Goal: Contribute content: Add original content to the website for others to see

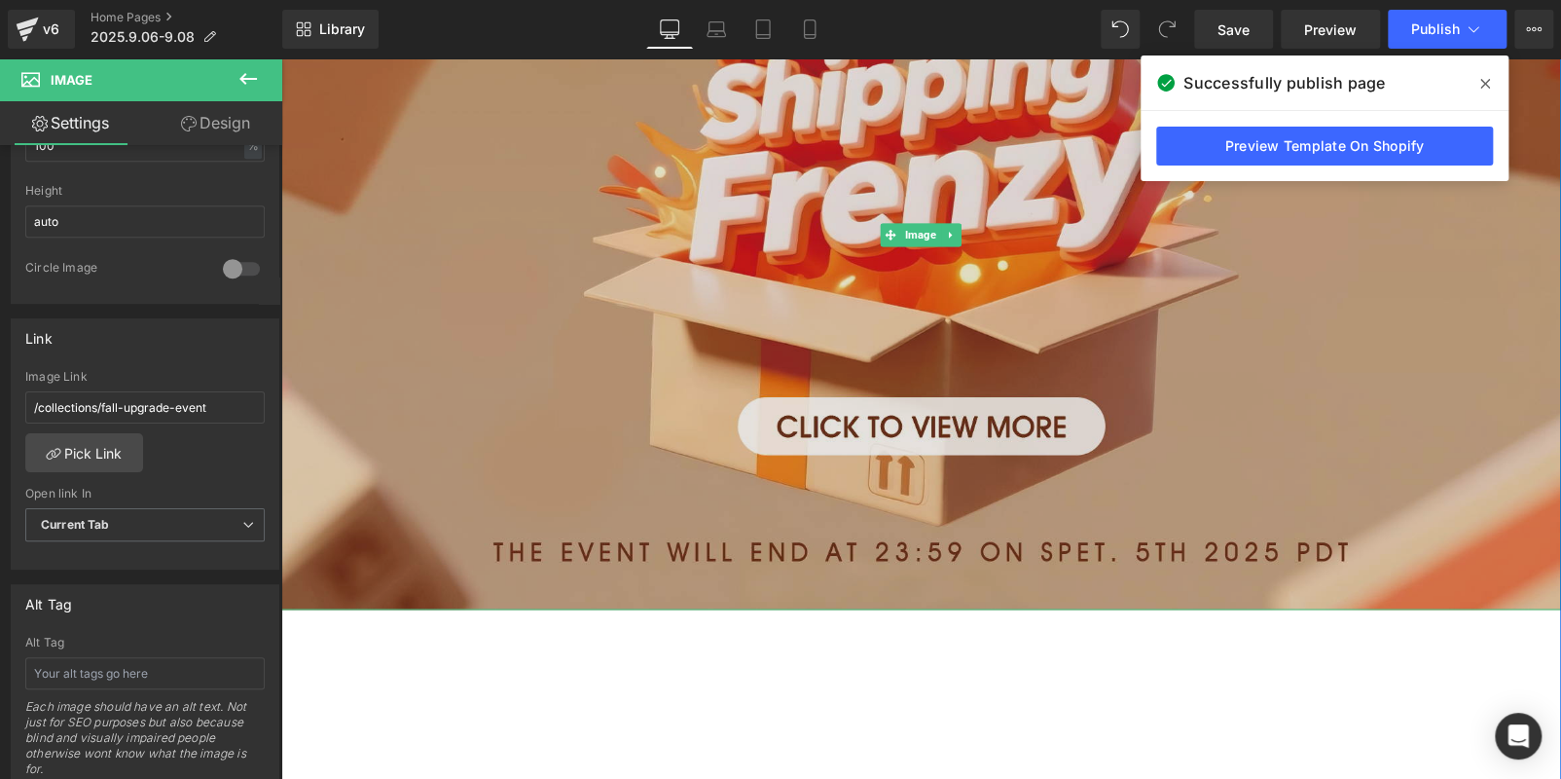
click at [630, 440] on img at bounding box center [921, 234] width 1280 height 749
click at [1015, 352] on img at bounding box center [921, 234] width 1280 height 749
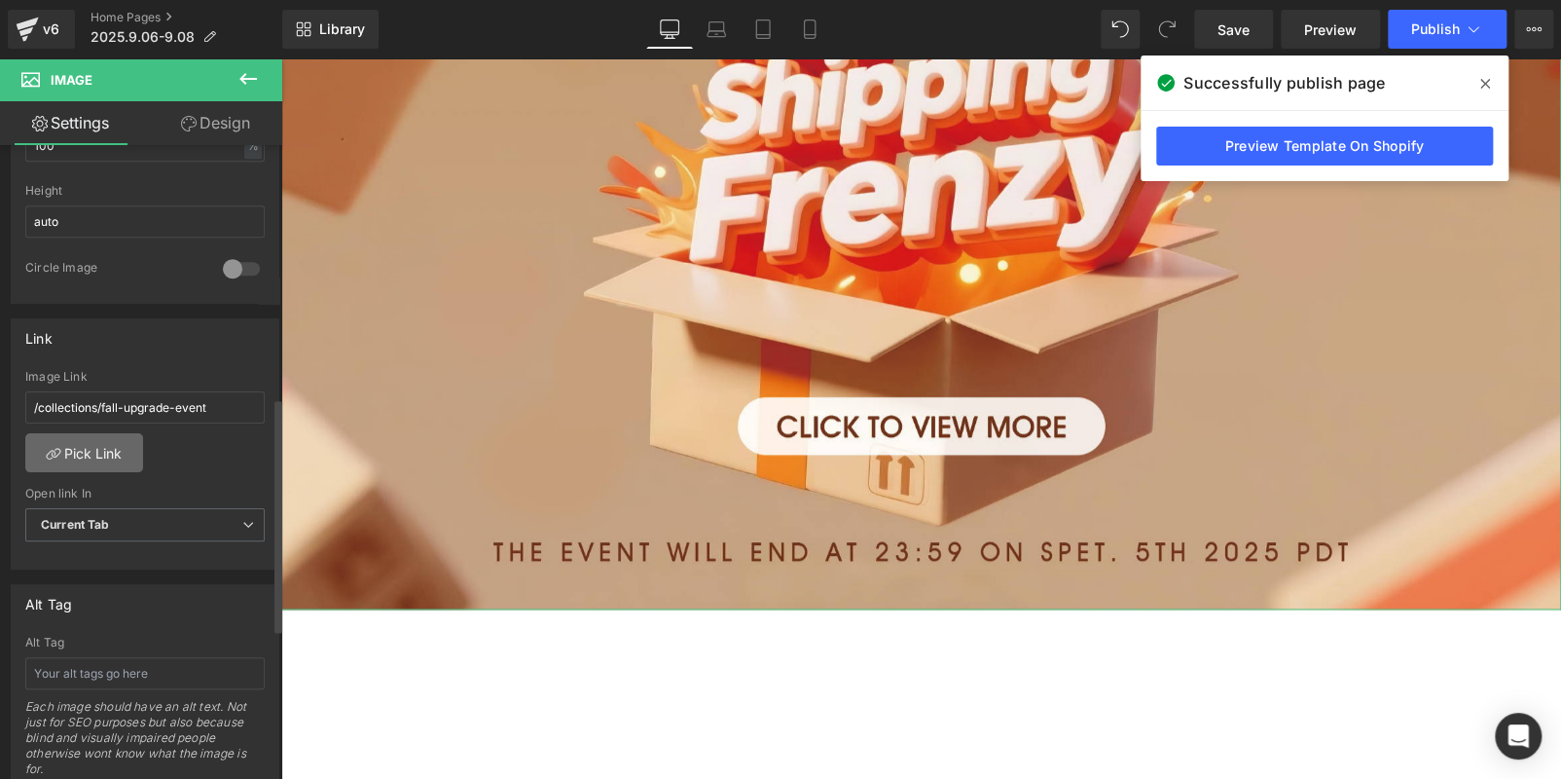
click at [95, 445] on link "Pick Link" at bounding box center [84, 452] width 118 height 39
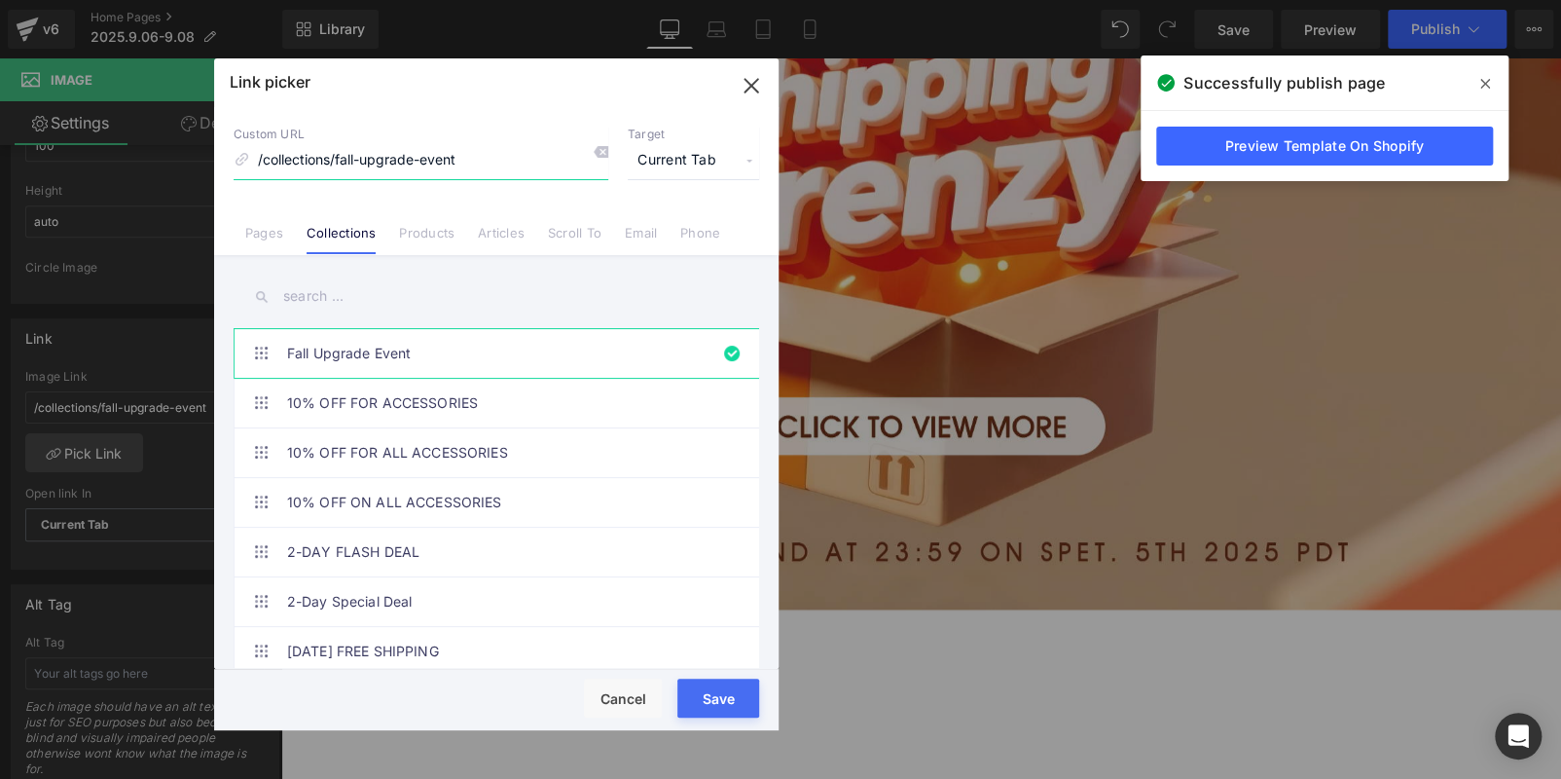
click at [756, 81] on icon "button" at bounding box center [751, 85] width 13 height 13
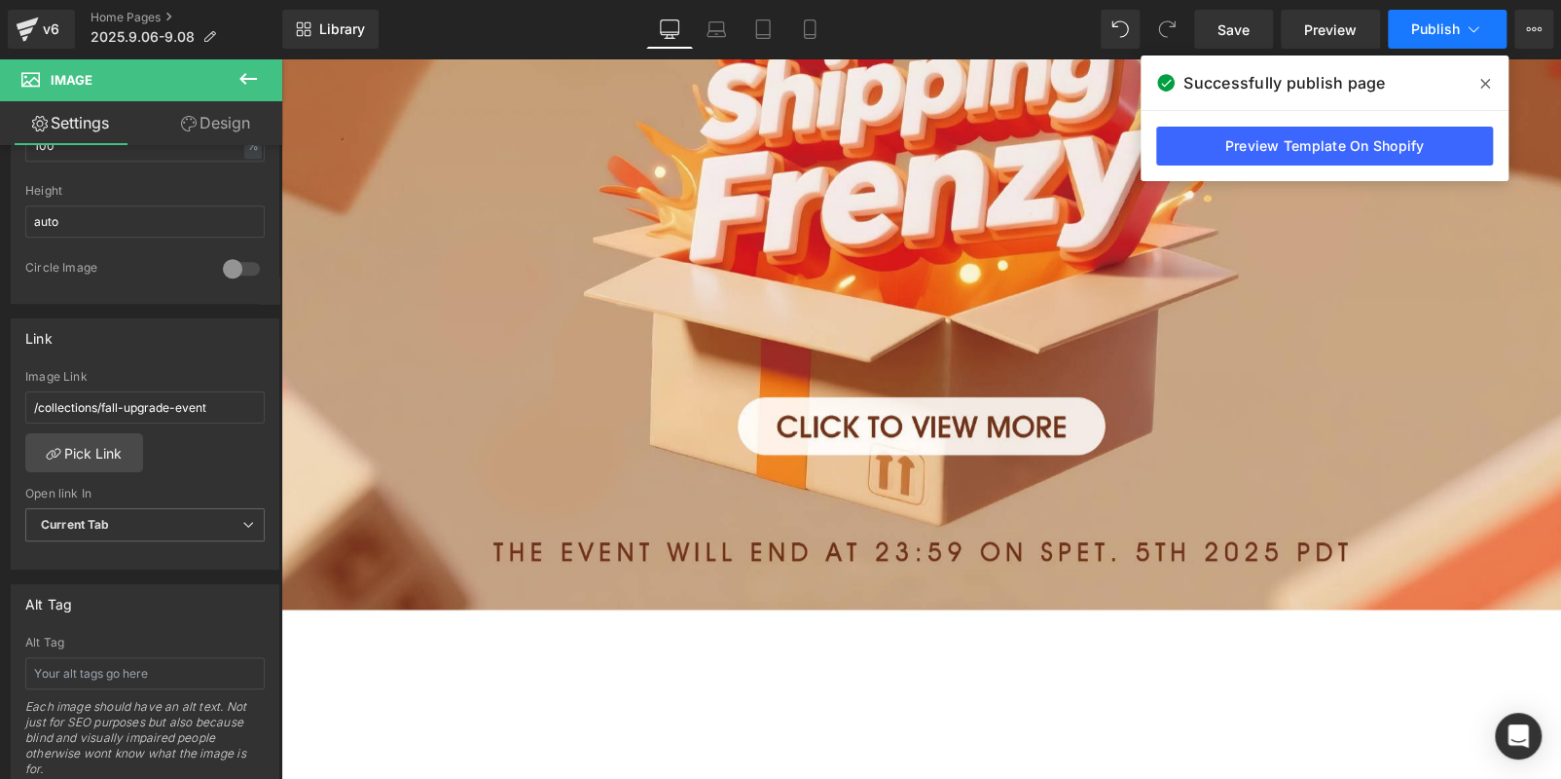
click at [1452, 31] on span "Publish" at bounding box center [1435, 29] width 49 height 16
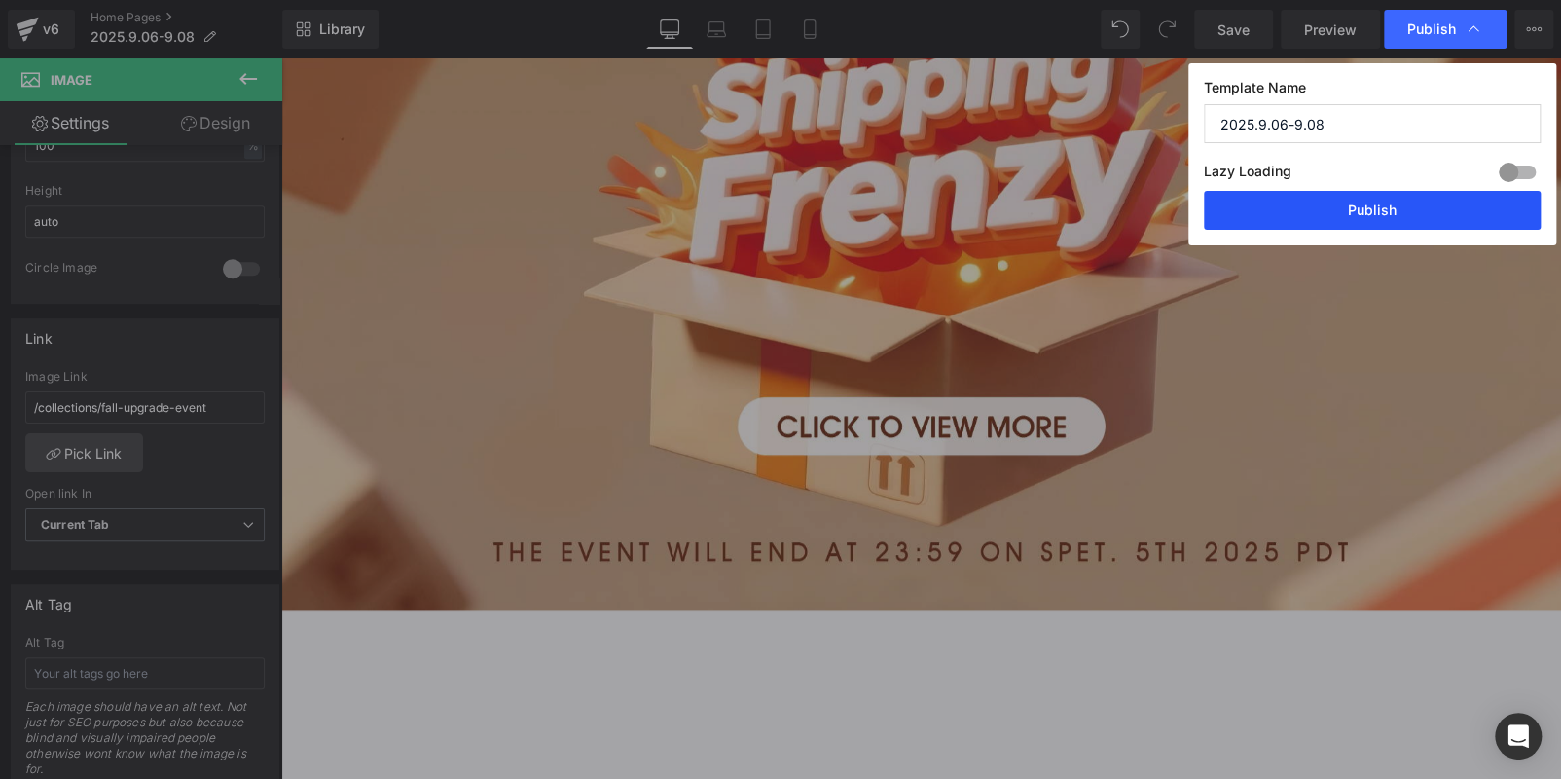
click at [1407, 214] on button "Publish" at bounding box center [1372, 210] width 337 height 39
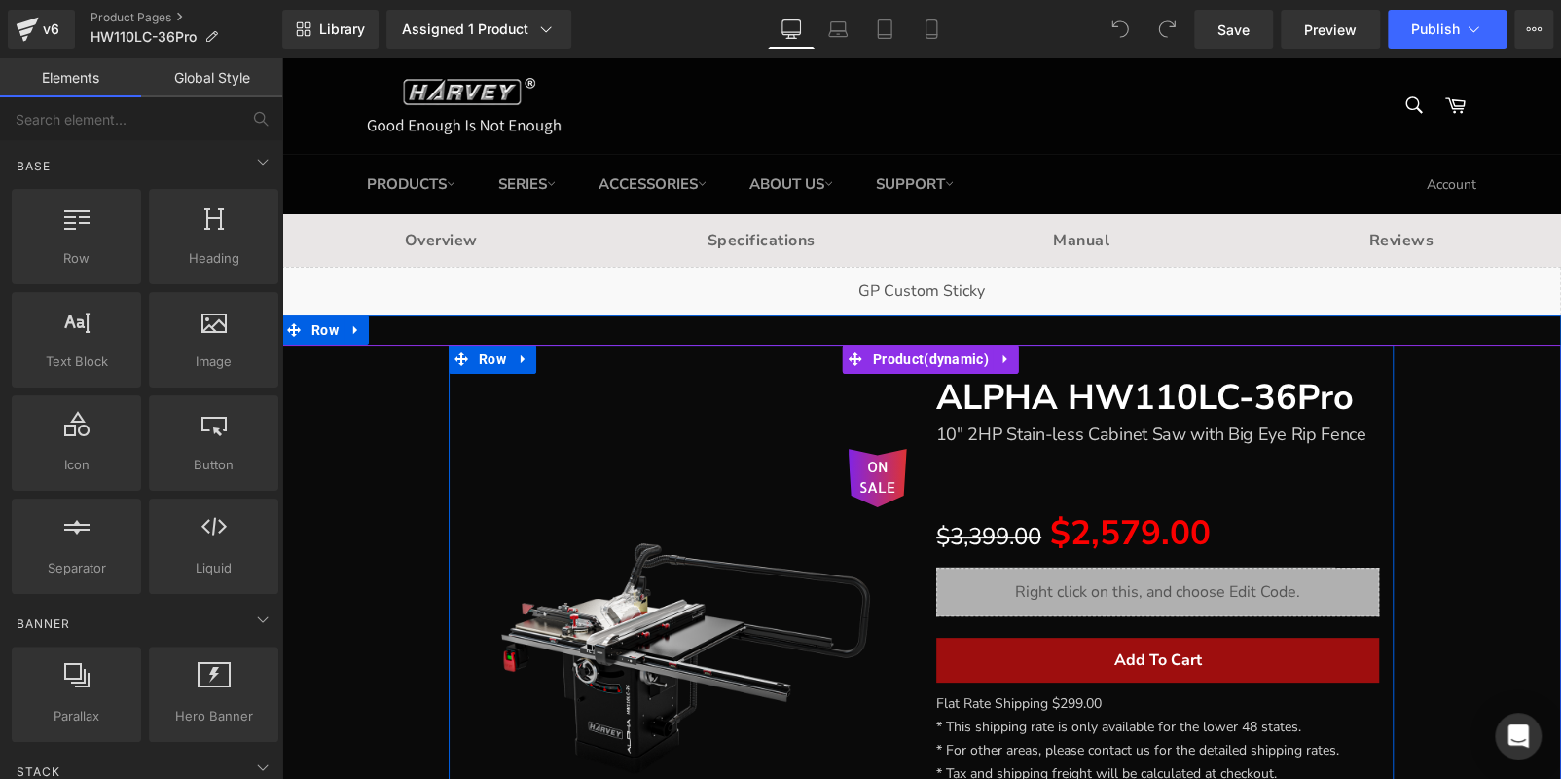
click at [641, 405] on div "ON SALE (P) Image" at bounding box center [685, 649] width 473 height 550
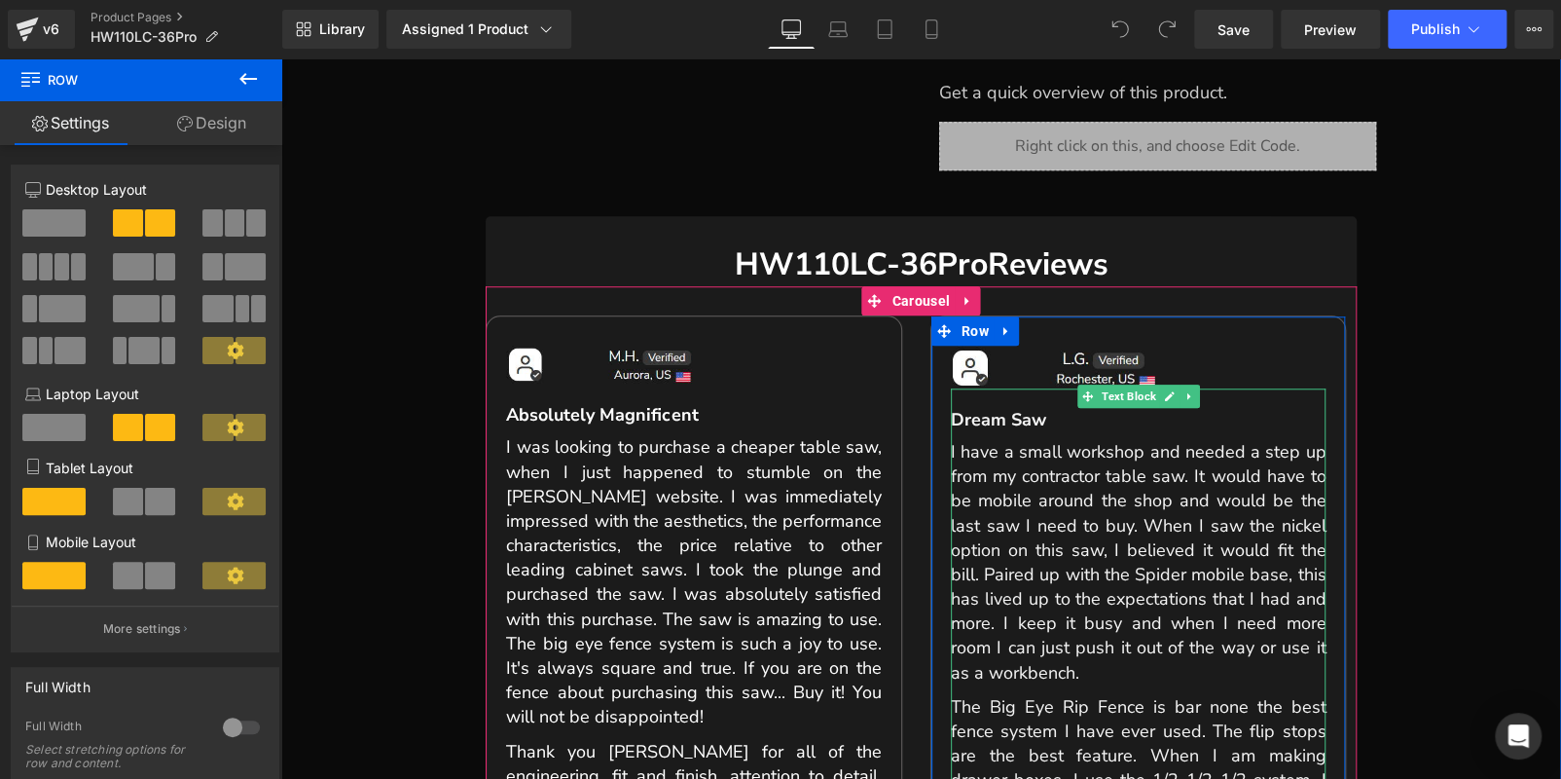
scroll to position [487, 0]
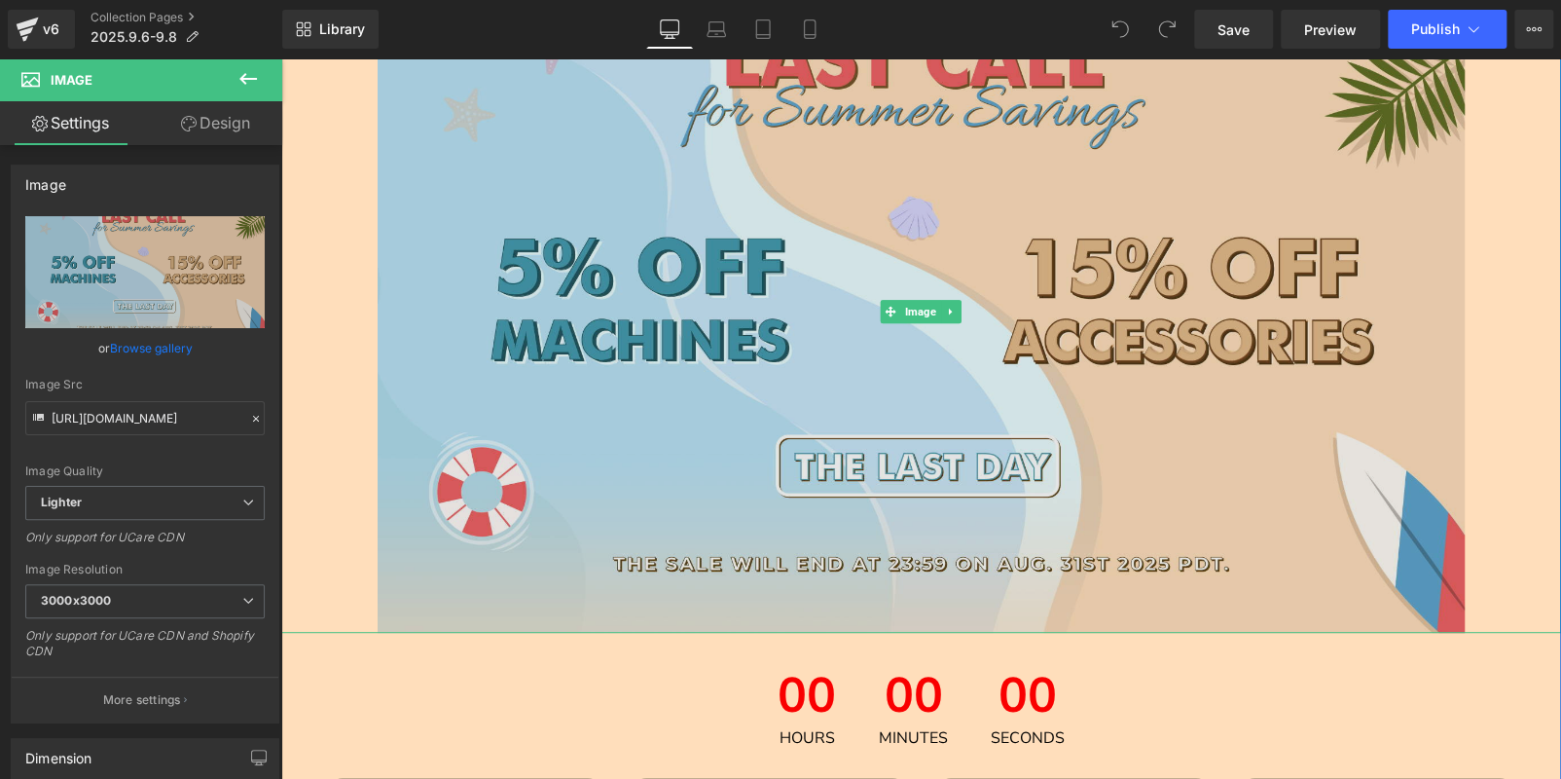
click at [634, 387] on img at bounding box center [922, 312] width 1088 height 642
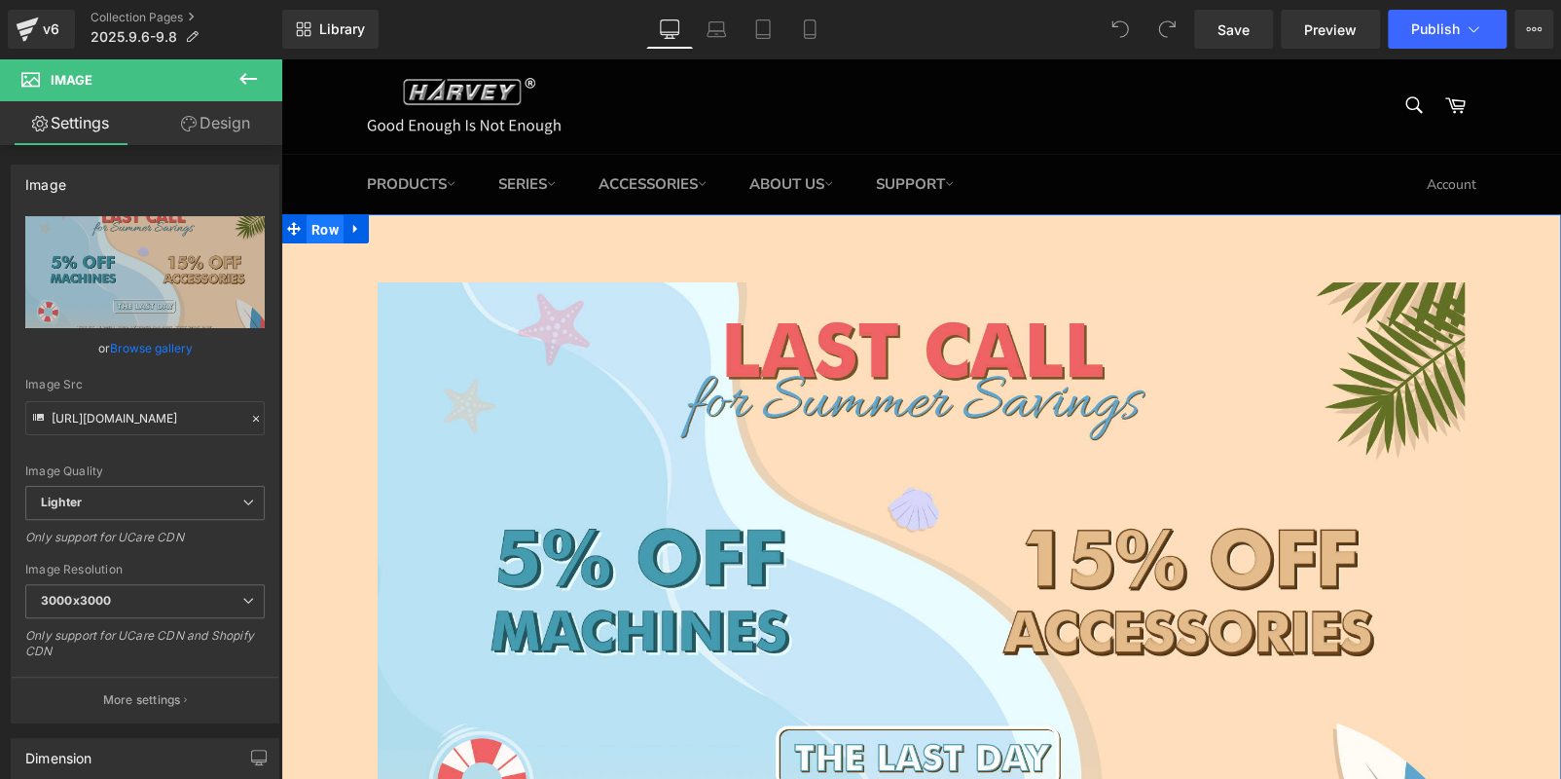
click at [326, 226] on span "Row" at bounding box center [325, 229] width 37 height 29
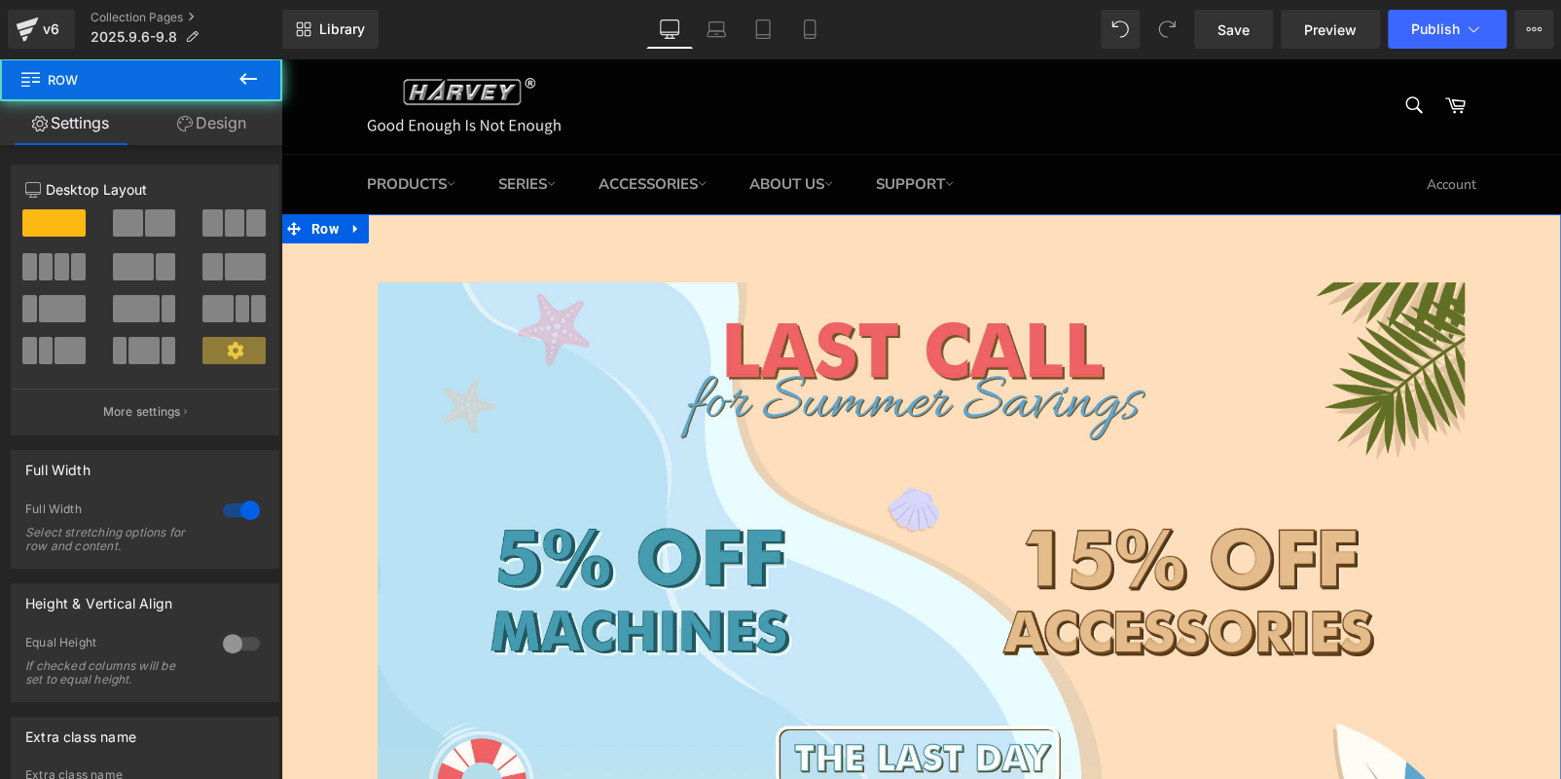
drag, startPoint x: 212, startPoint y: 114, endPoint x: 206, endPoint y: 129, distance: 16.6
click at [211, 116] on link "Design" at bounding box center [211, 123] width 141 height 44
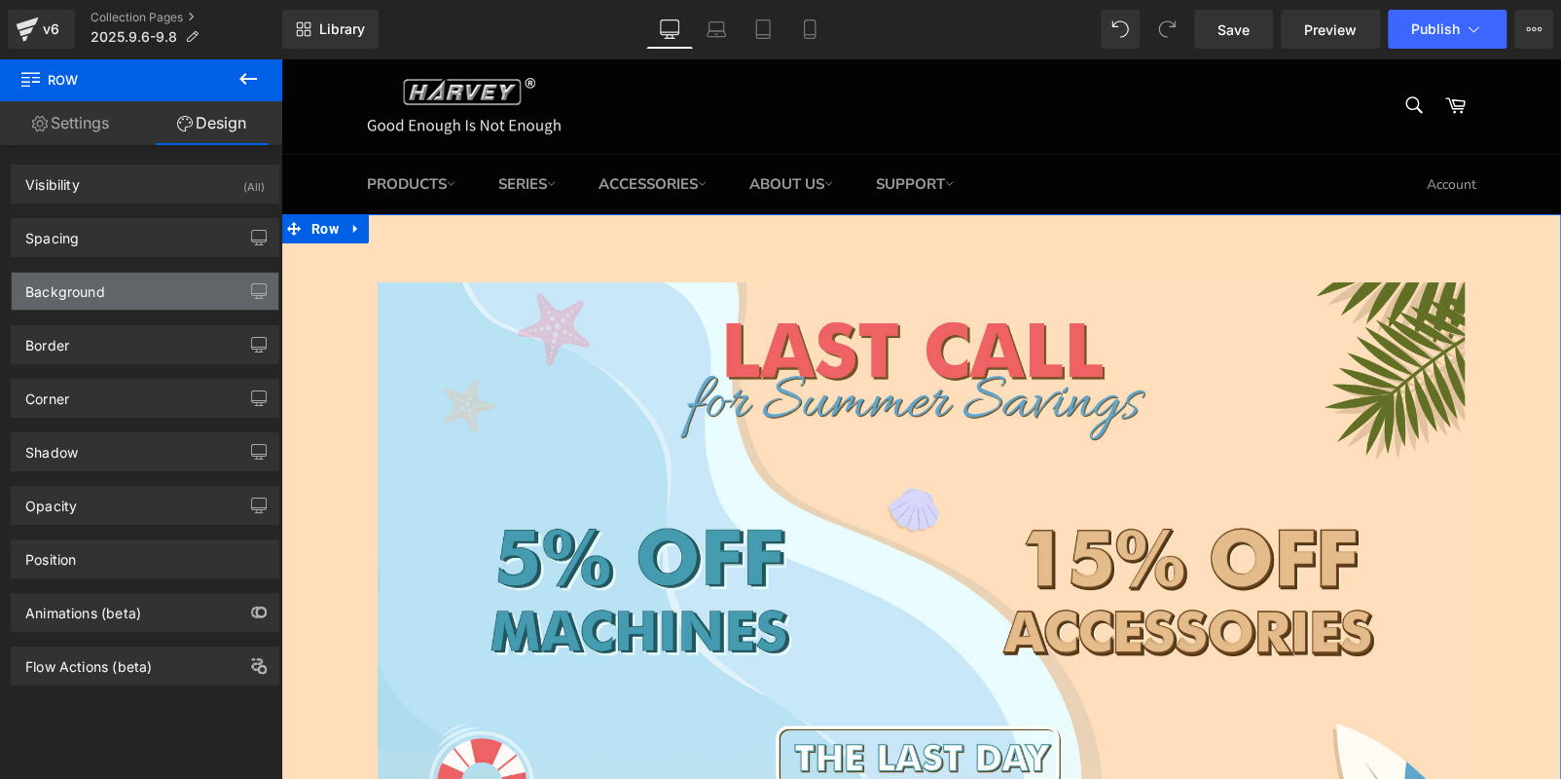
click at [113, 295] on div "Background" at bounding box center [145, 291] width 267 height 37
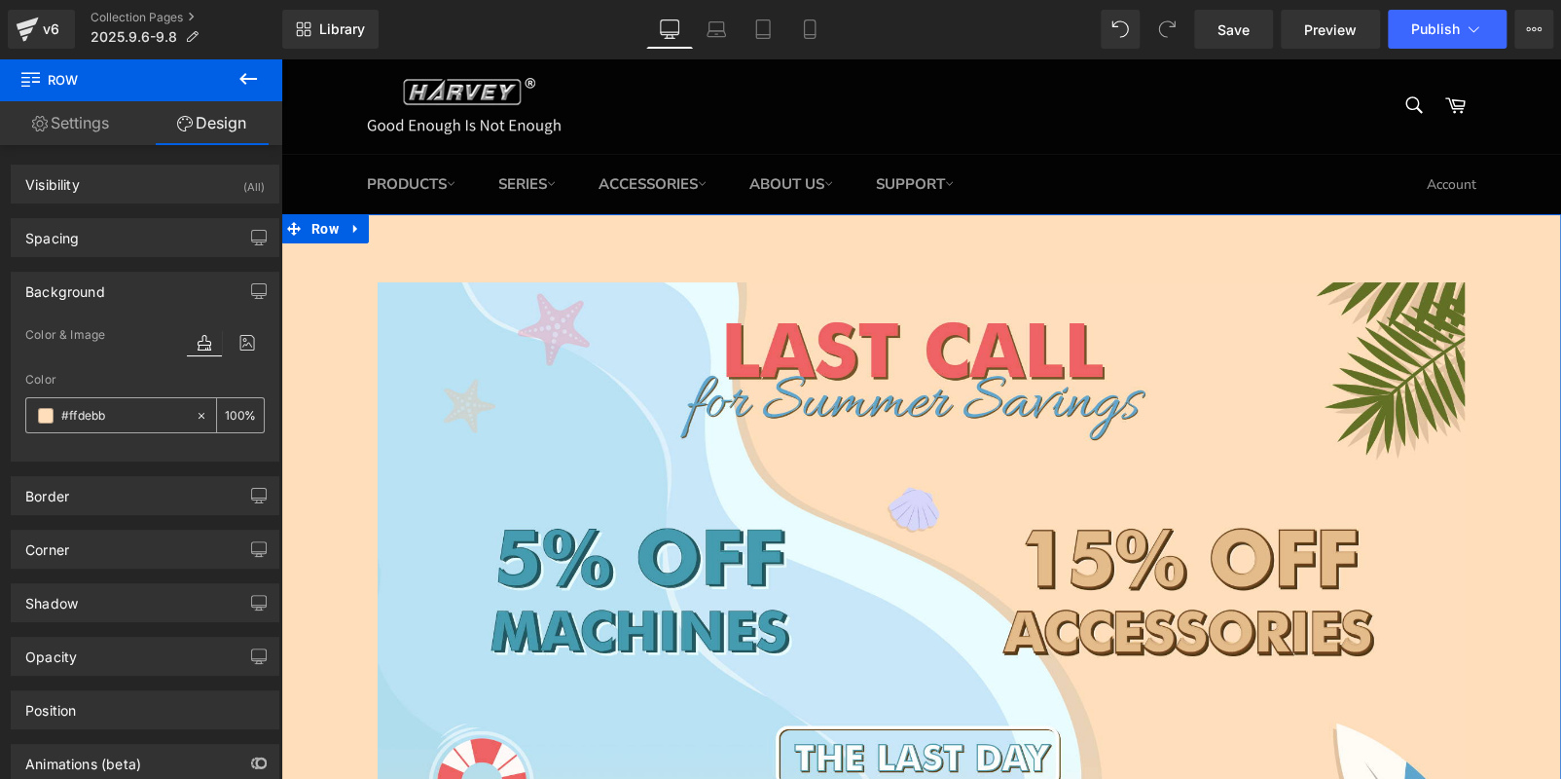
click at [131, 410] on input "#ffdebb" at bounding box center [123, 415] width 125 height 21
paste input "deccac"
type input "deccac"
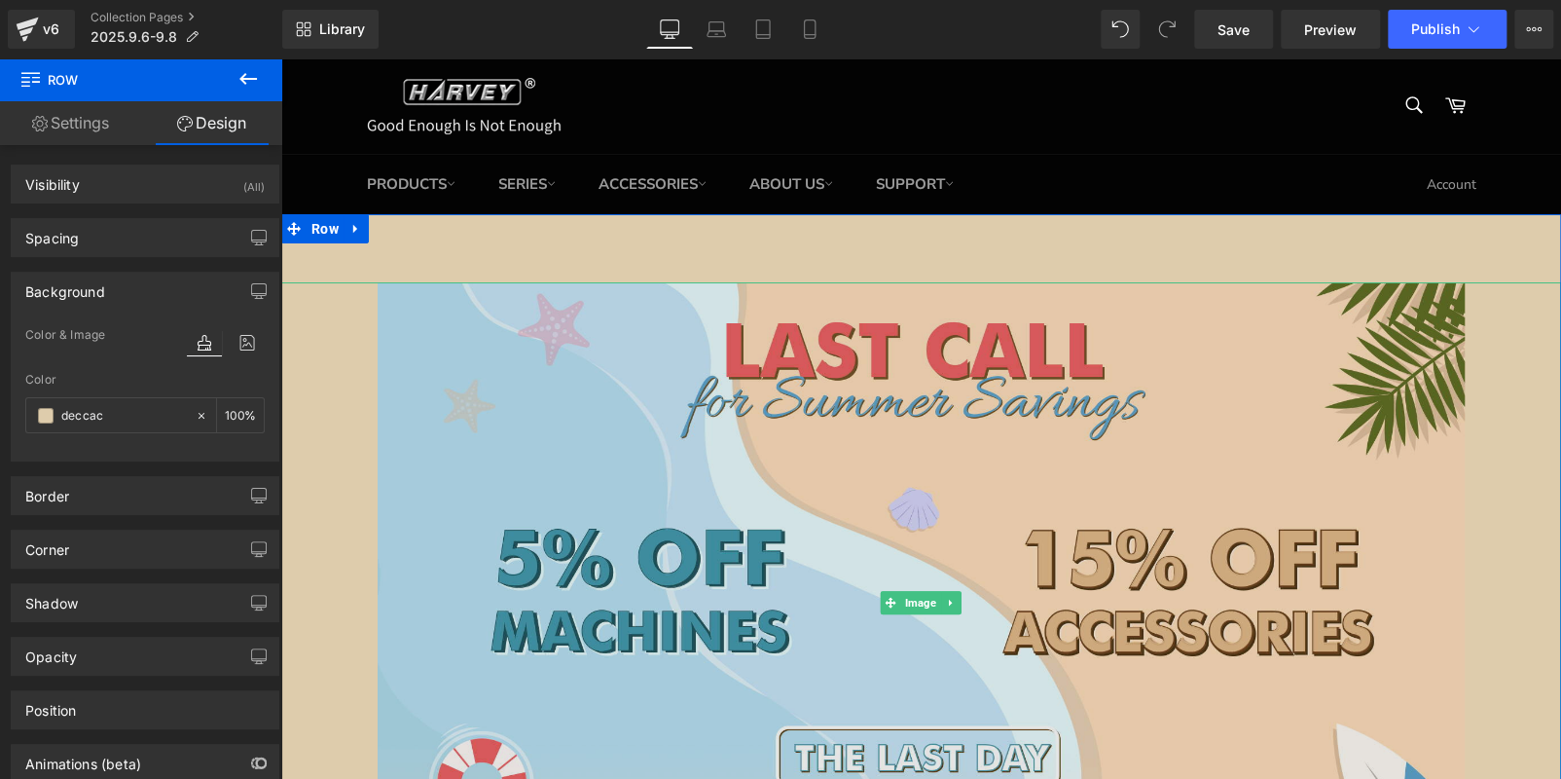
click at [627, 466] on img at bounding box center [922, 603] width 1088 height 642
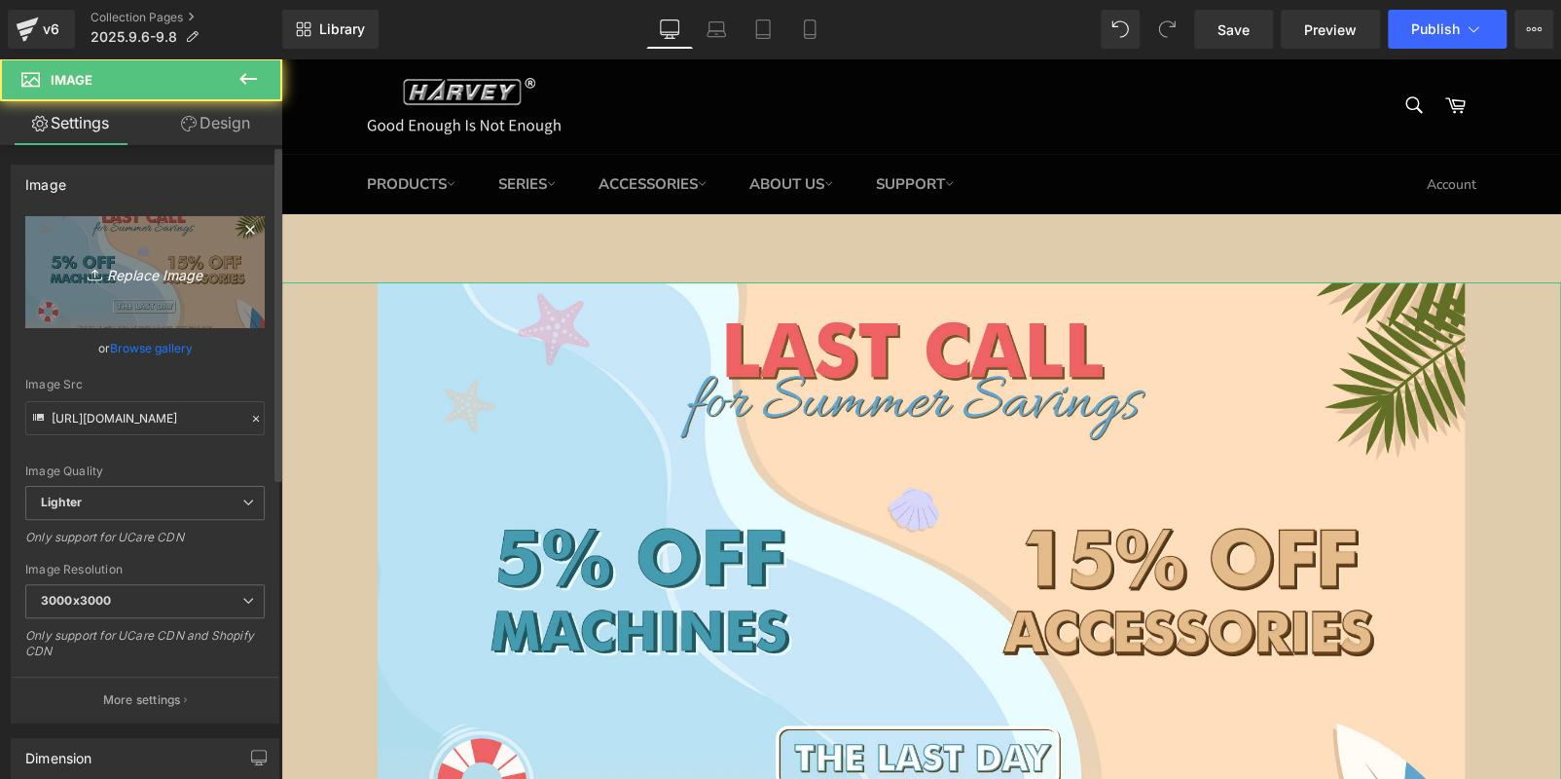
click at [136, 277] on icon "Replace Image" at bounding box center [145, 272] width 156 height 24
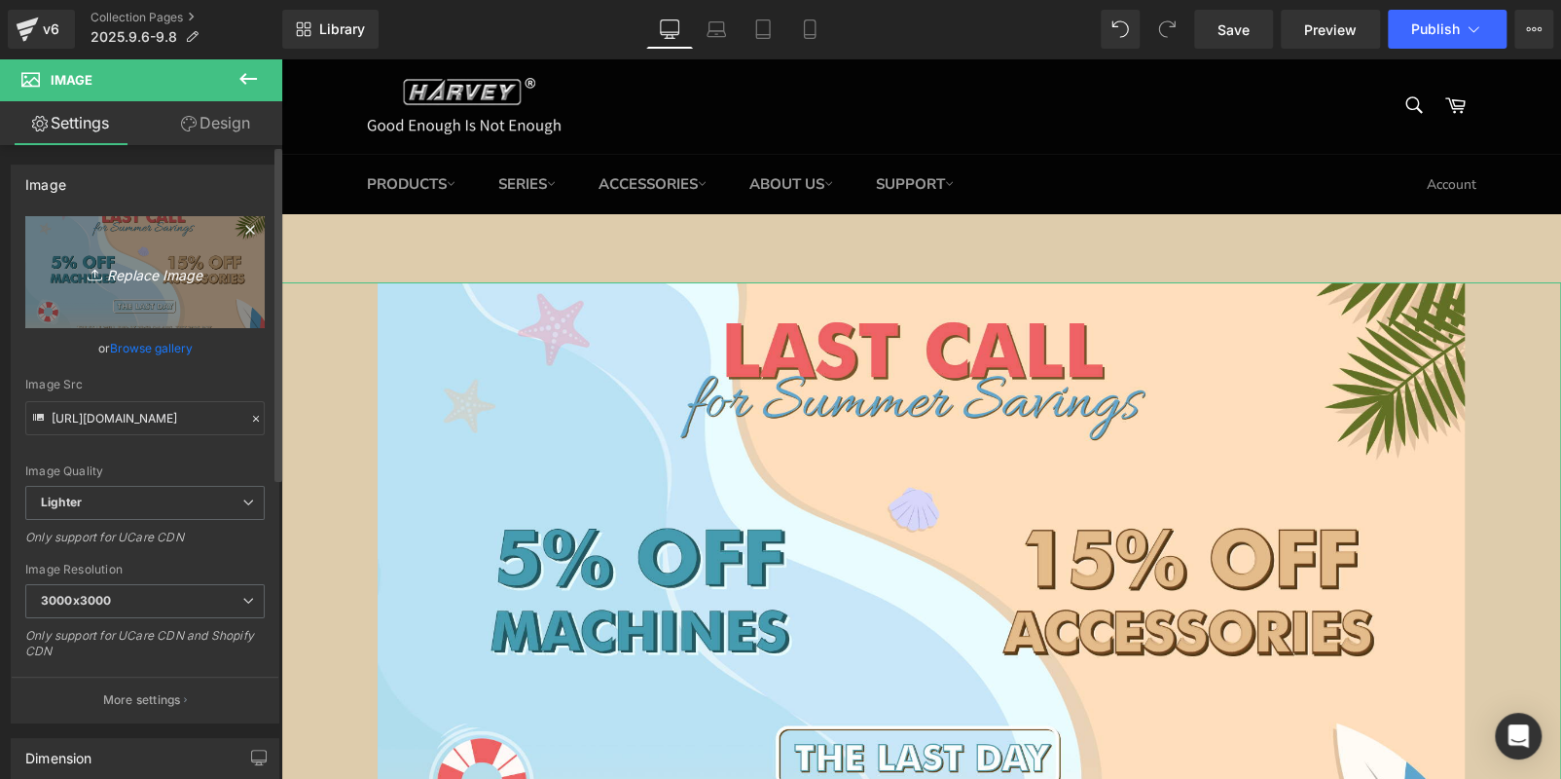
type input "C:\fakepath\START_01.jpg"
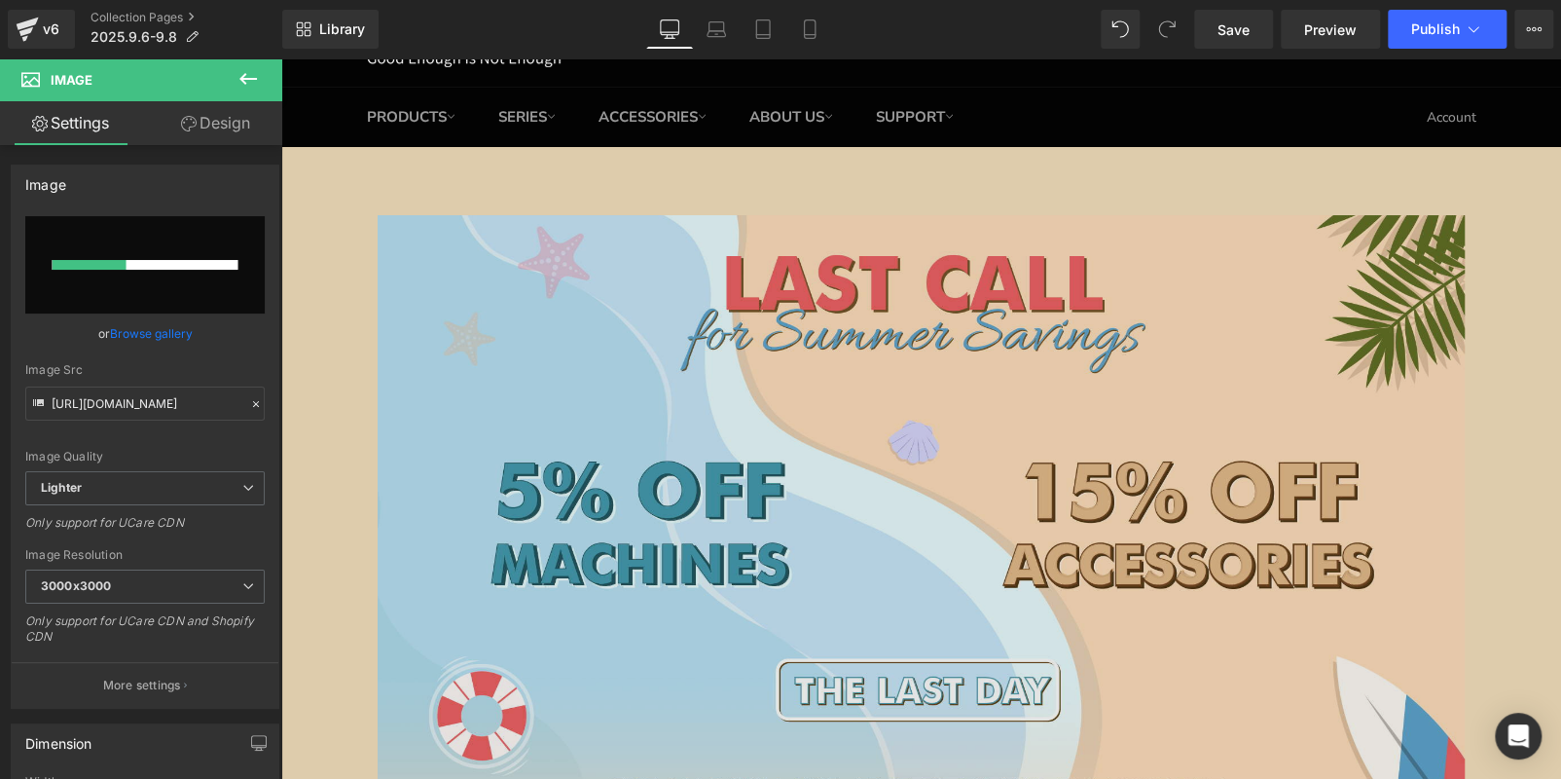
scroll to position [195, 0]
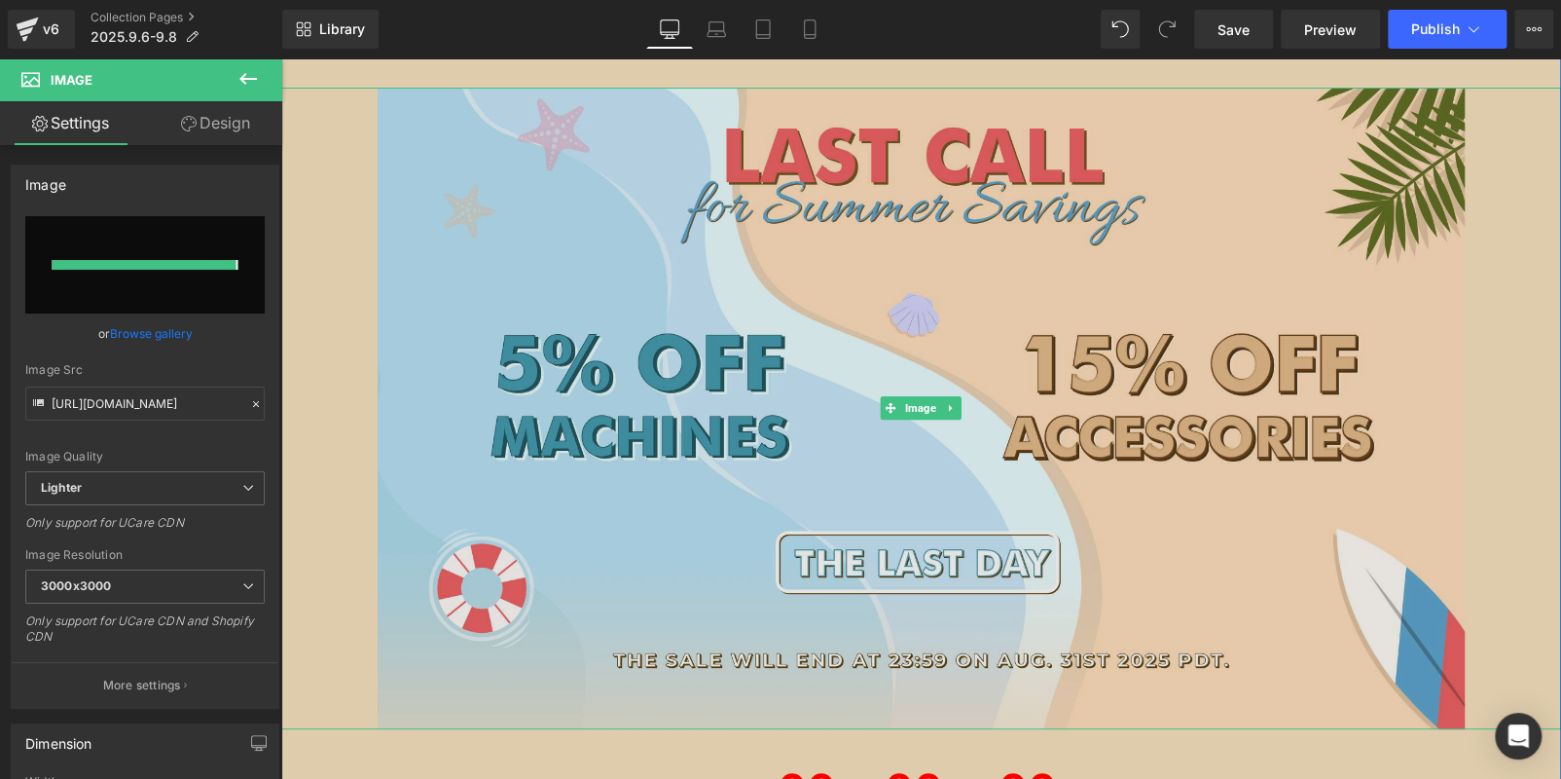
type input "https://ucarecdn.com/5713b86a-c83b-4352-b56b-7d7fc3799497/-/format/auto/-/previ…"
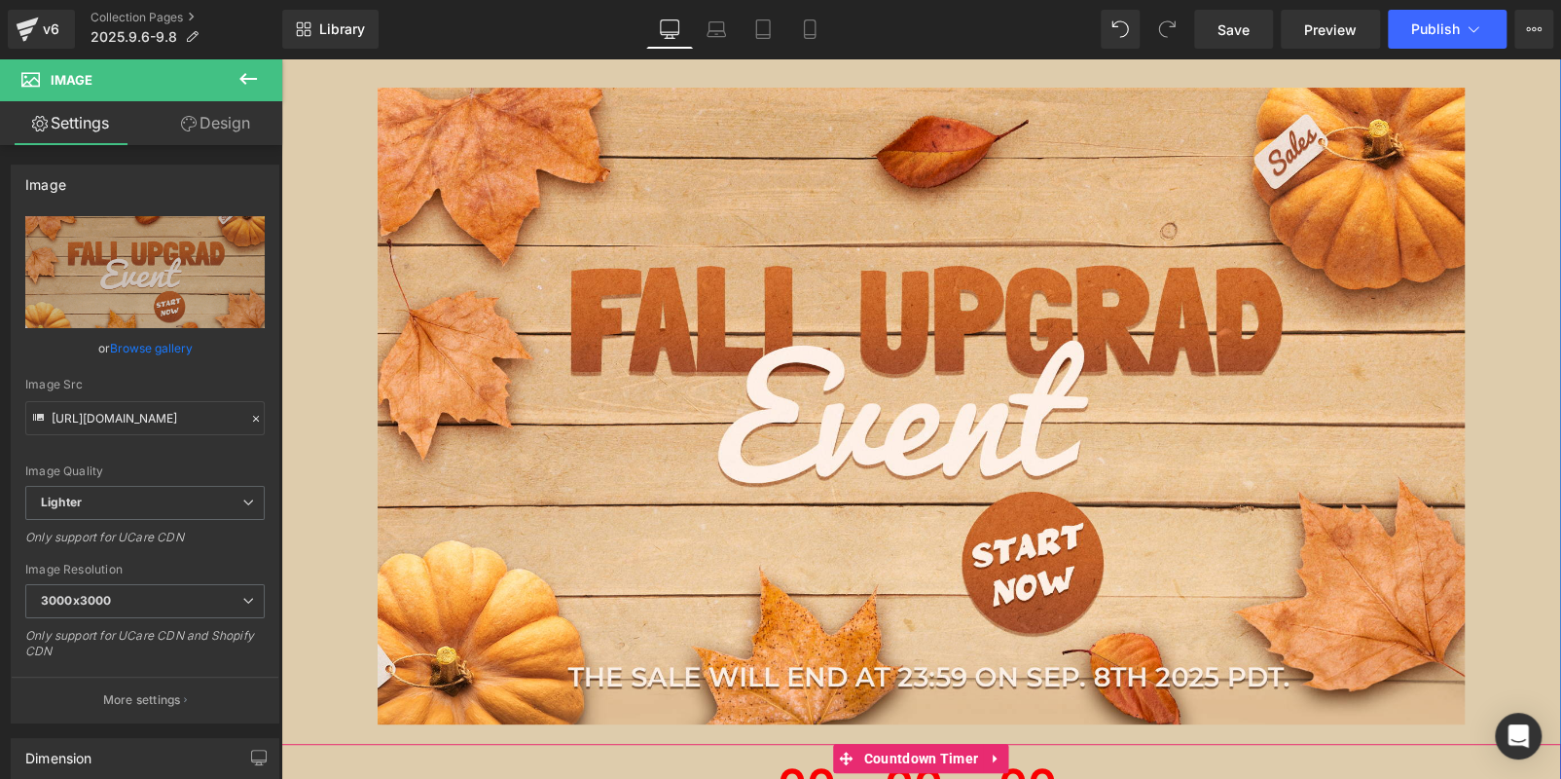
click at [778, 770] on span "00" at bounding box center [807, 792] width 58 height 58
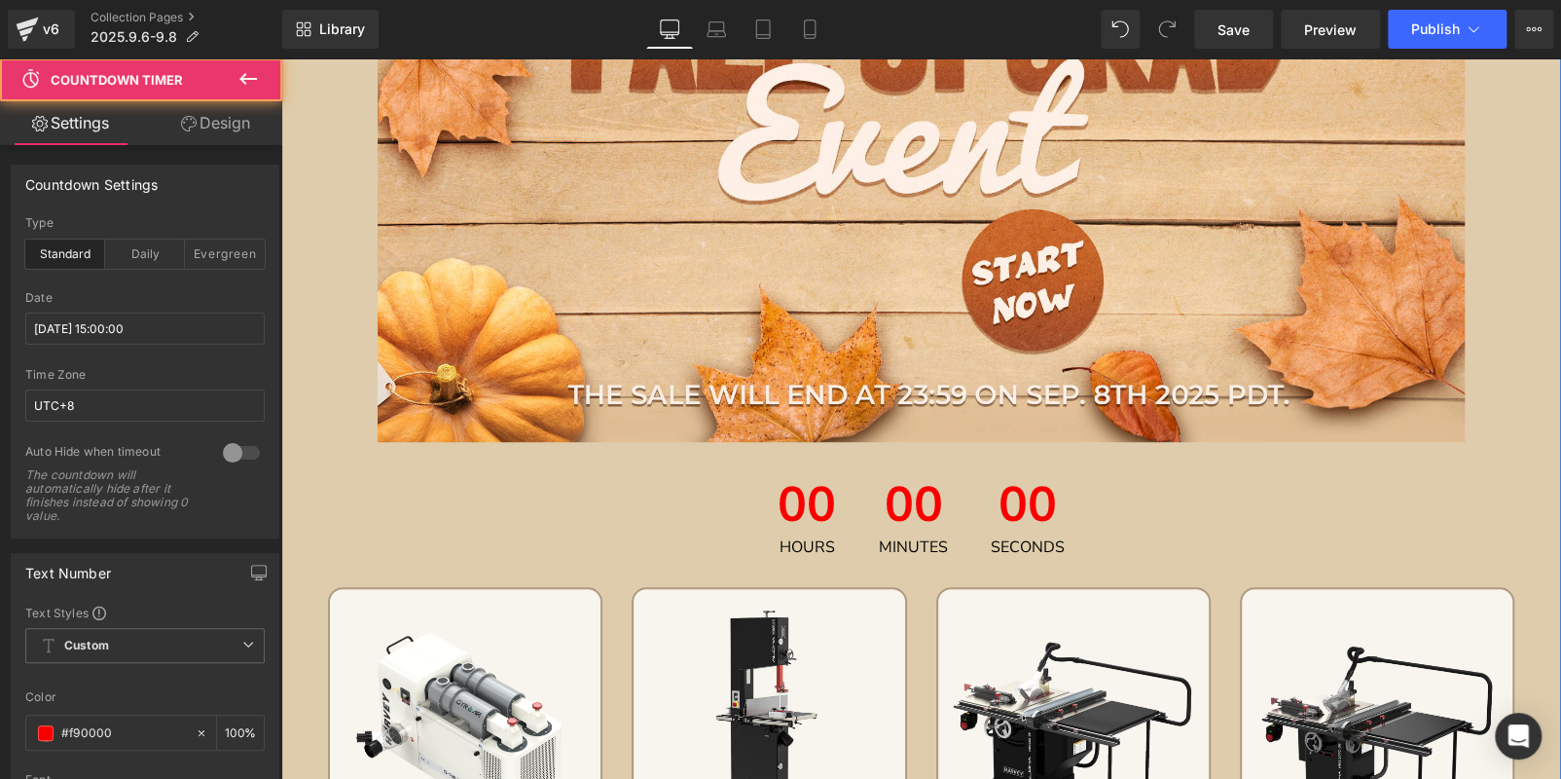
scroll to position [487, 0]
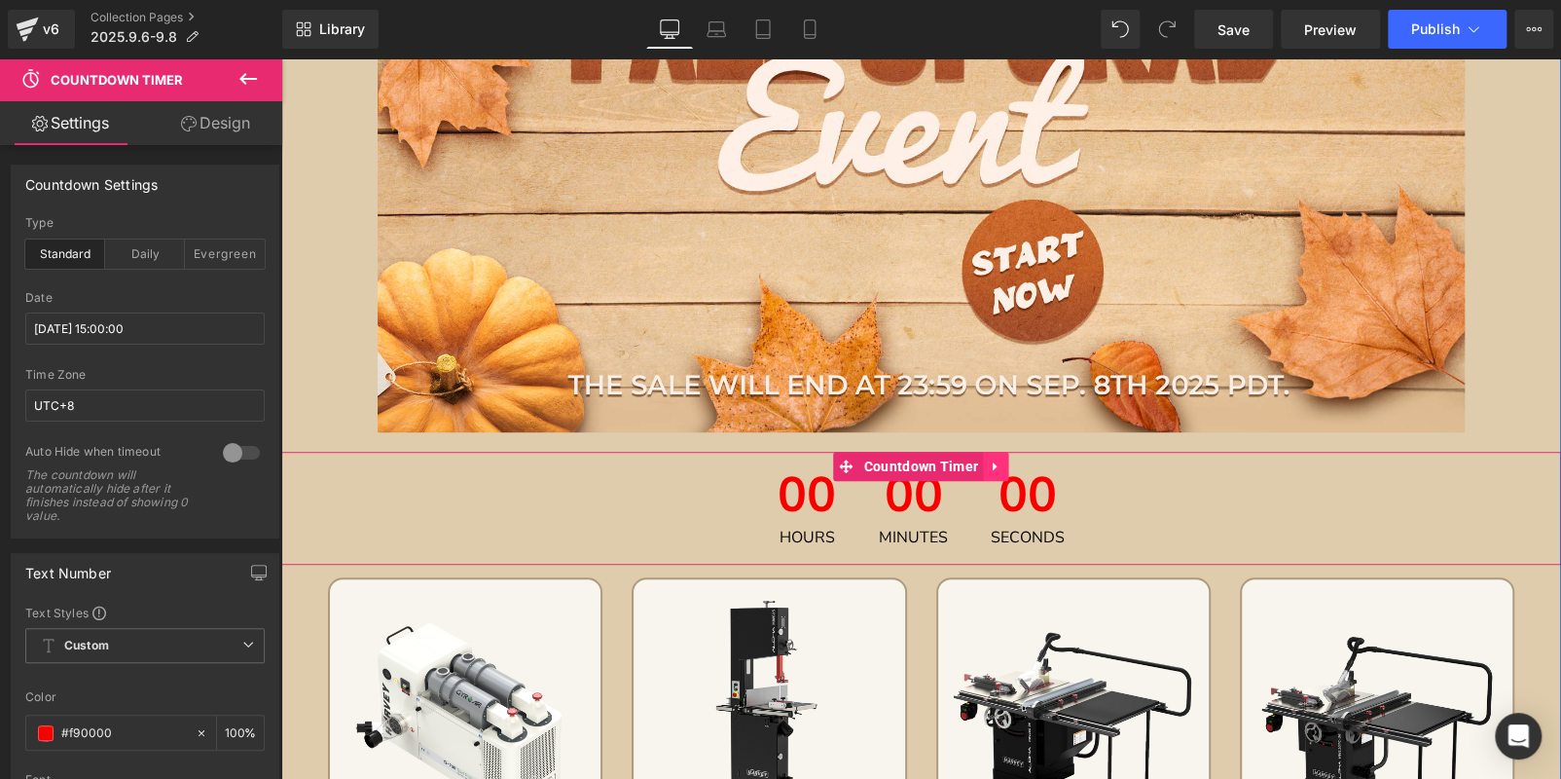
click at [1000, 460] on icon at bounding box center [996, 465] width 14 height 15
click at [1008, 462] on icon at bounding box center [1009, 466] width 14 height 14
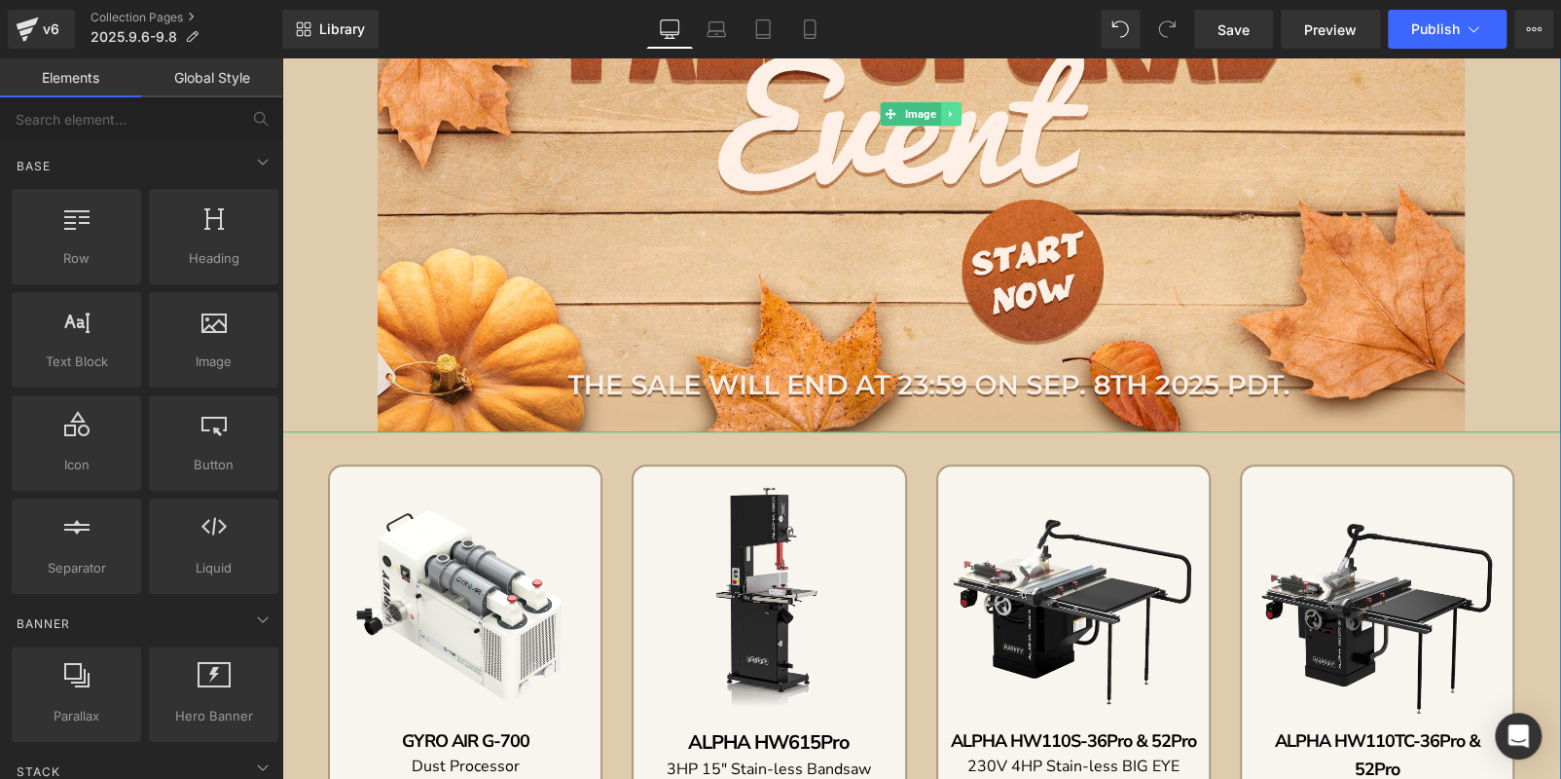
click at [946, 111] on icon at bounding box center [951, 114] width 11 height 12
click at [931, 114] on link at bounding box center [941, 113] width 20 height 23
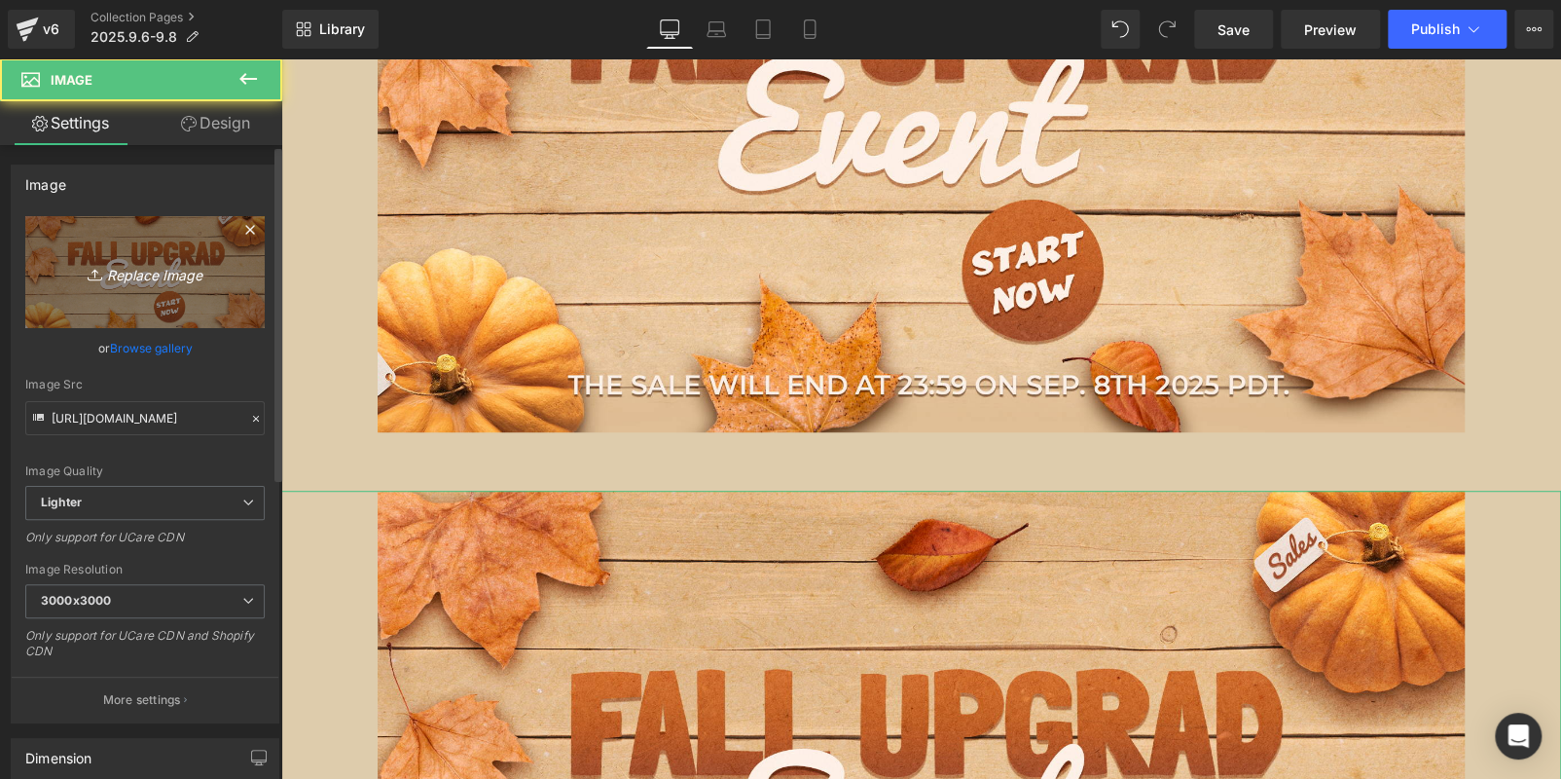
click at [105, 272] on icon "Replace Image" at bounding box center [145, 272] width 156 height 24
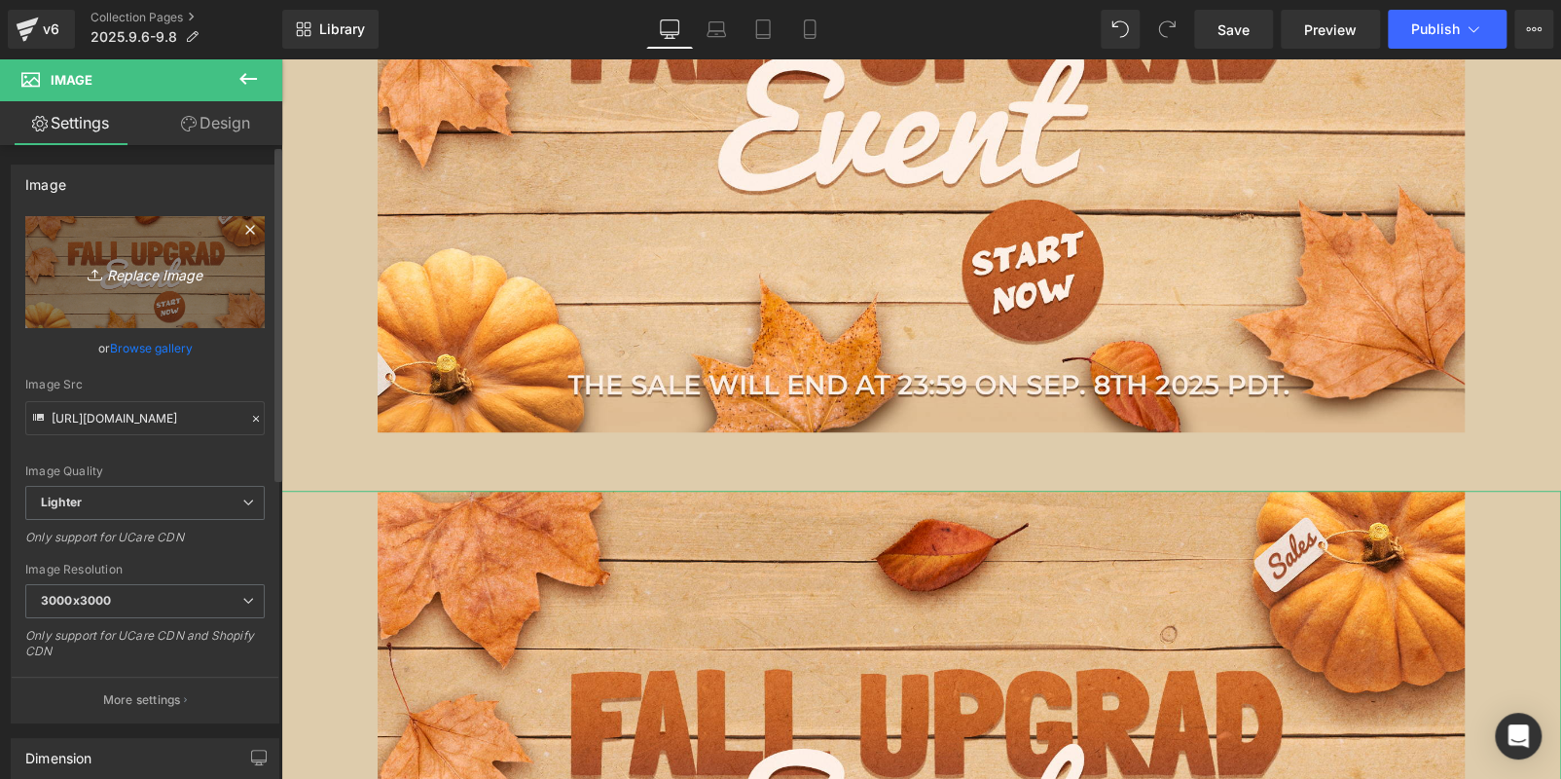
type input "C:\fakepath\1.png"
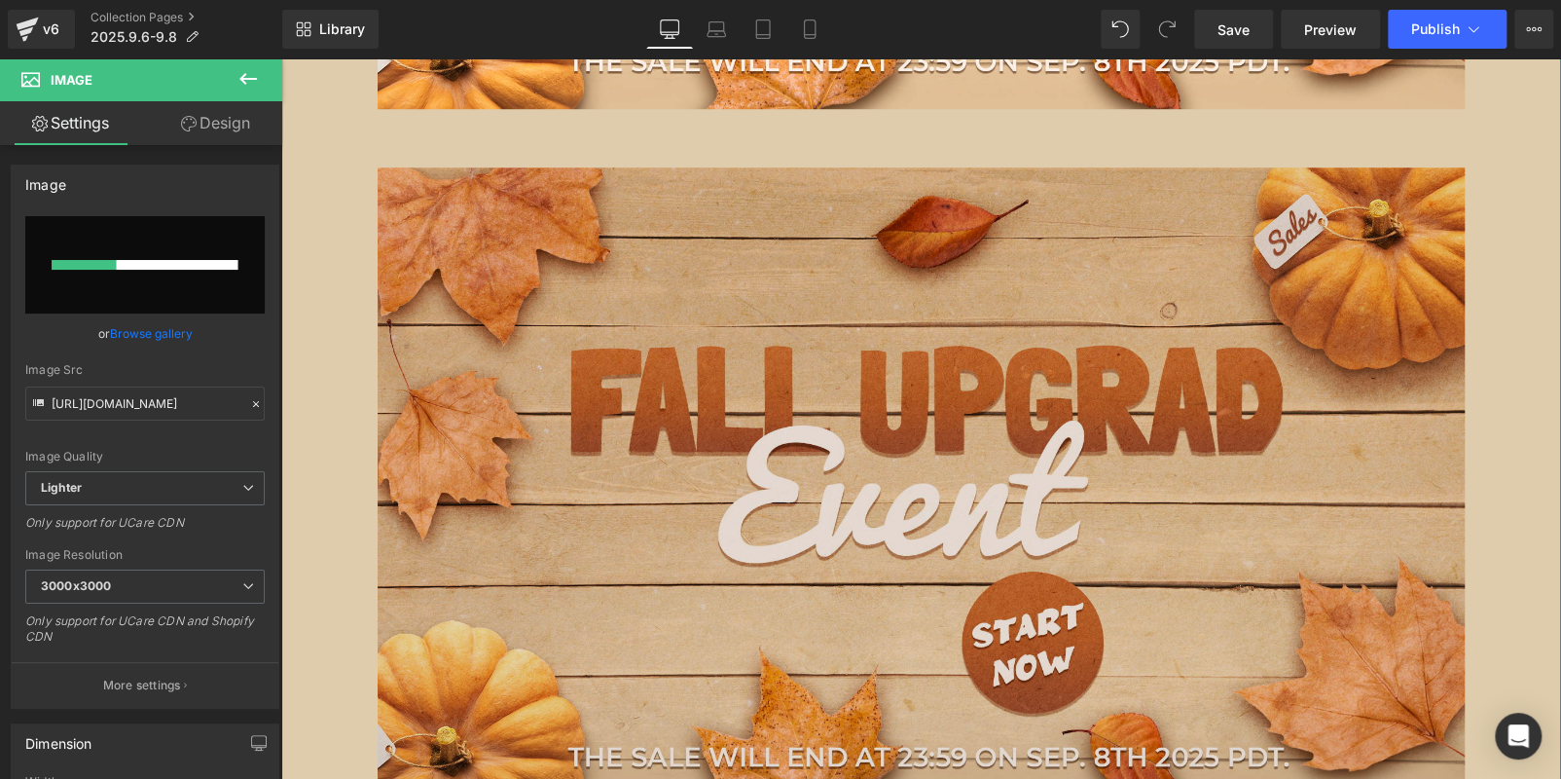
scroll to position [875, 0]
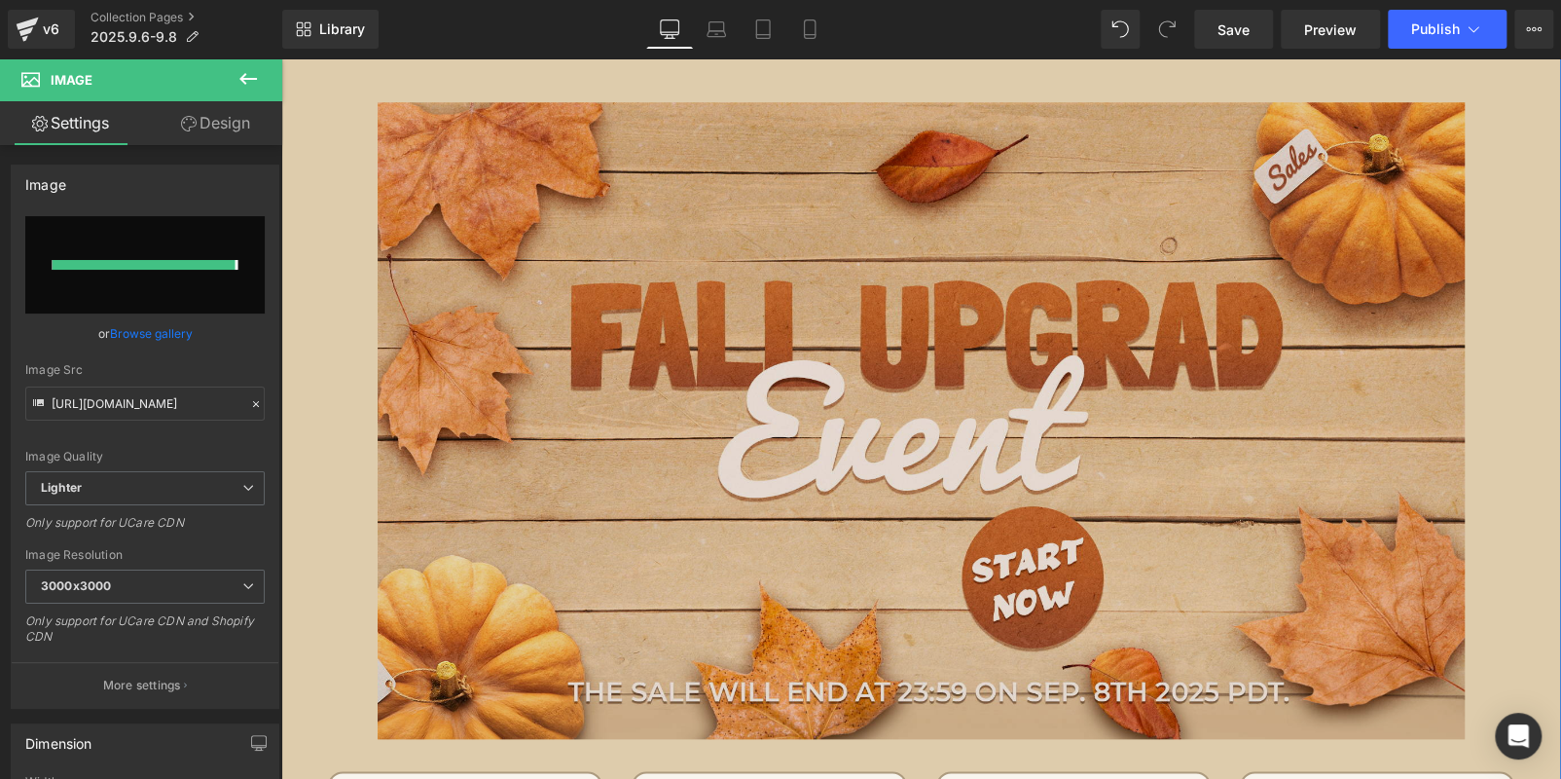
type input "https://ucarecdn.com/391d6cb9-276f-4d7e-bba4-b717d86be0d2/-/format/auto/-/previ…"
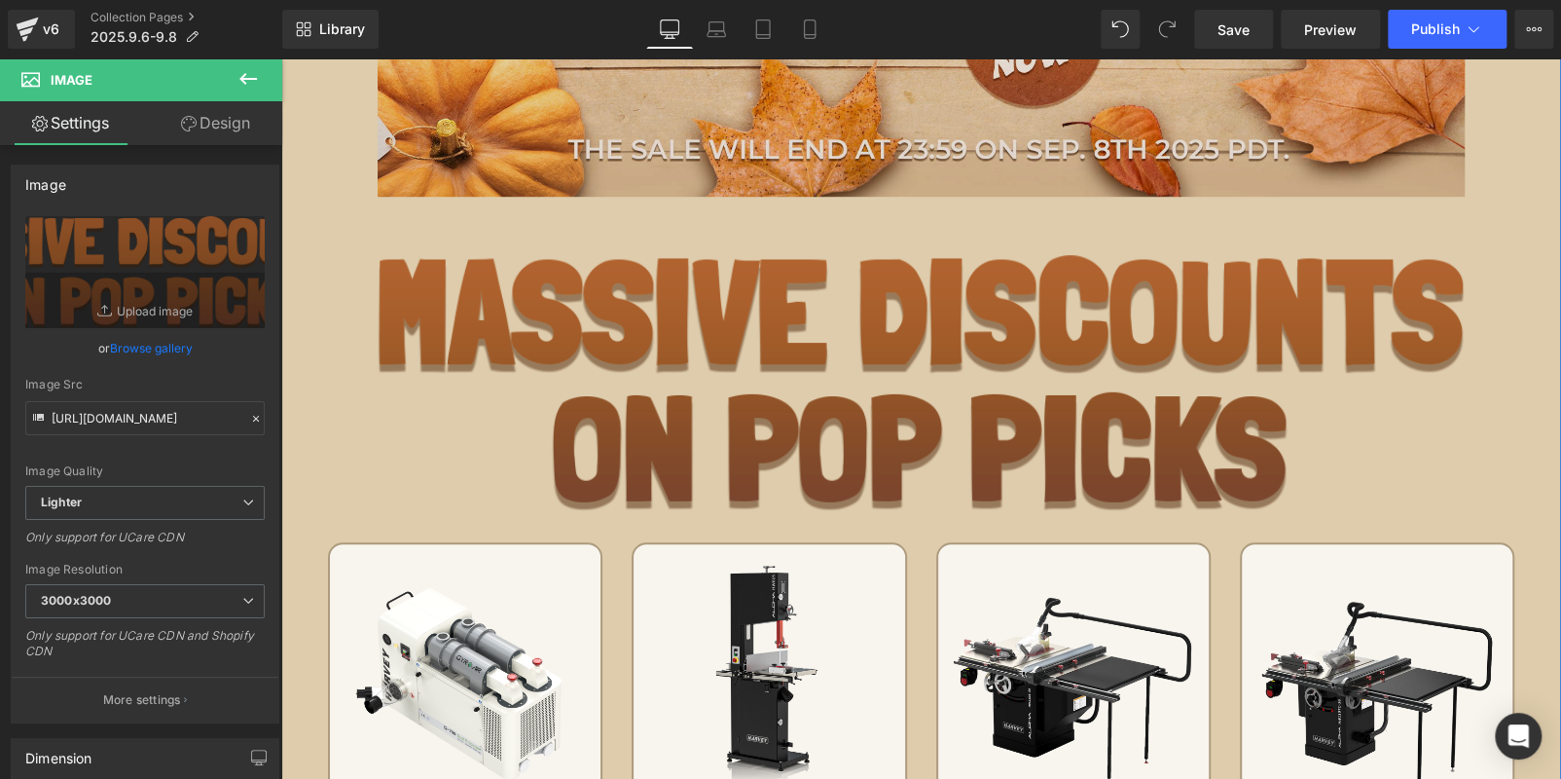
scroll to position [584, 0]
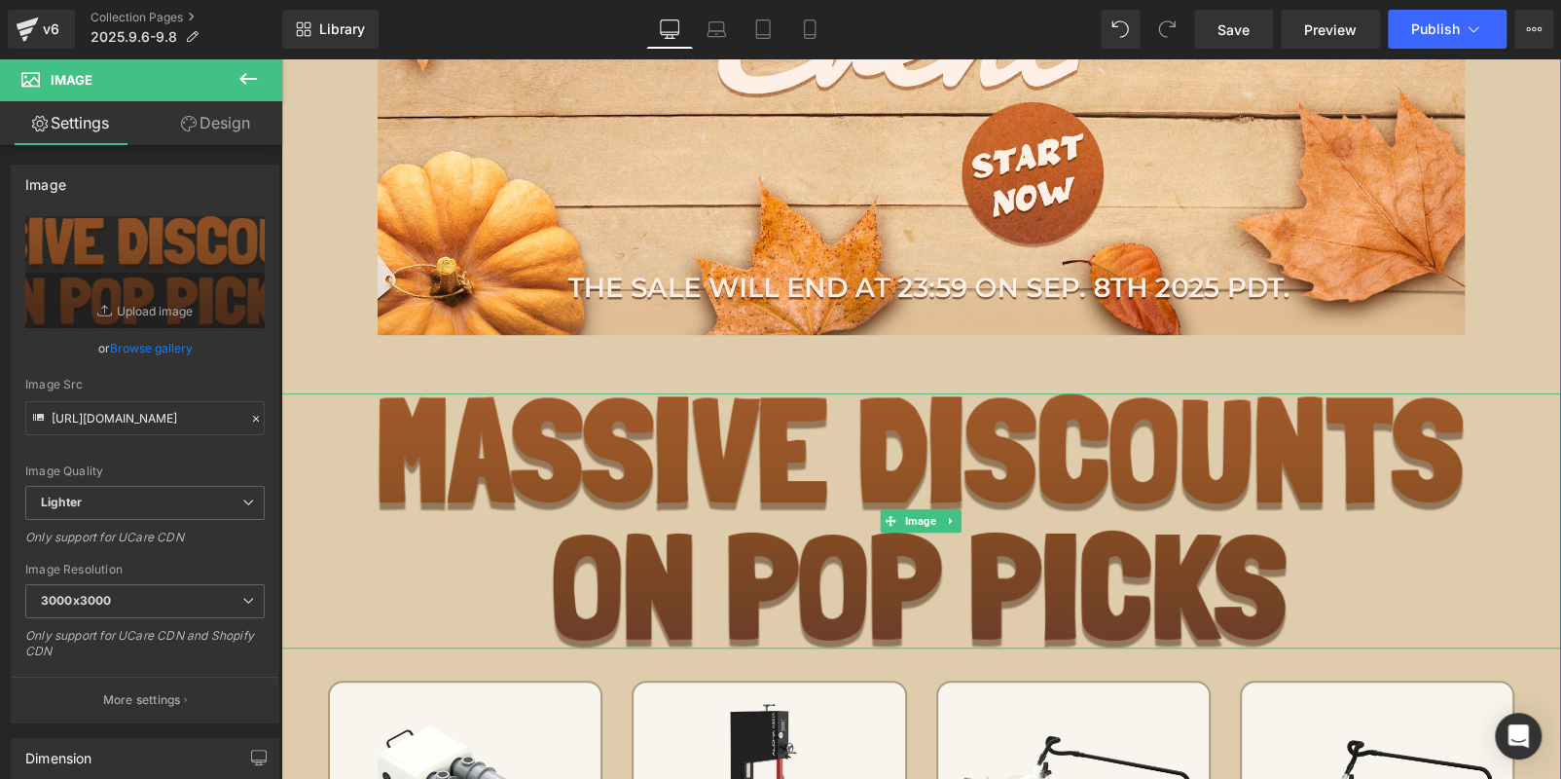
click at [808, 485] on img at bounding box center [922, 520] width 1088 height 255
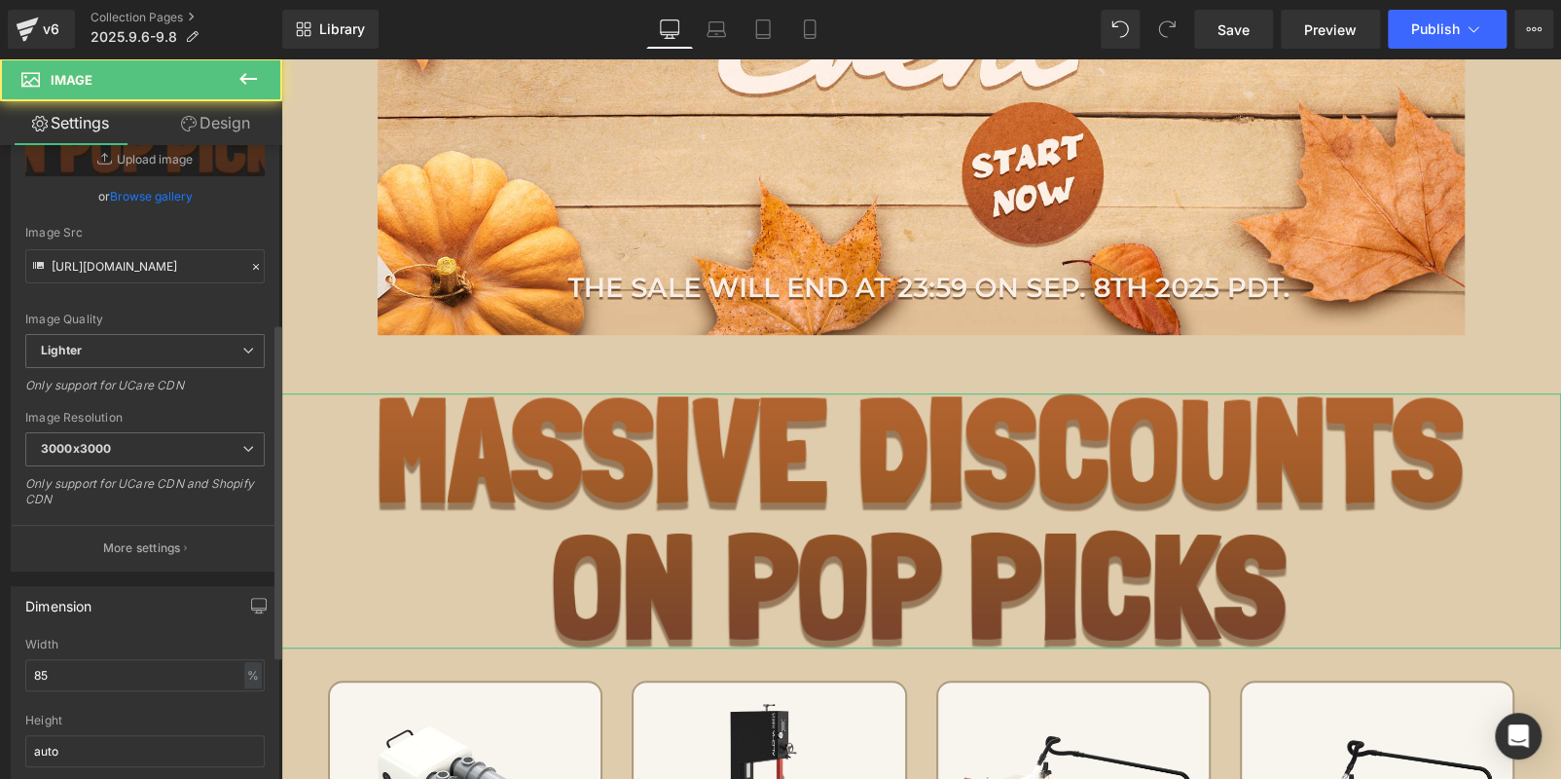
scroll to position [388, 0]
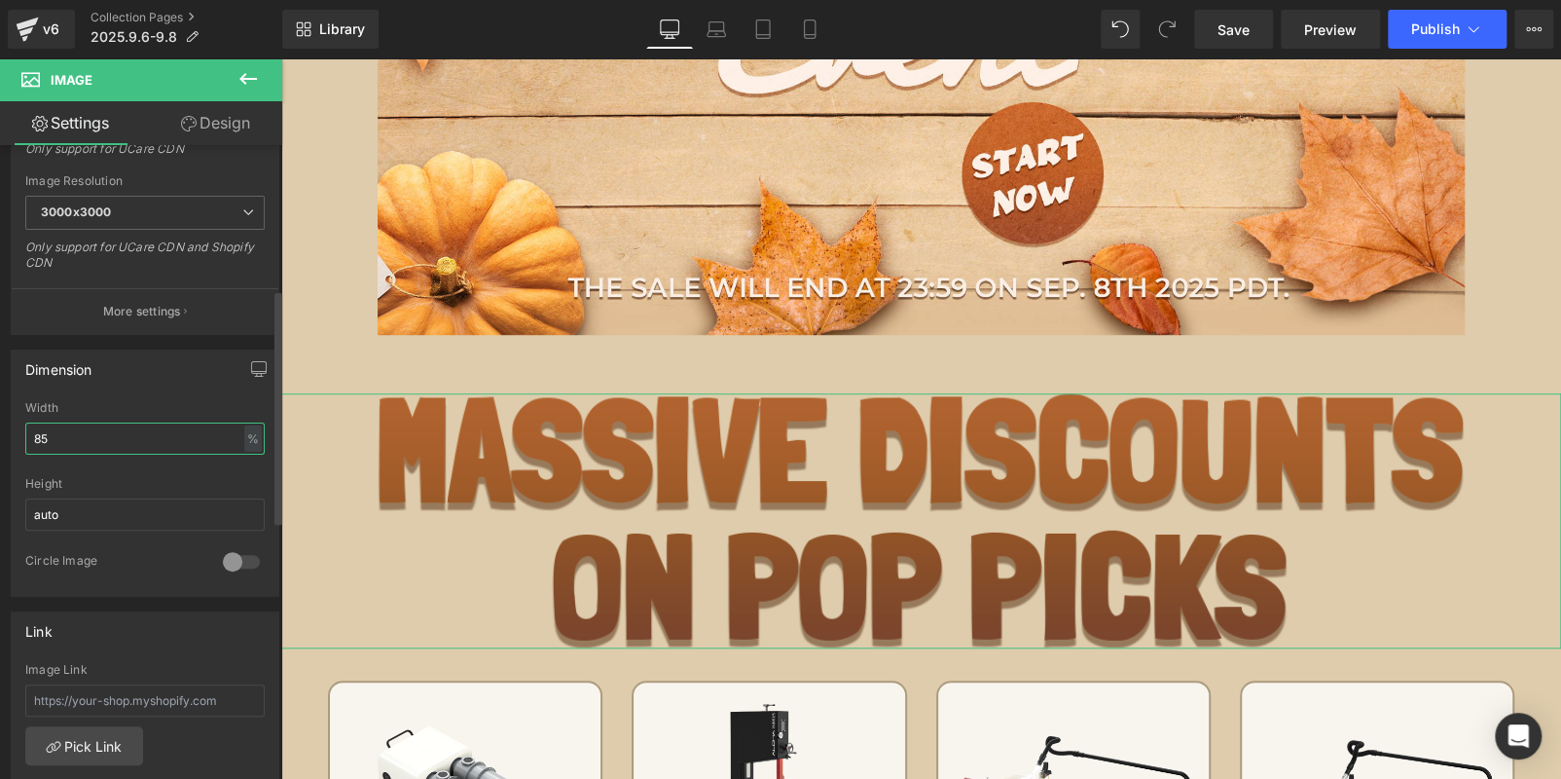
click at [93, 439] on input "85" at bounding box center [144, 438] width 239 height 32
click at [93, 438] on input "85" at bounding box center [144, 438] width 239 height 32
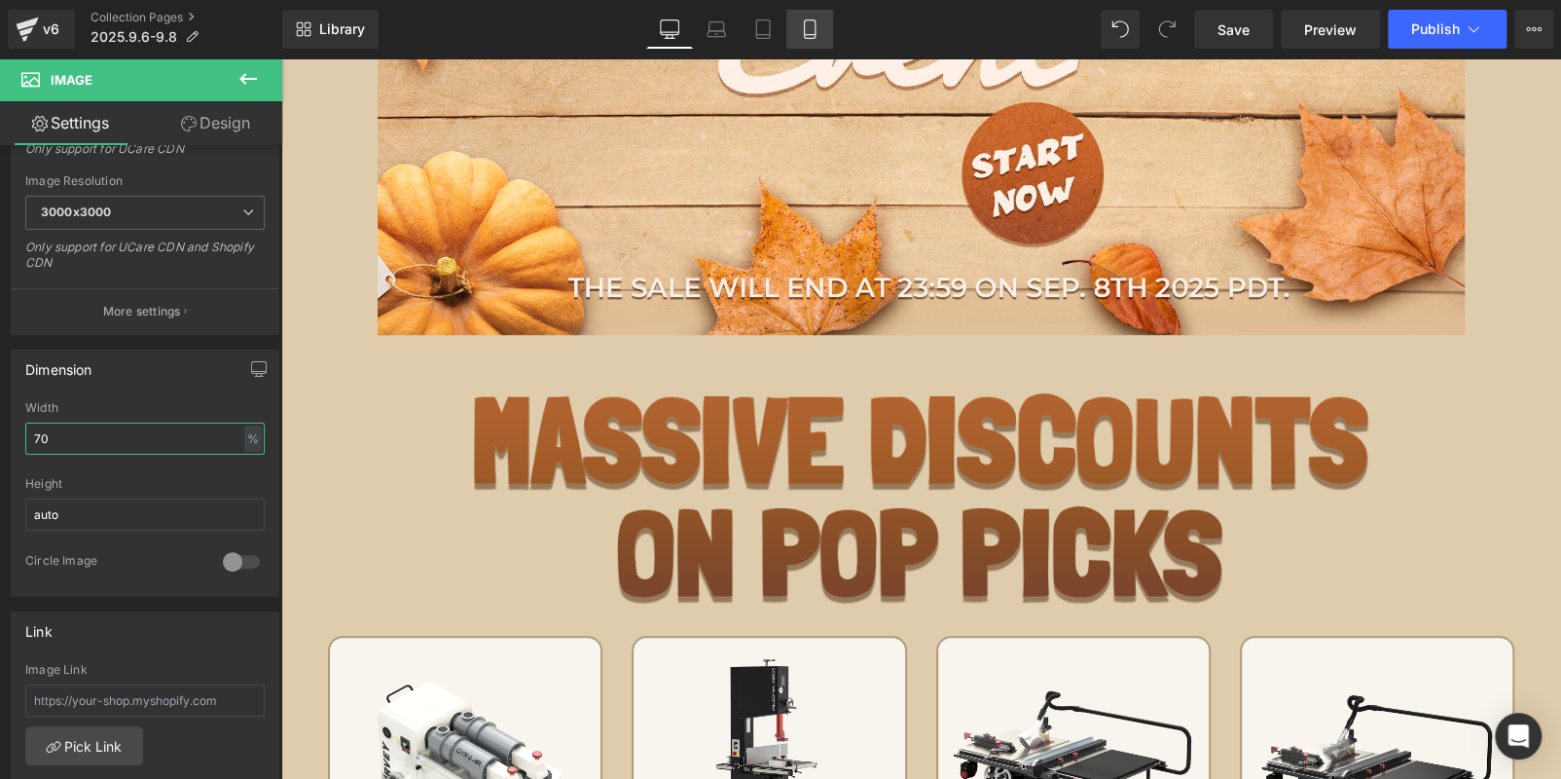
type input "70"
click at [816, 32] on icon at bounding box center [809, 28] width 19 height 19
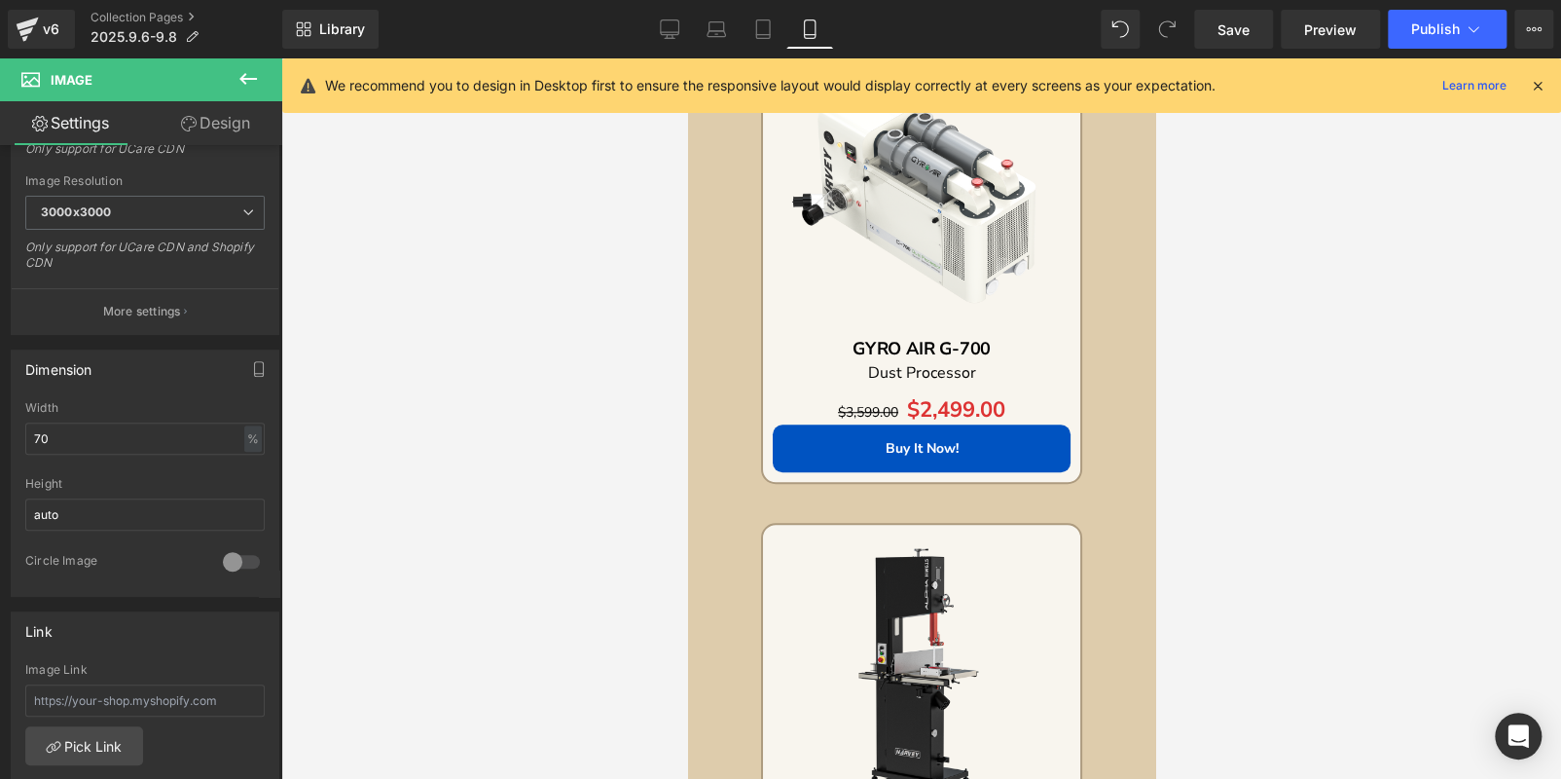
scroll to position [162, 0]
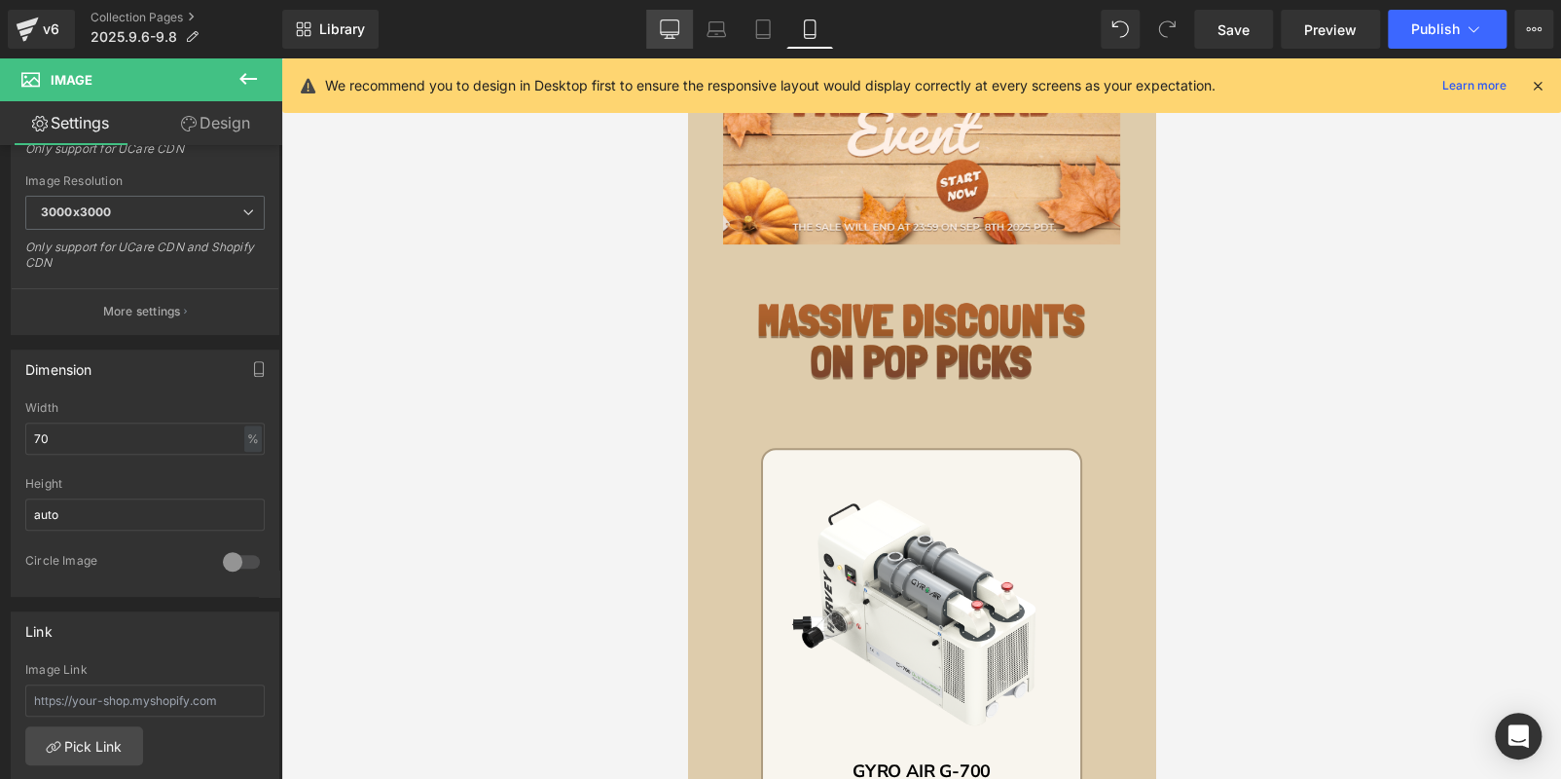
click at [682, 24] on link "Desktop" at bounding box center [669, 29] width 47 height 39
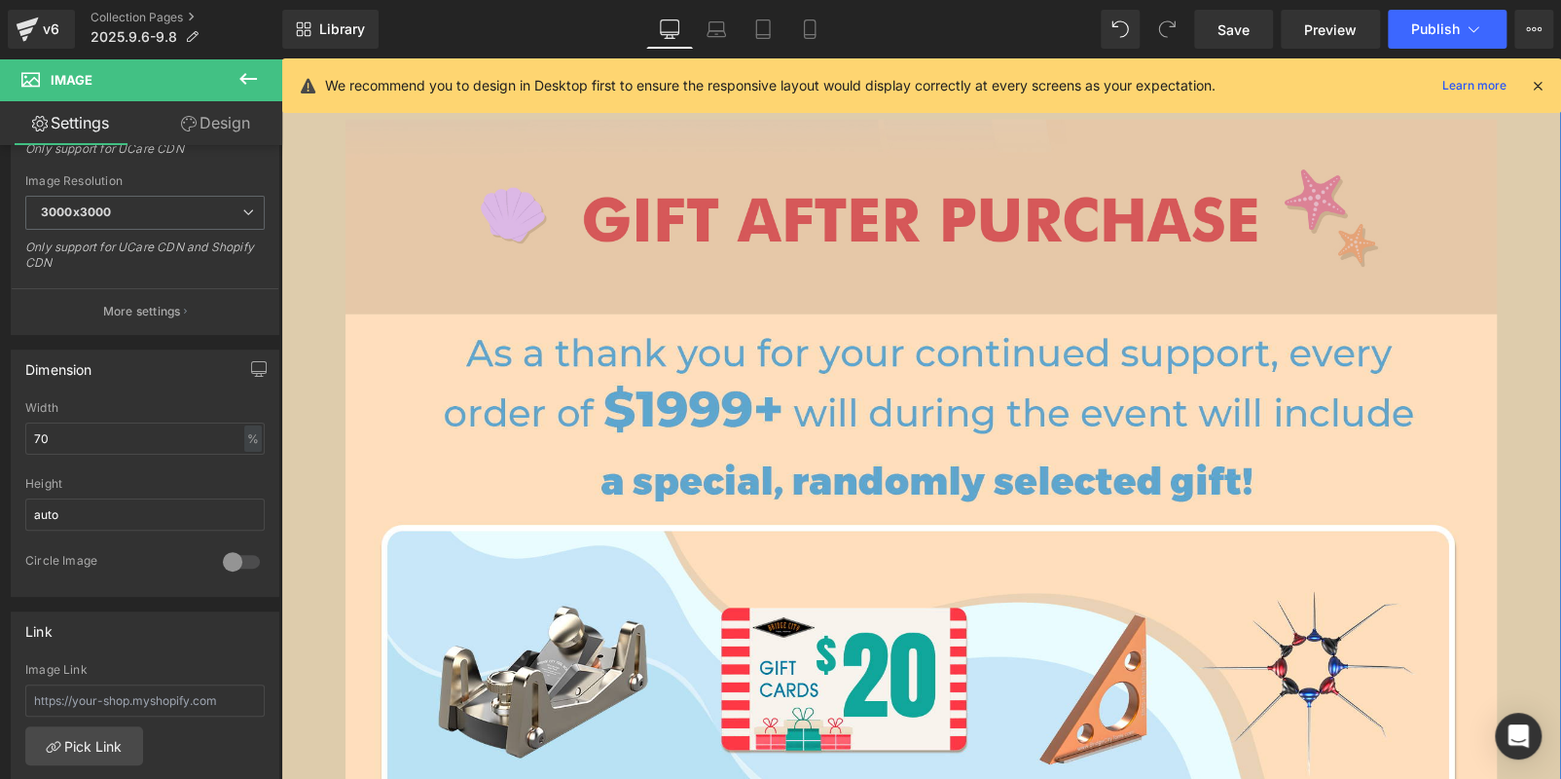
scroll to position [2523, 0]
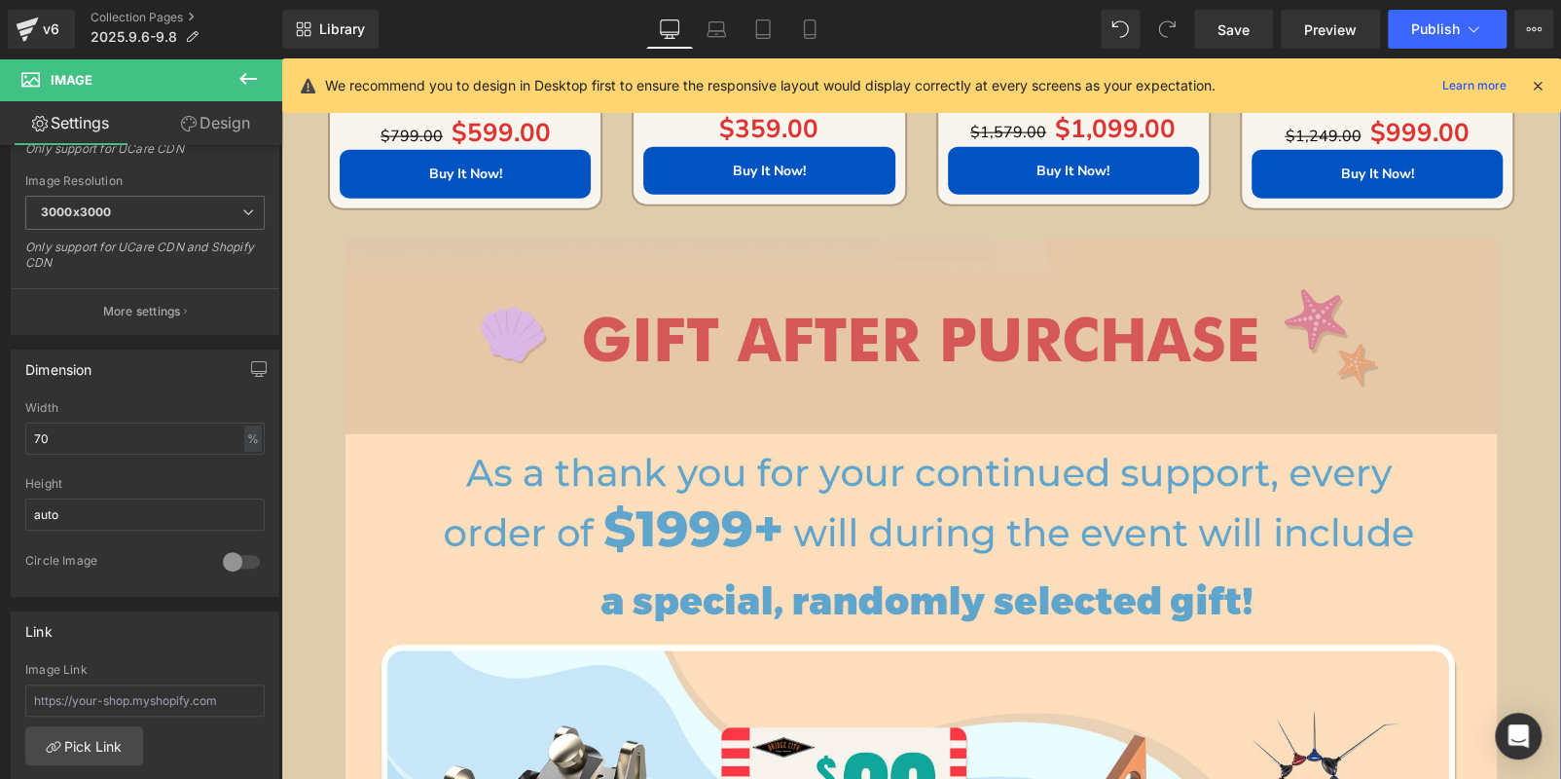
drag, startPoint x: 651, startPoint y: 351, endPoint x: 475, endPoint y: 342, distance: 176.4
click at [651, 351] on img at bounding box center [922, 337] width 1152 height 196
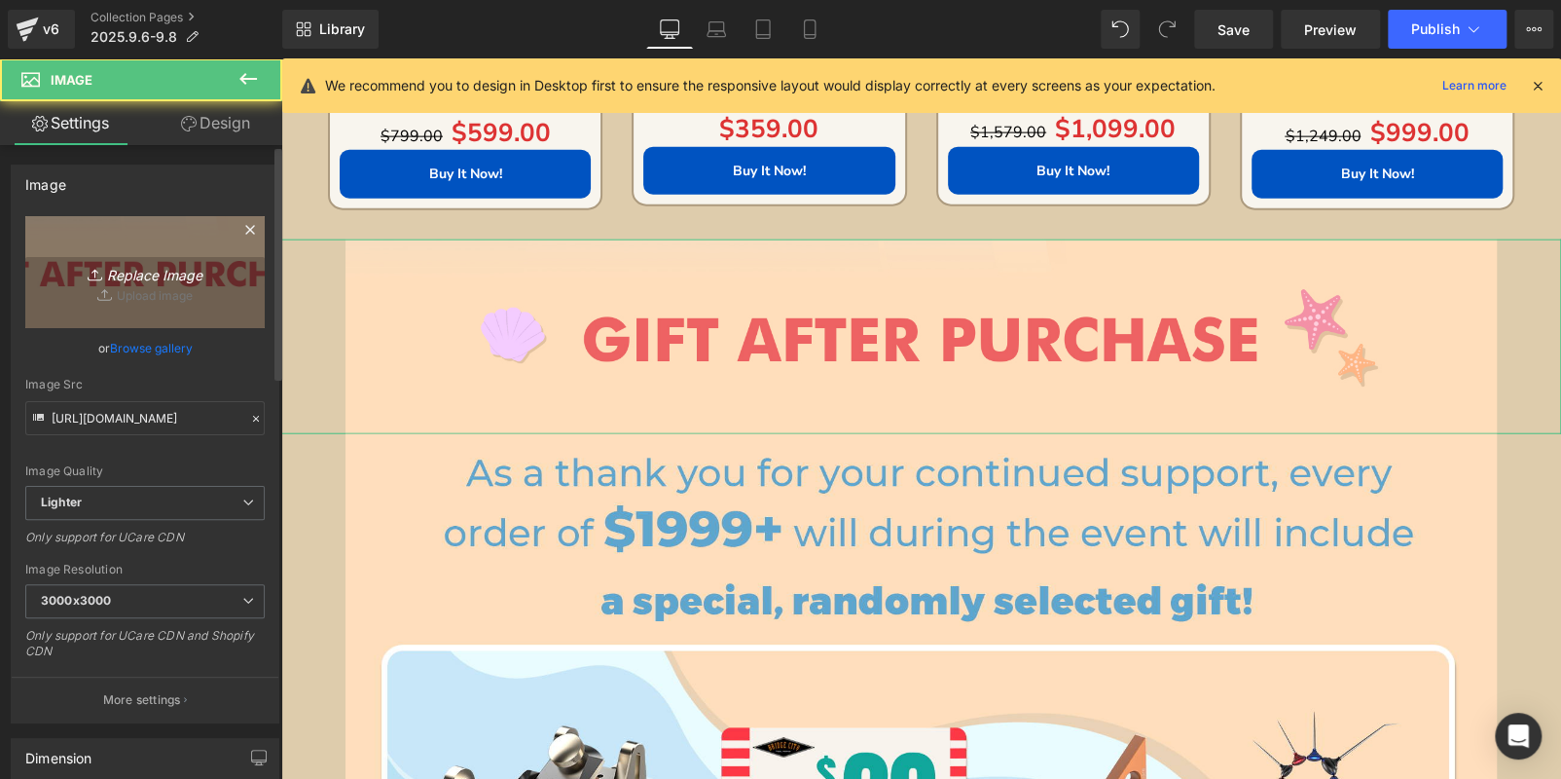
click at [152, 286] on link "Replace Image" at bounding box center [144, 272] width 239 height 112
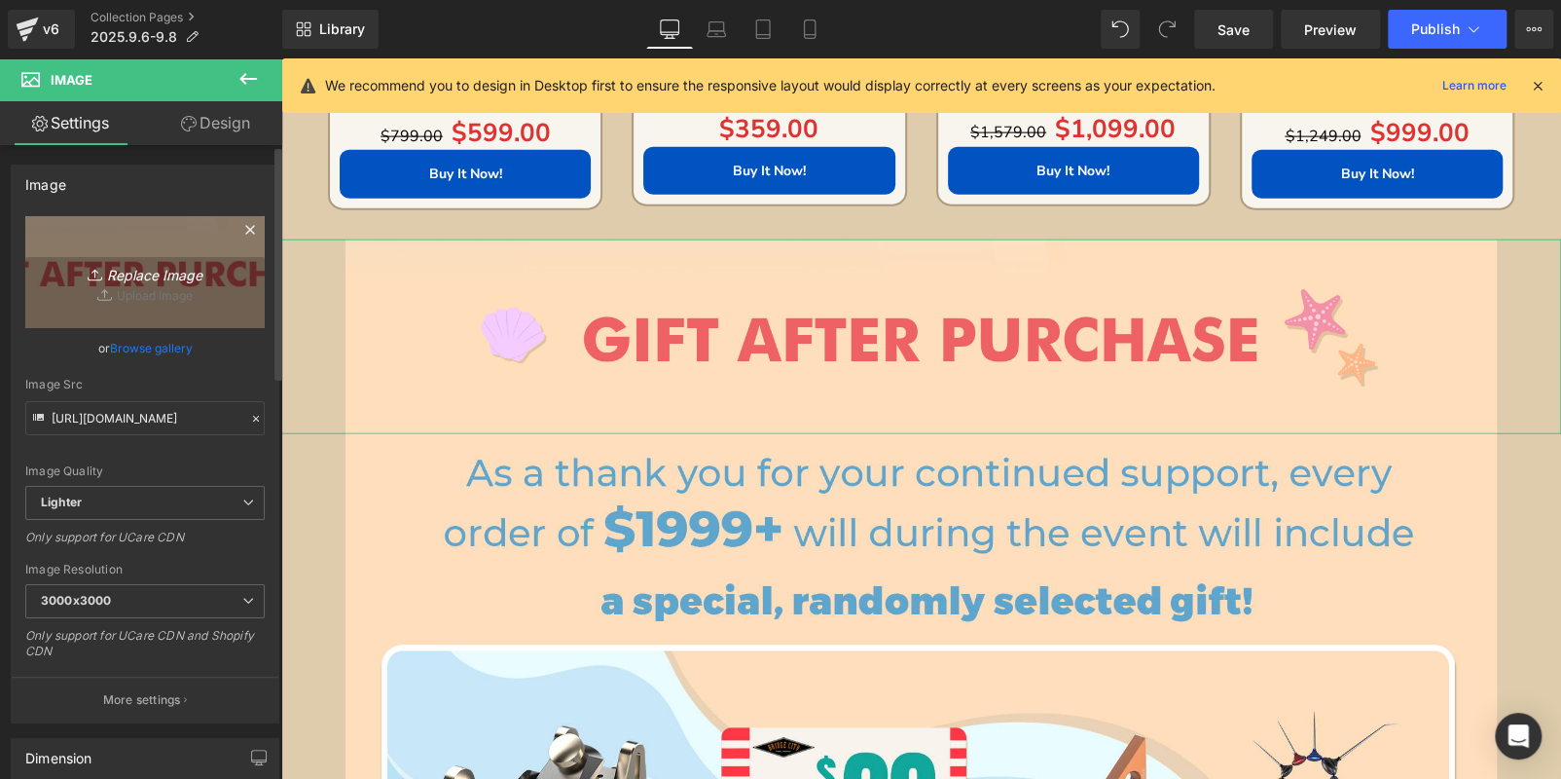
type input "C:\fakepath\2.png"
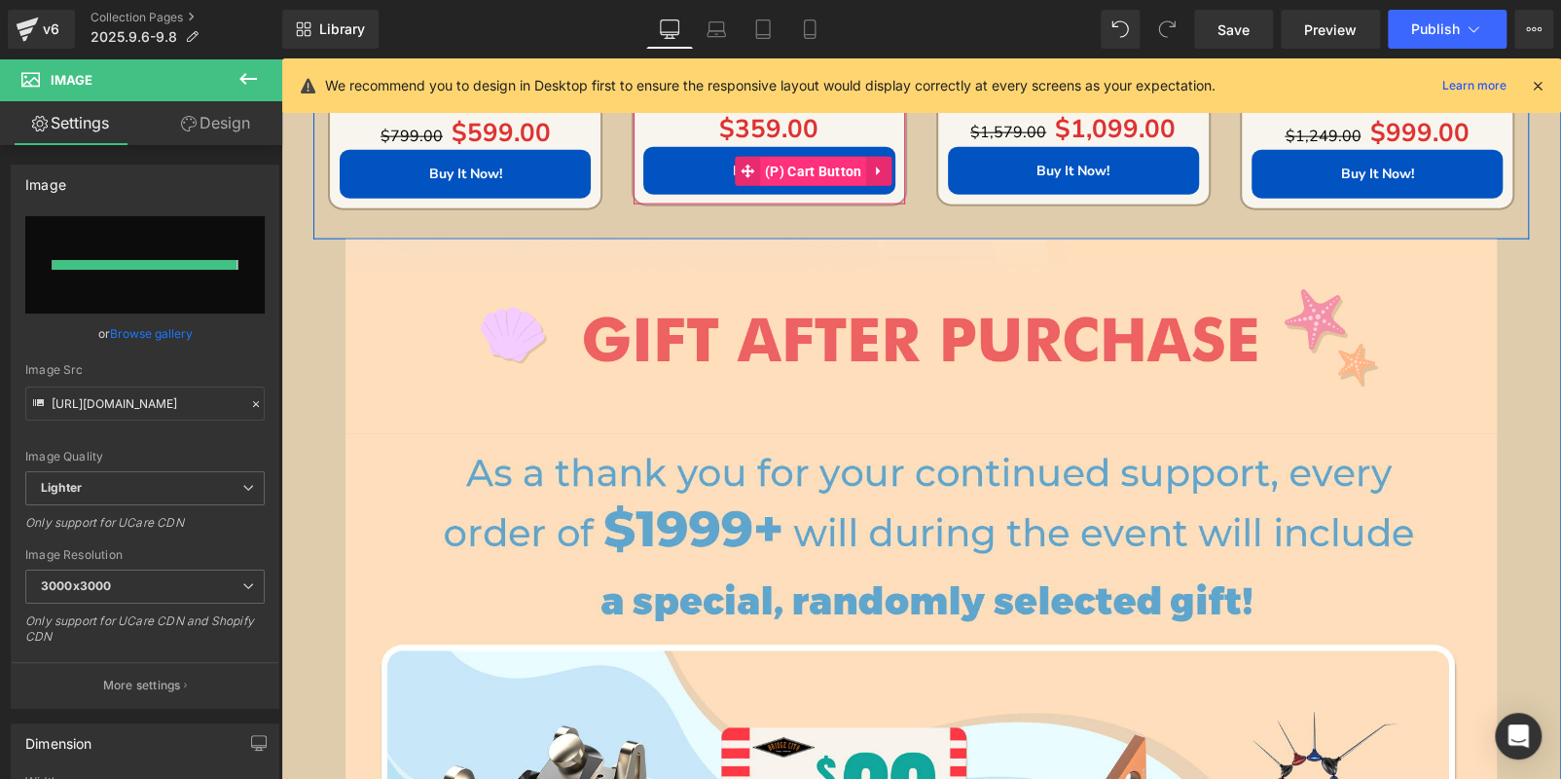
type input "https://ucarecdn.com/f34ed2e3-70dd-4335-9d2a-020d8b48b09e/-/format/auto/-/previ…"
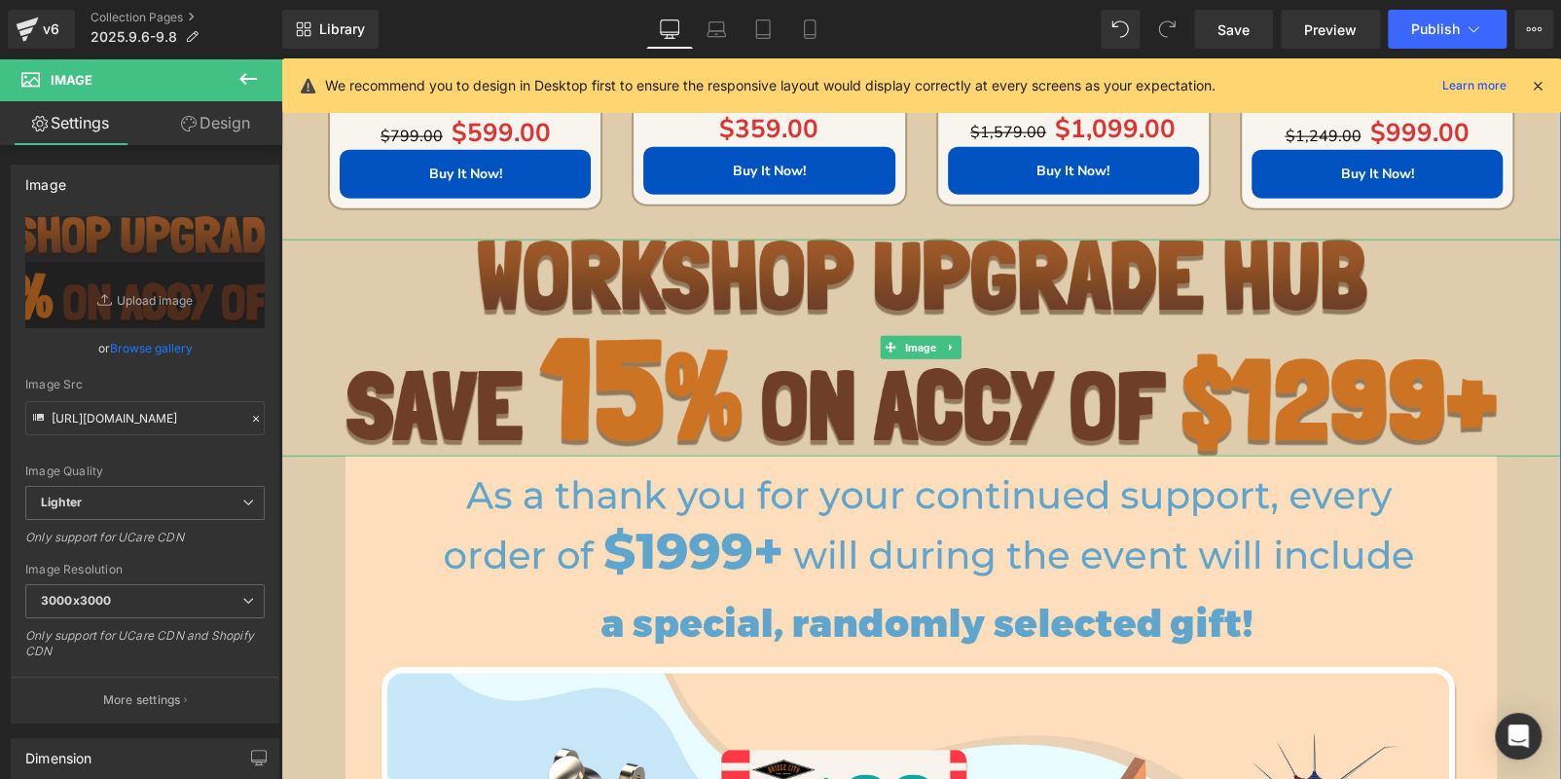
click at [745, 358] on img at bounding box center [922, 348] width 1152 height 218
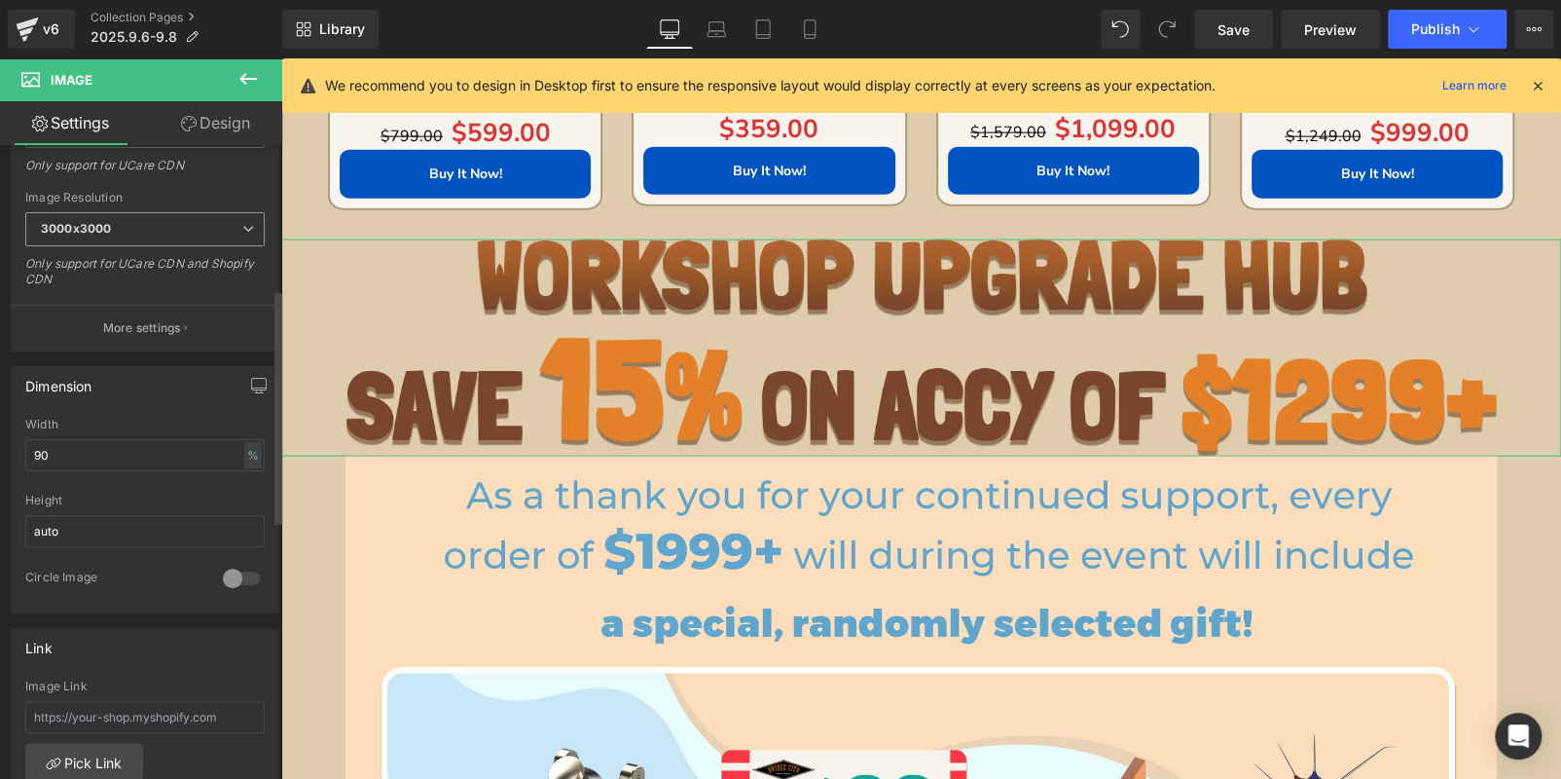
scroll to position [388, 0]
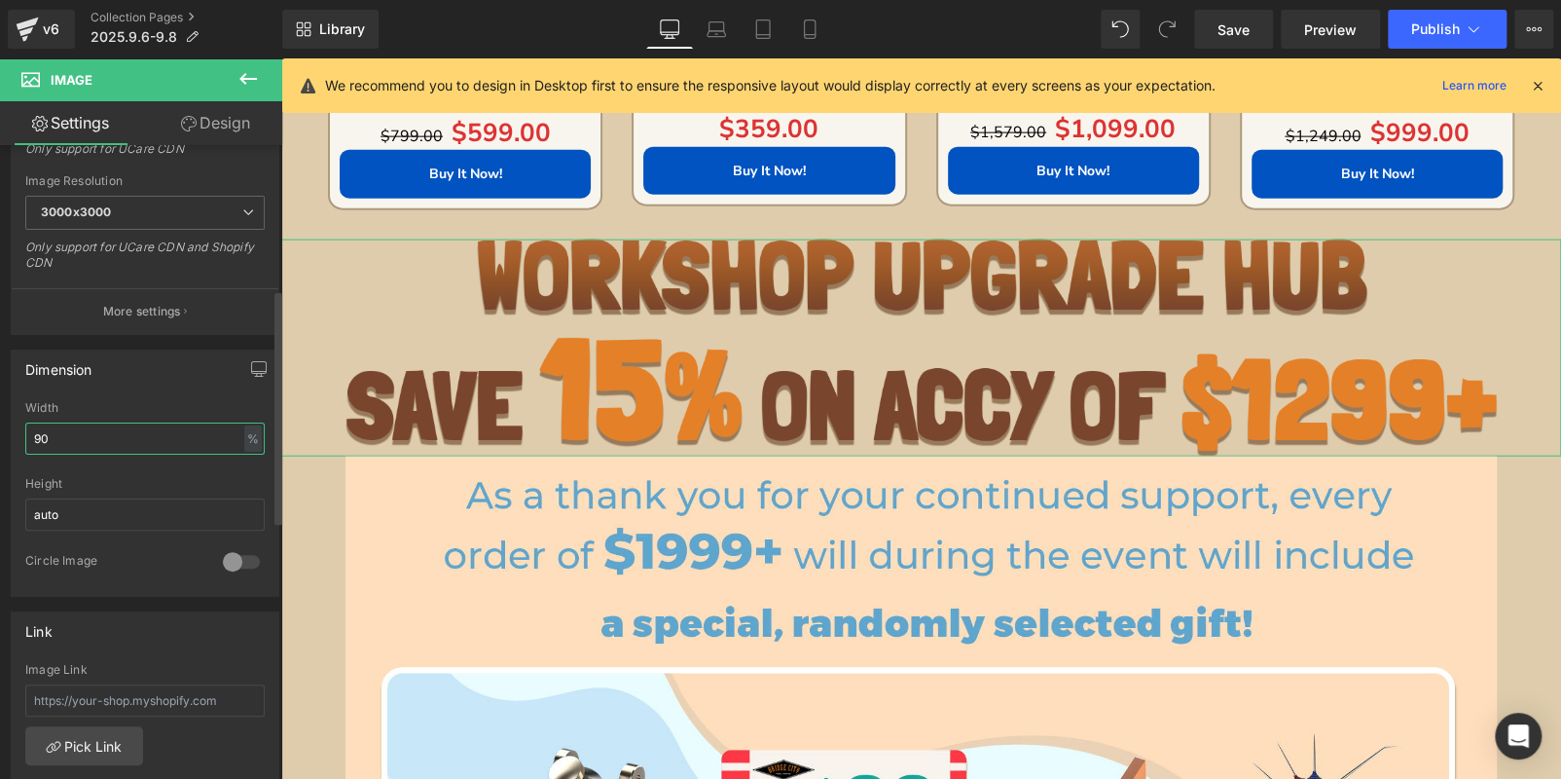
click at [104, 422] on input "90" at bounding box center [144, 438] width 239 height 32
type input "70"
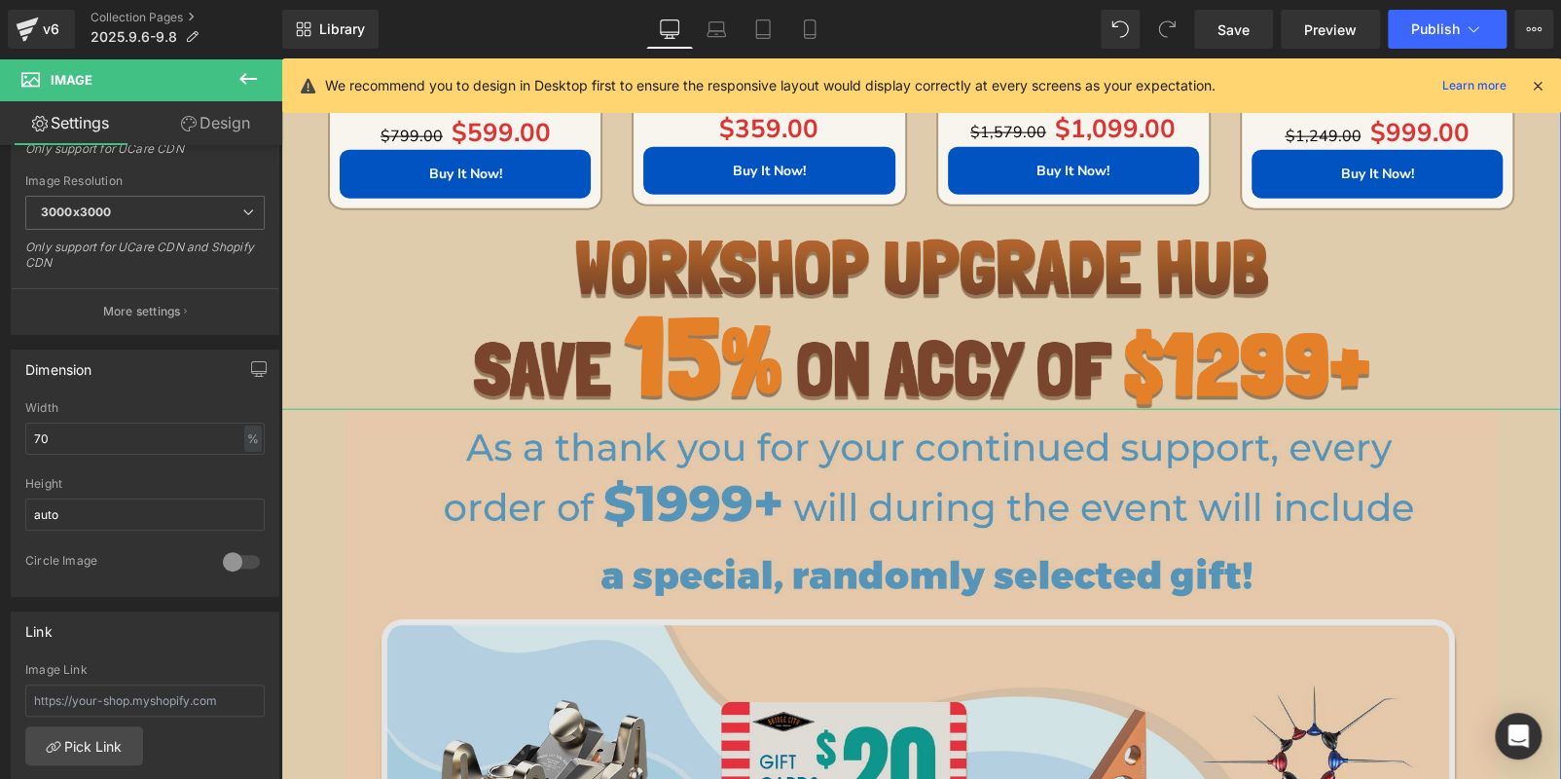
drag, startPoint x: 734, startPoint y: 641, endPoint x: 542, endPoint y: 548, distance: 213.3
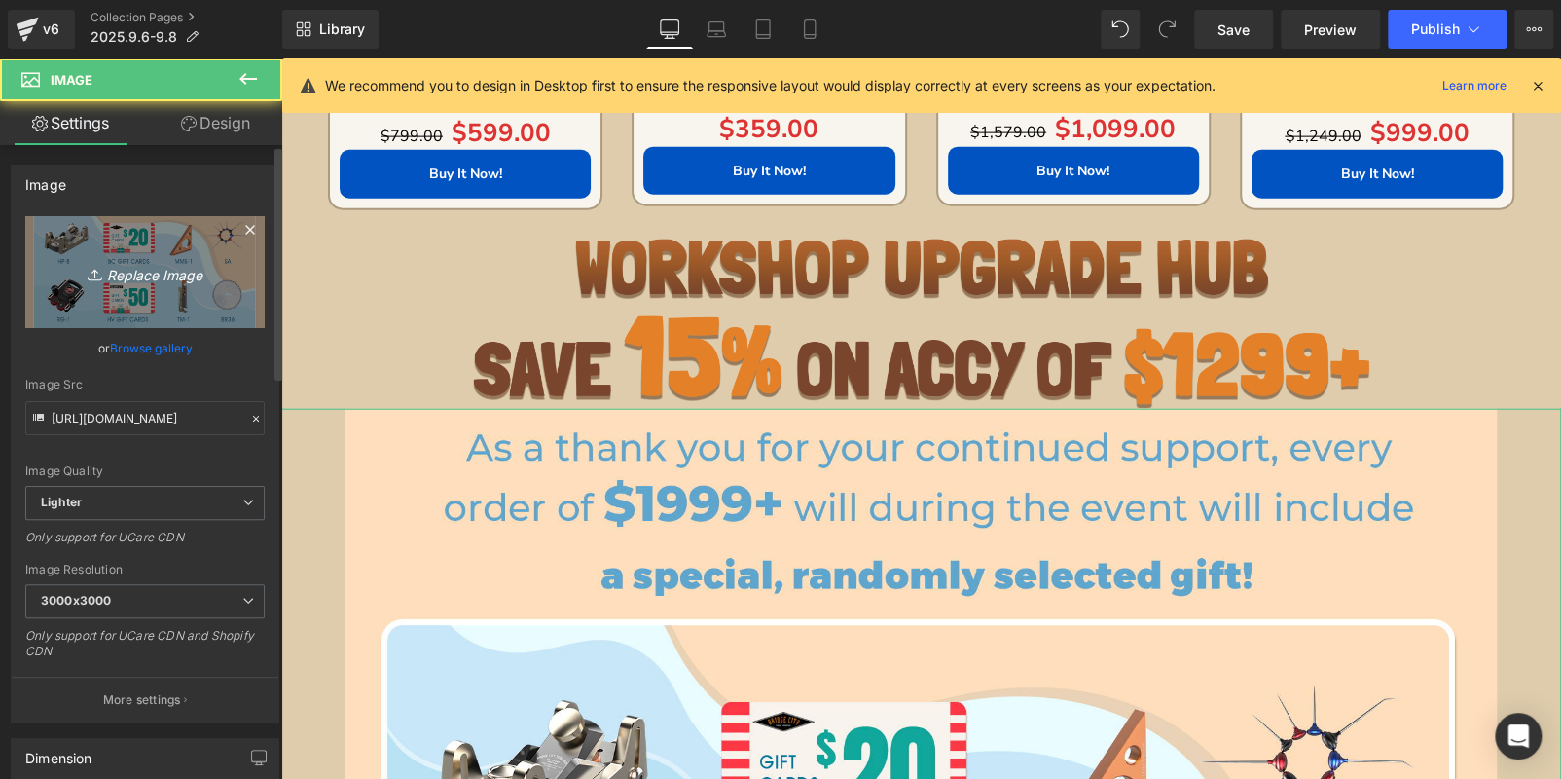
click at [181, 291] on link "Replace Image" at bounding box center [144, 272] width 239 height 112
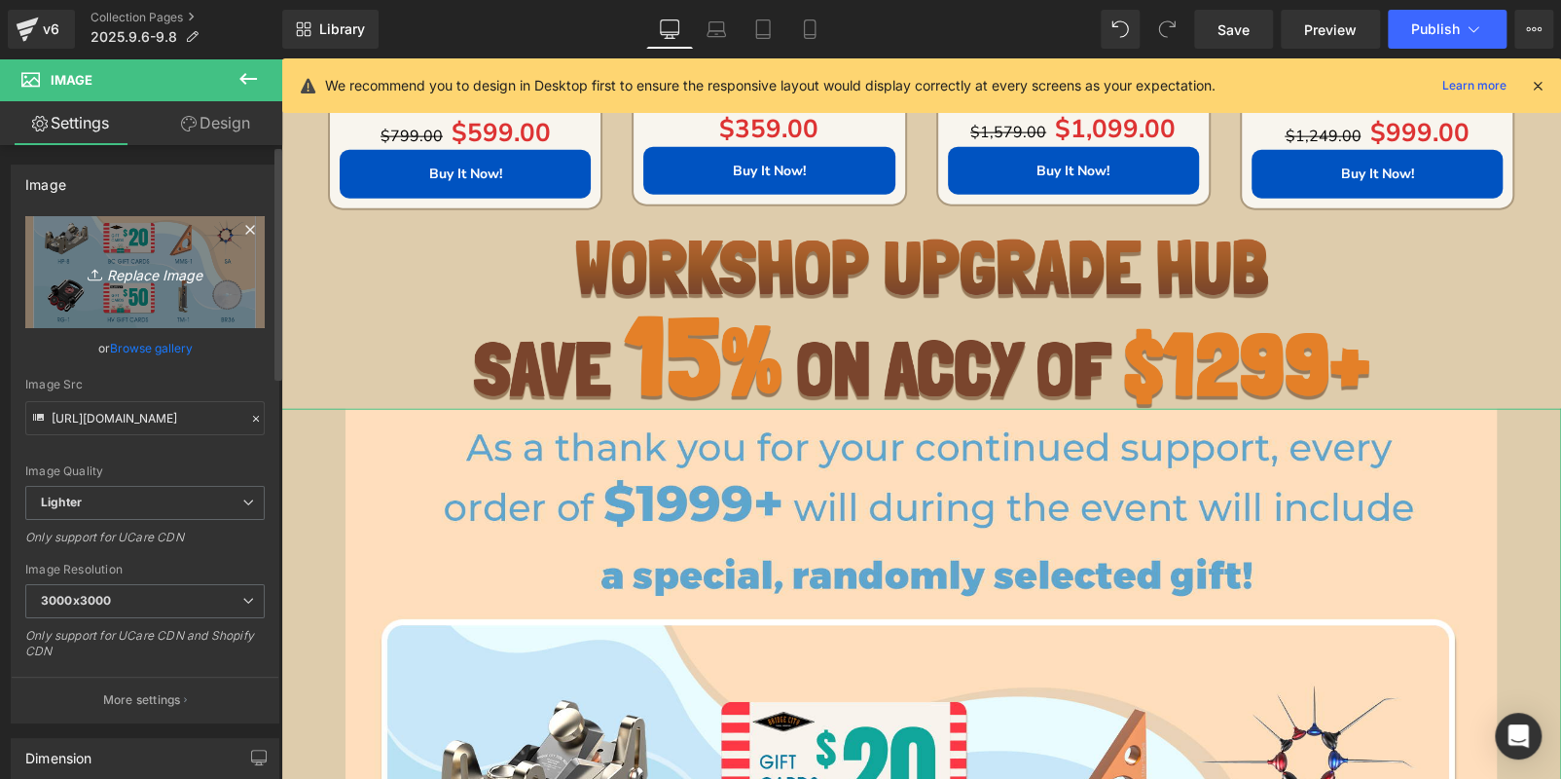
type input "C:\fakepath\edm_05.jpg"
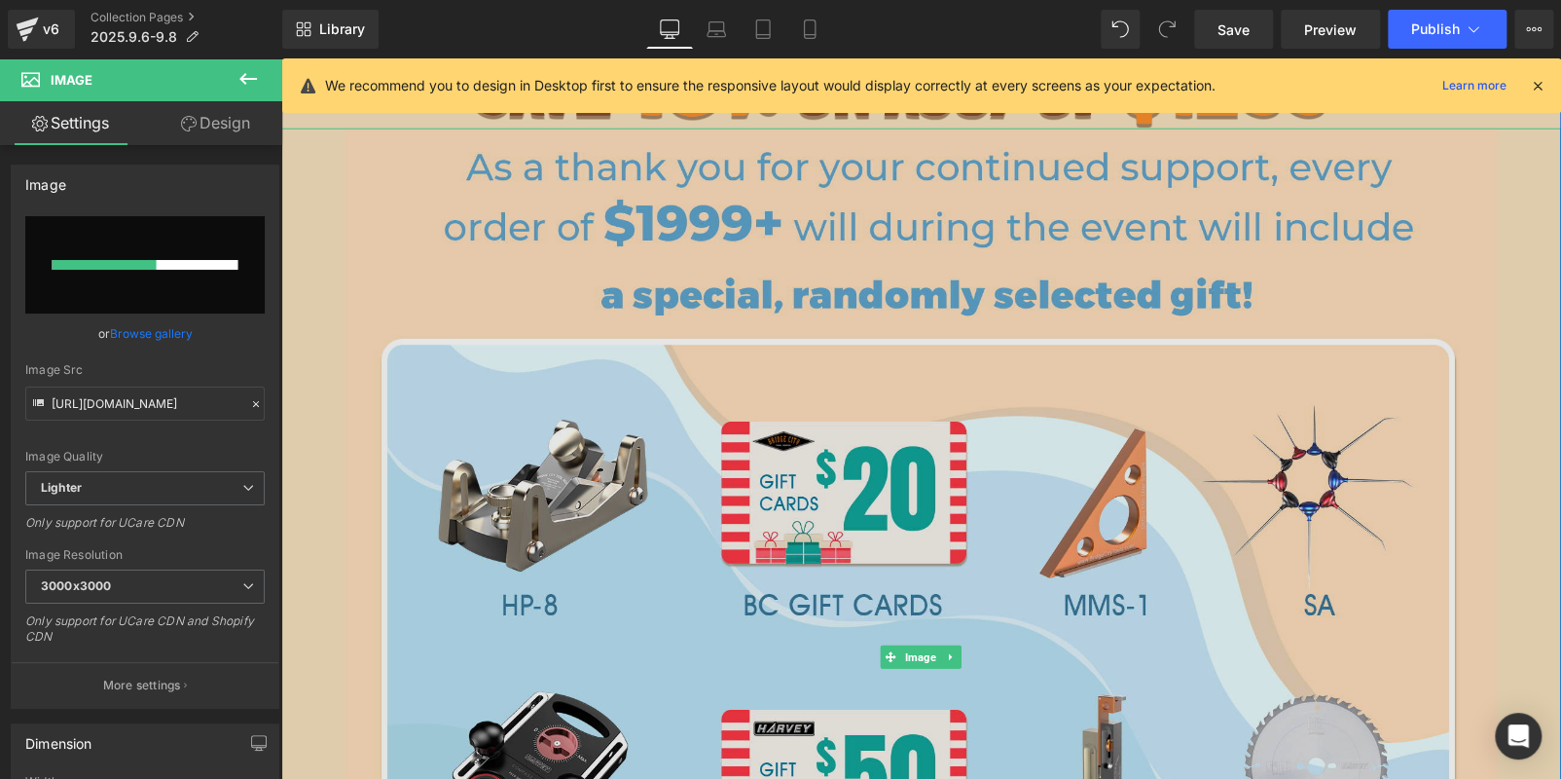
scroll to position [2718, 0]
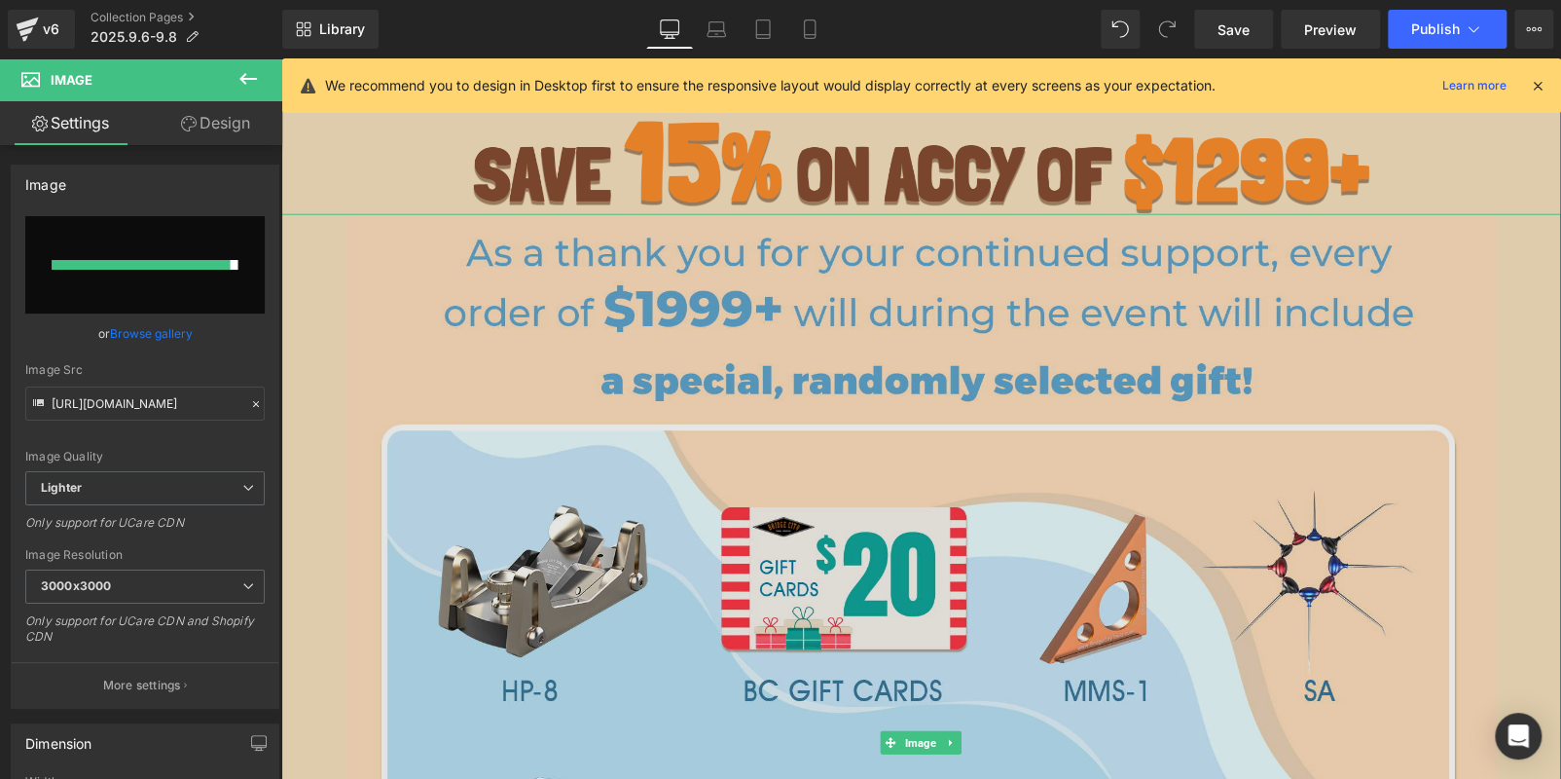
type input "https://ucarecdn.com/77e345be-f374-49c7-9e9c-6bd93261103e/-/format/auto/-/previ…"
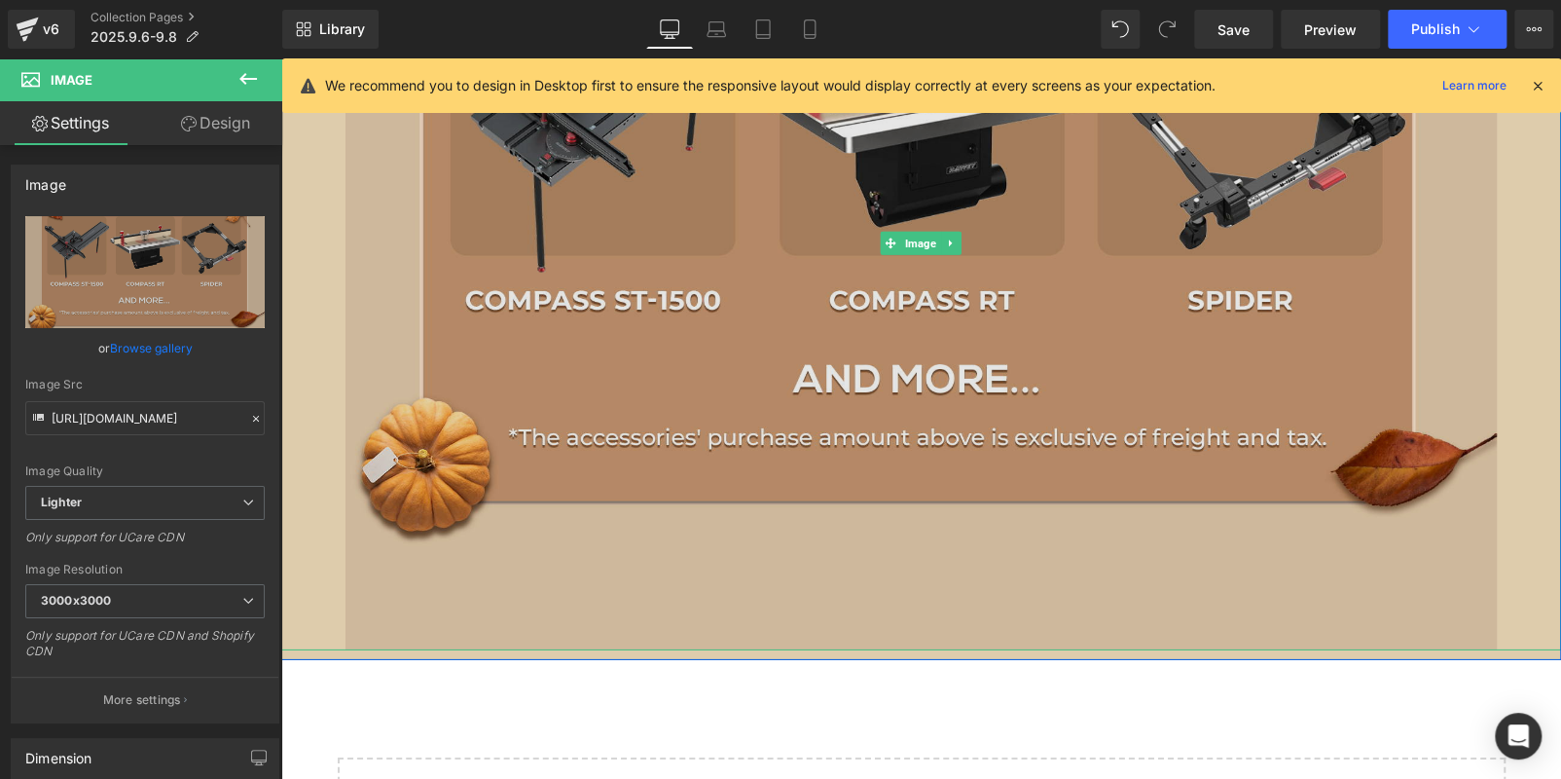
scroll to position [3108, 0]
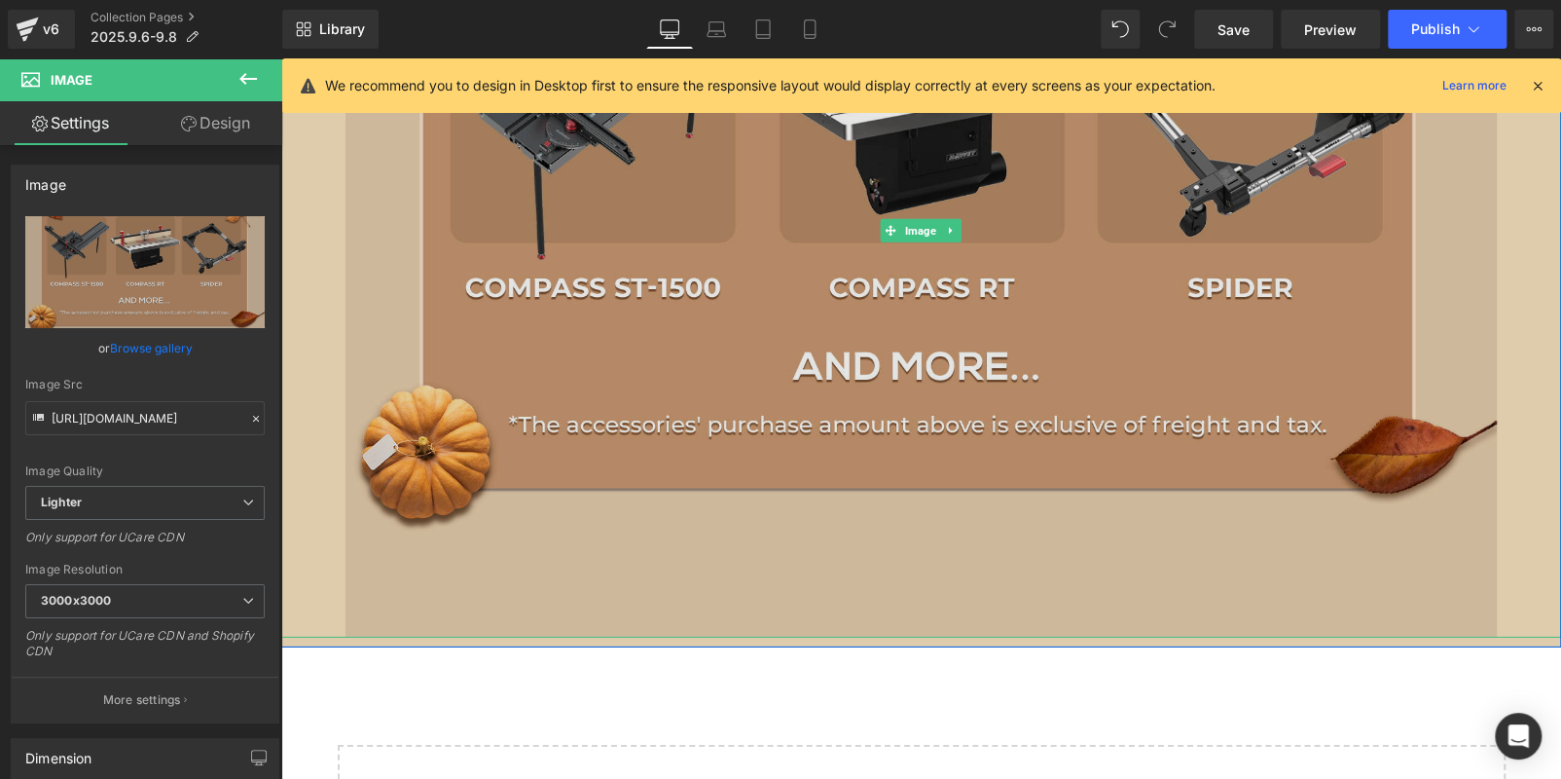
click at [695, 325] on img at bounding box center [922, 231] width 1152 height 814
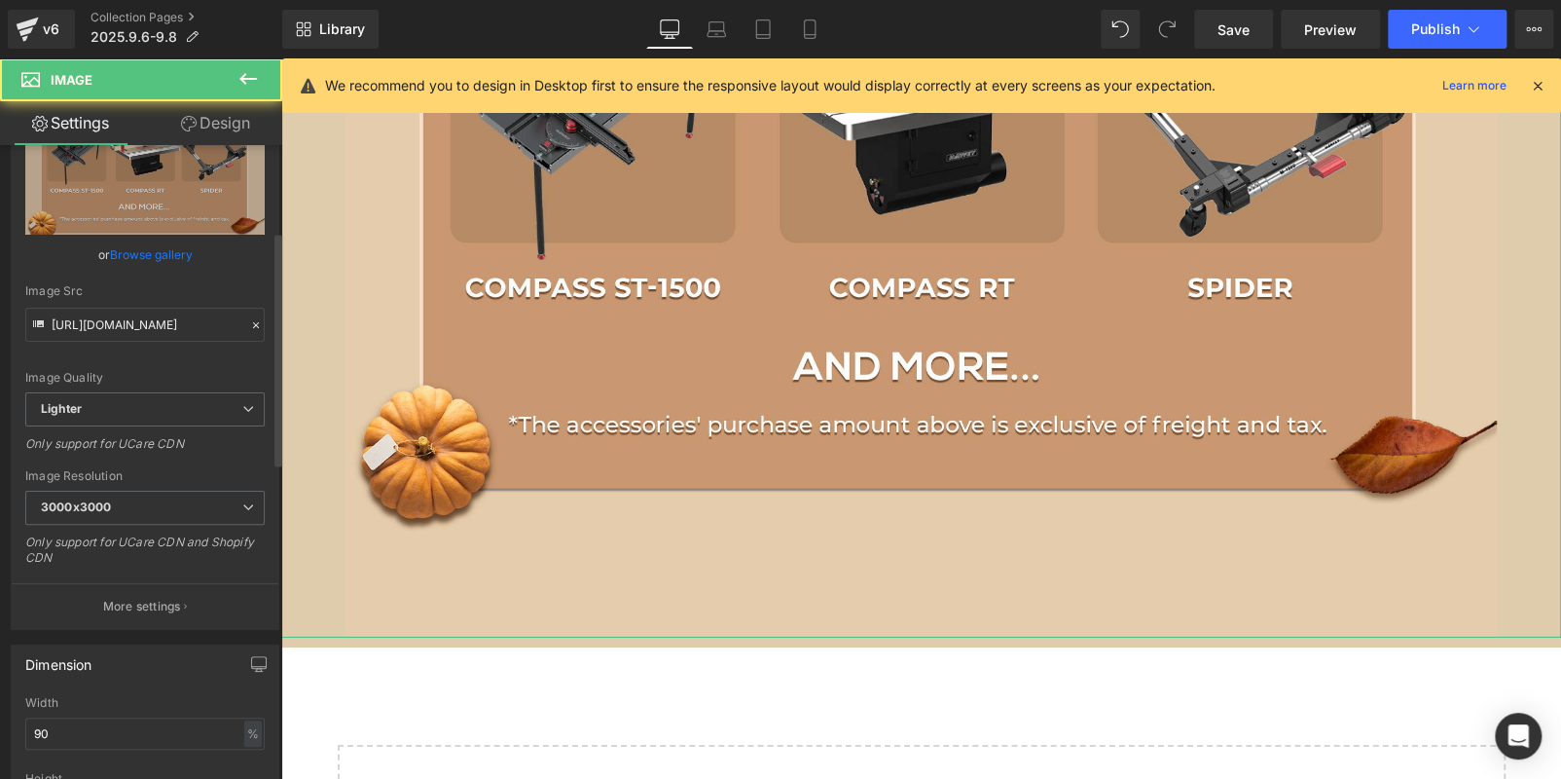
scroll to position [291, 0]
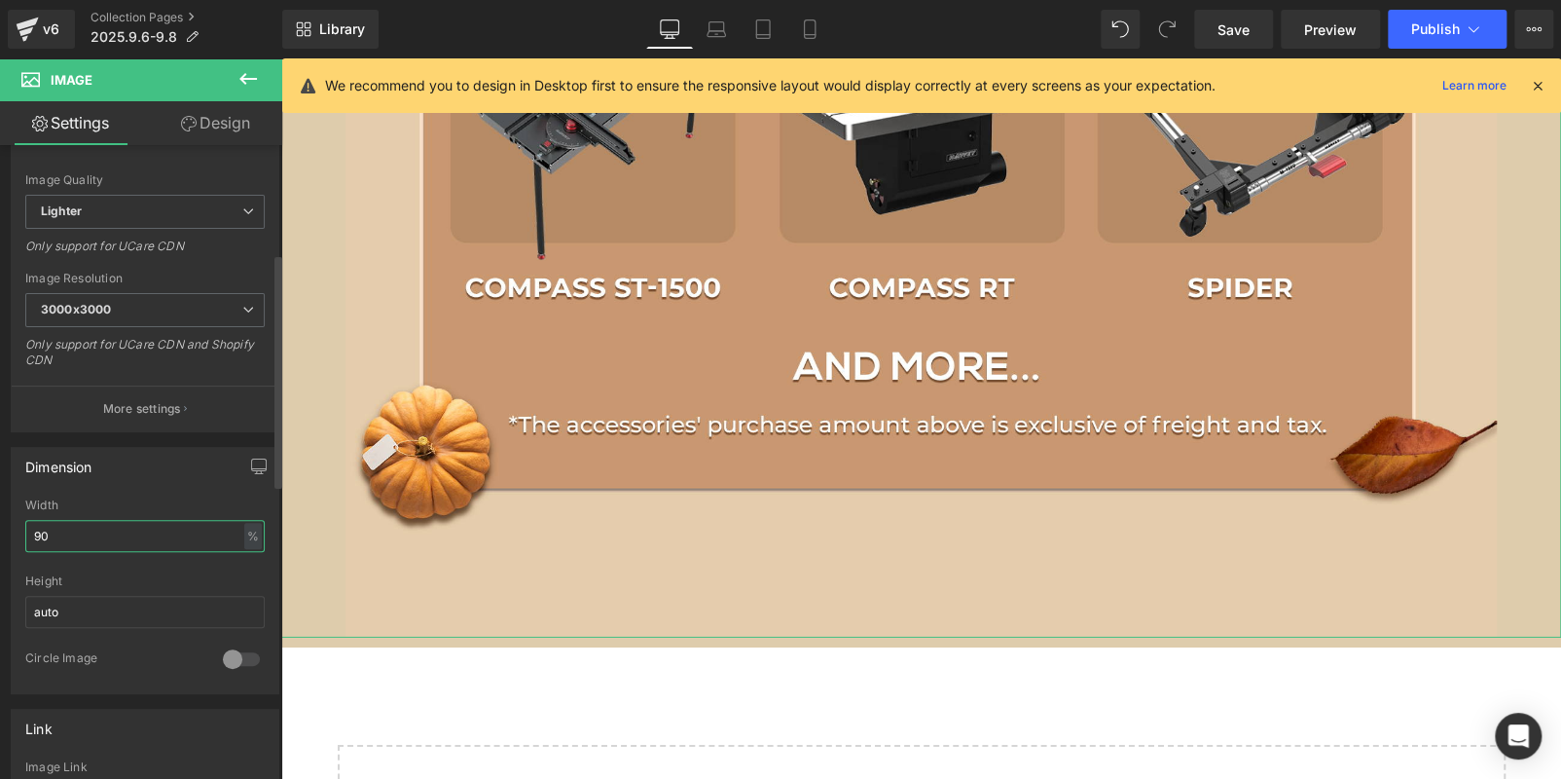
drag, startPoint x: 83, startPoint y: 538, endPoint x: 0, endPoint y: 536, distance: 82.8
click at [0, 536] on div "Dimension 90% Width 90 % % px auto Height auto 0 Circle Image" at bounding box center [145, 563] width 291 height 262
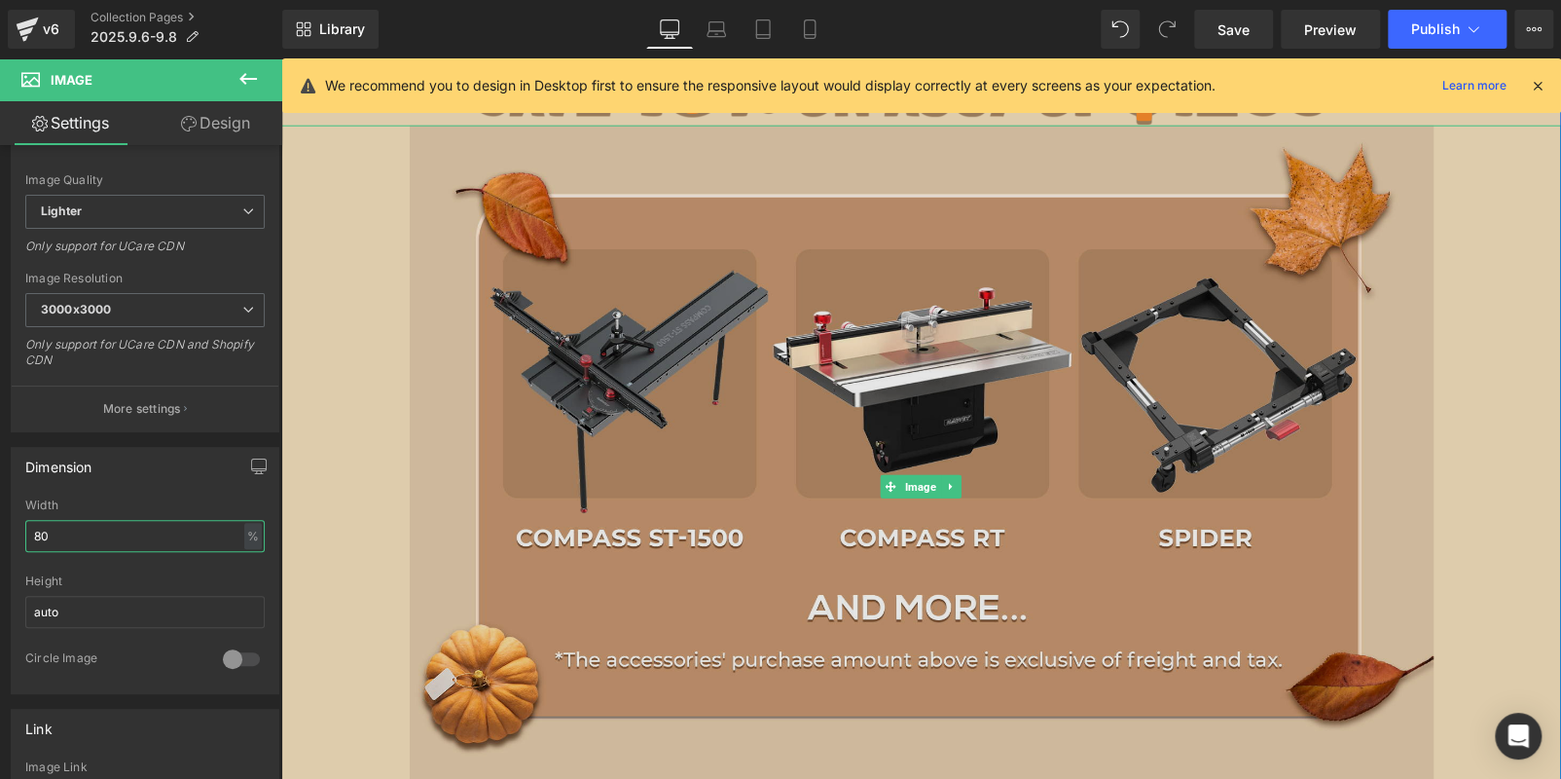
scroll to position [2815, 0]
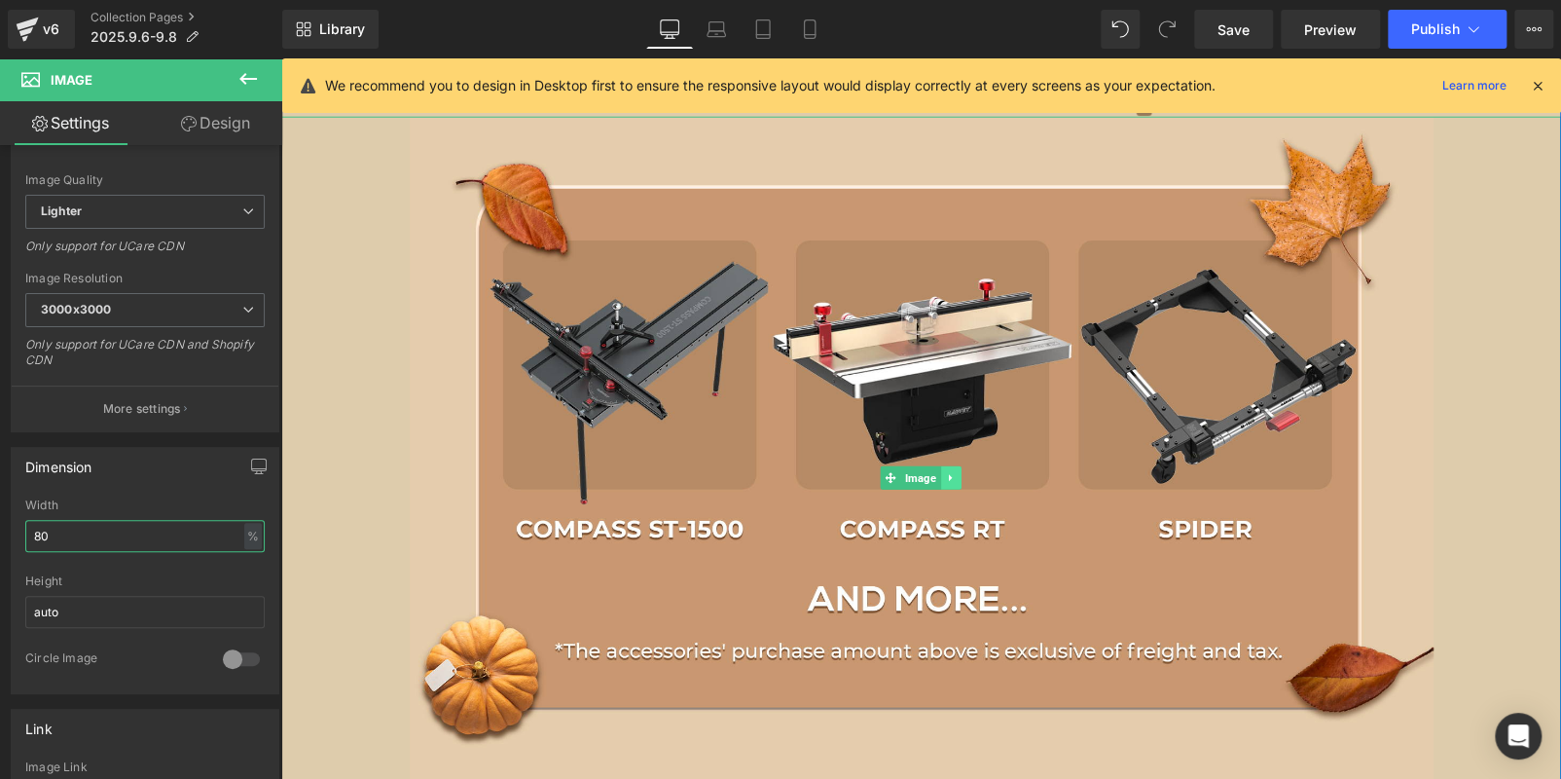
type input "80"
click at [946, 474] on icon at bounding box center [951, 478] width 11 height 12
click at [935, 475] on icon at bounding box center [940, 478] width 11 height 11
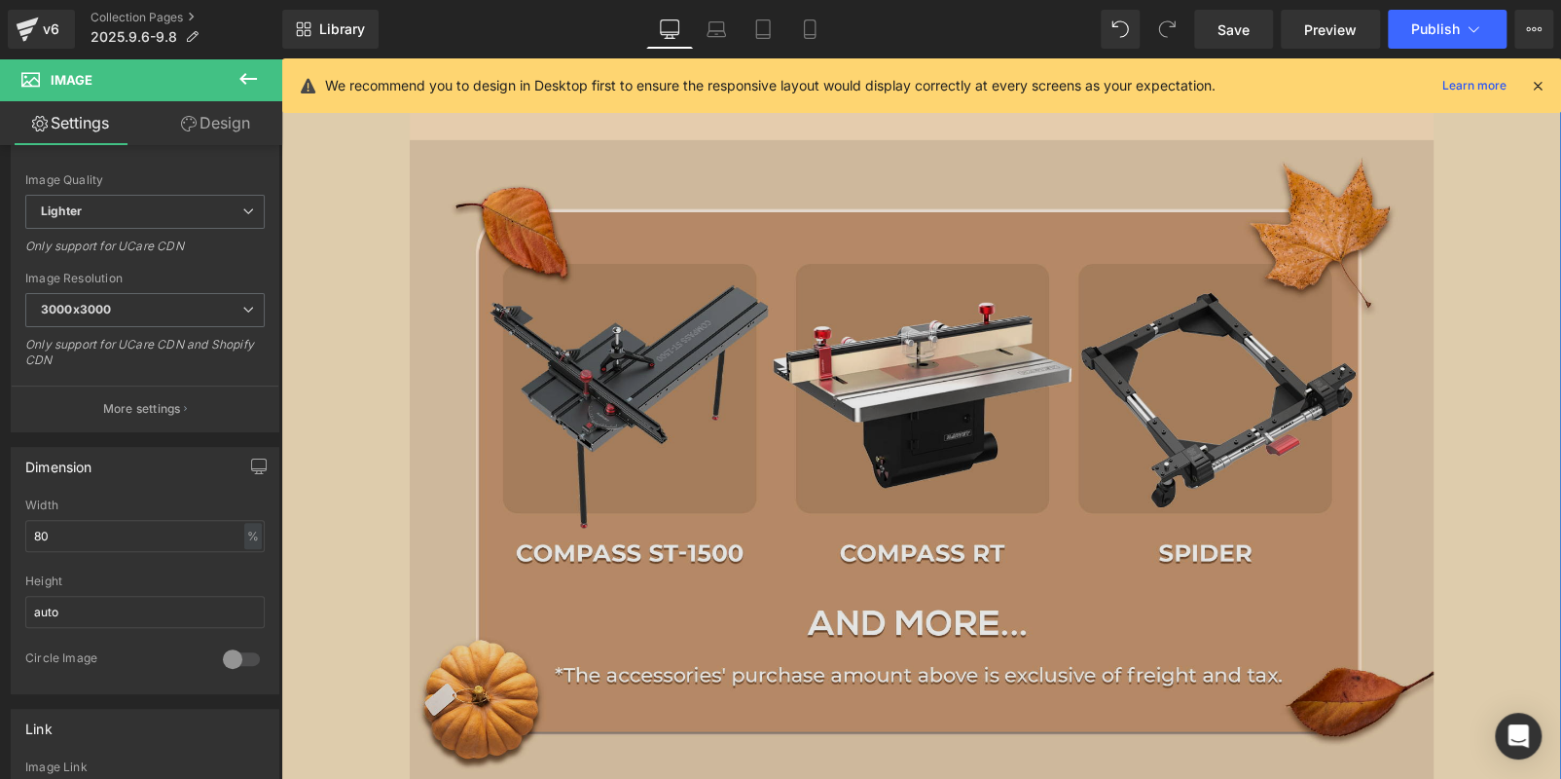
scroll to position [3516, 0]
drag, startPoint x: 796, startPoint y: 432, endPoint x: 624, endPoint y: 395, distance: 176.2
click at [796, 432] on img at bounding box center [922, 501] width 1024 height 724
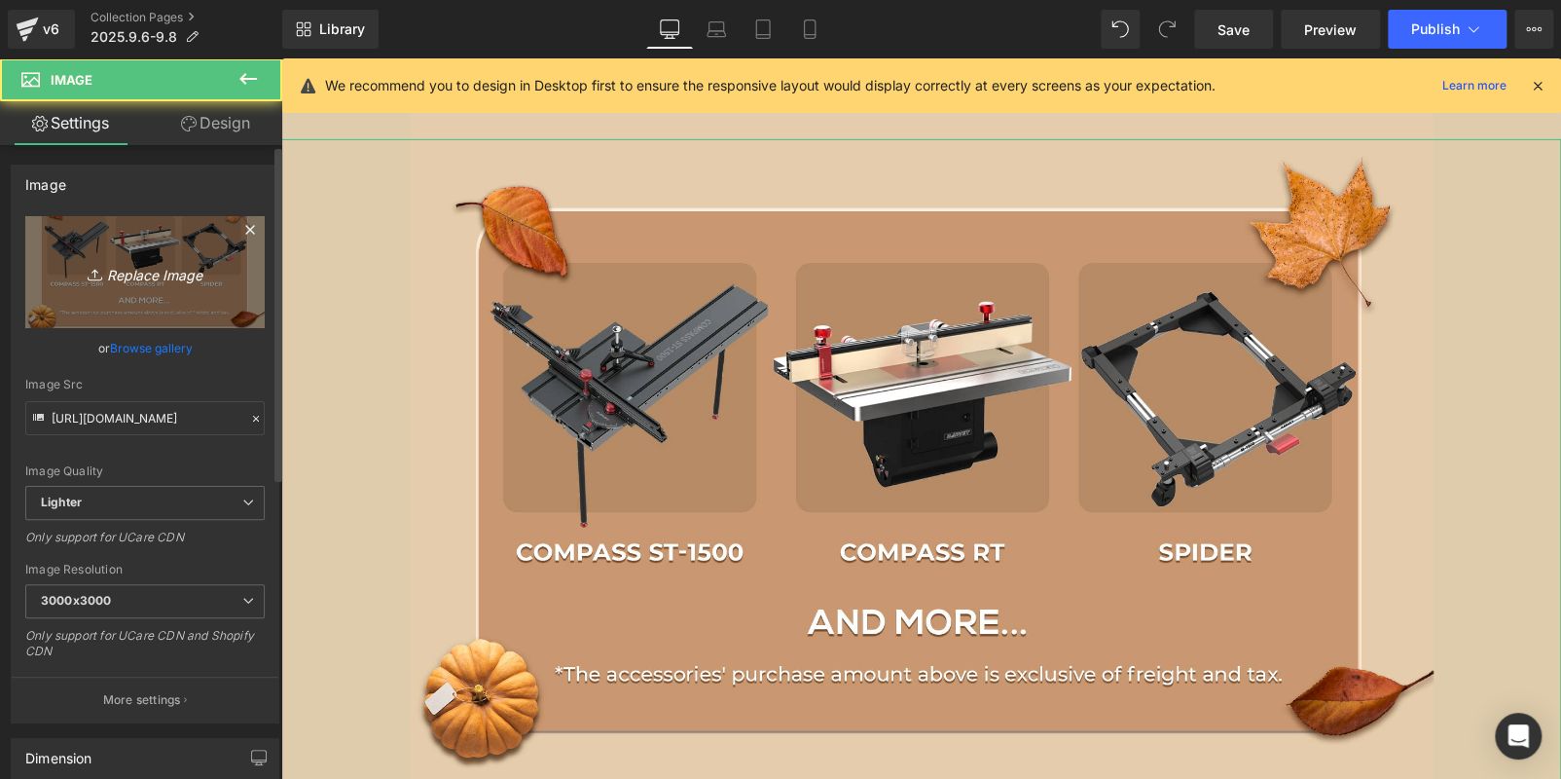
click at [128, 292] on link "Replace Image" at bounding box center [144, 272] width 239 height 112
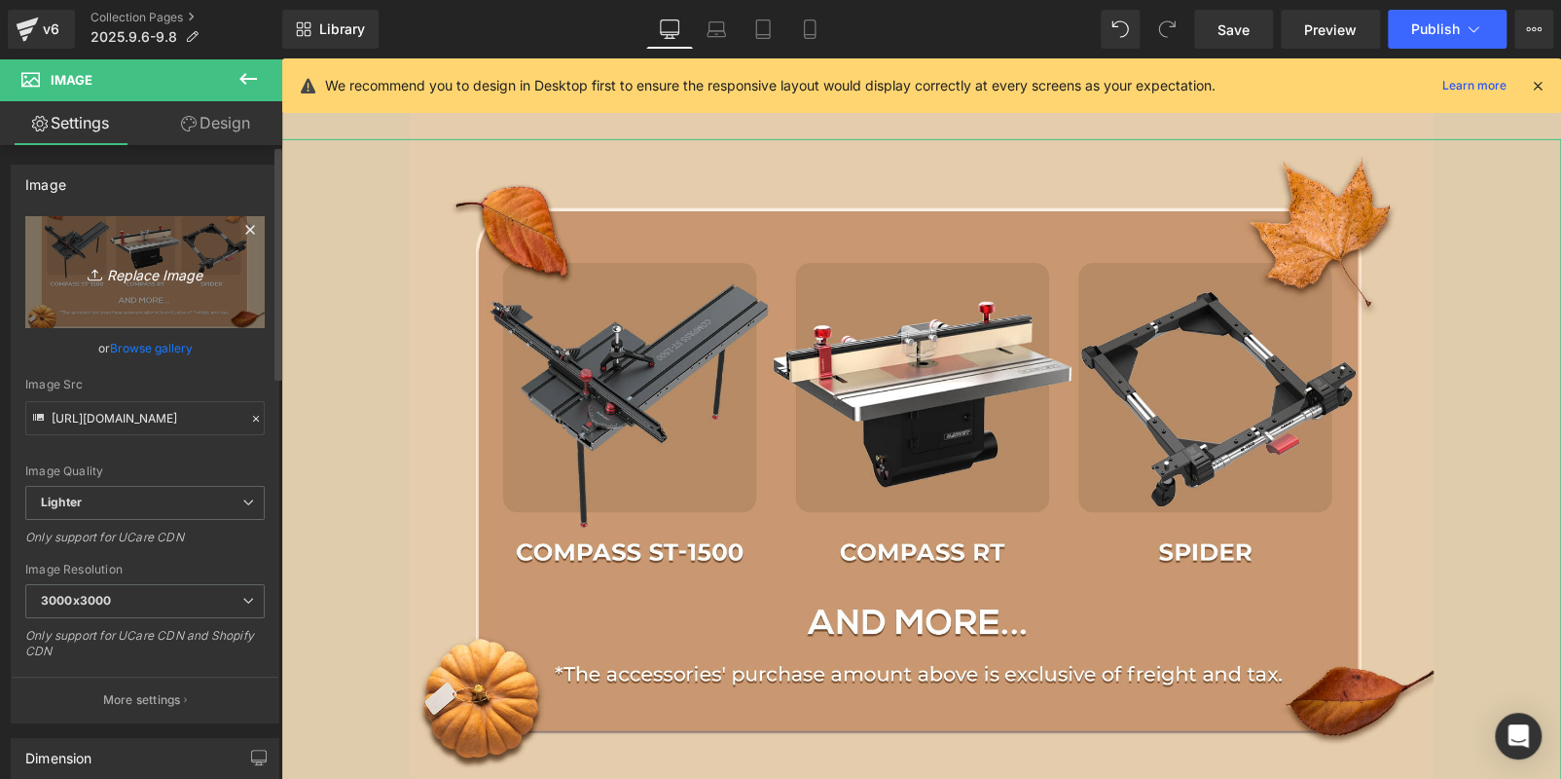
type input "C:\fakepath\edm_06.jpg"
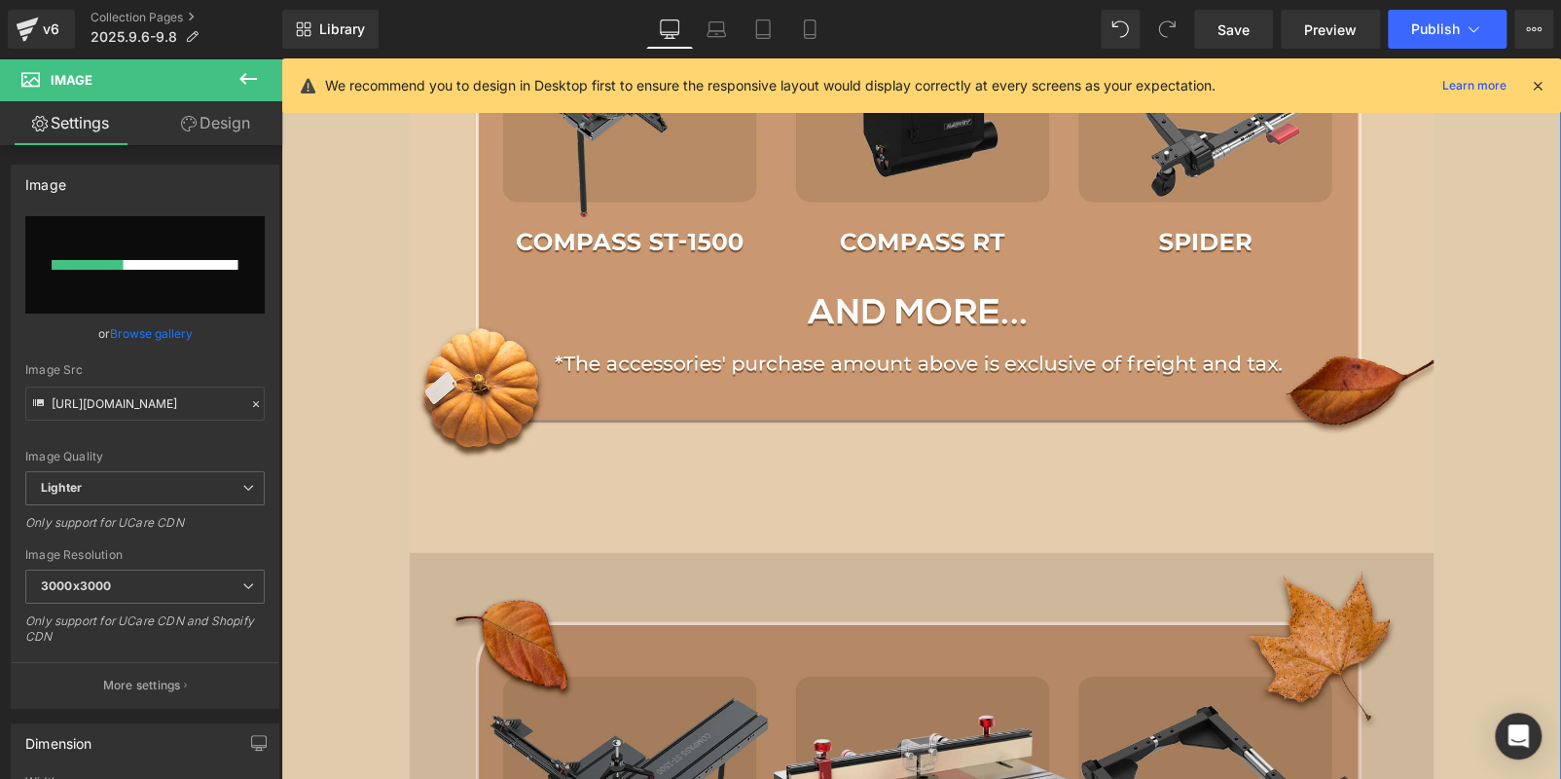
scroll to position [3224, 0]
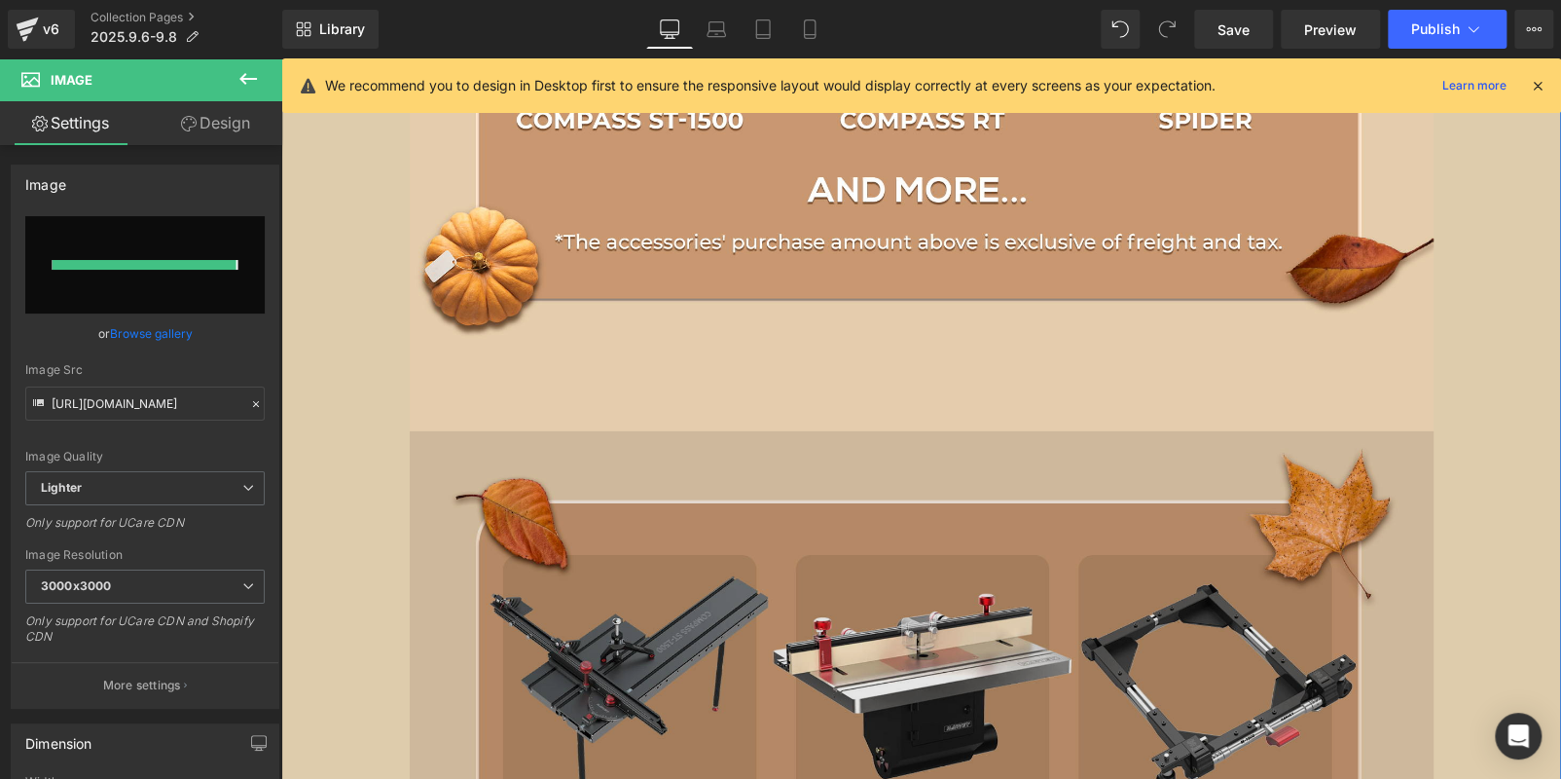
type input "https://ucarecdn.com/b12bdc02-c228-4145-bce8-0f0e7e867f69/-/format/auto/-/previ…"
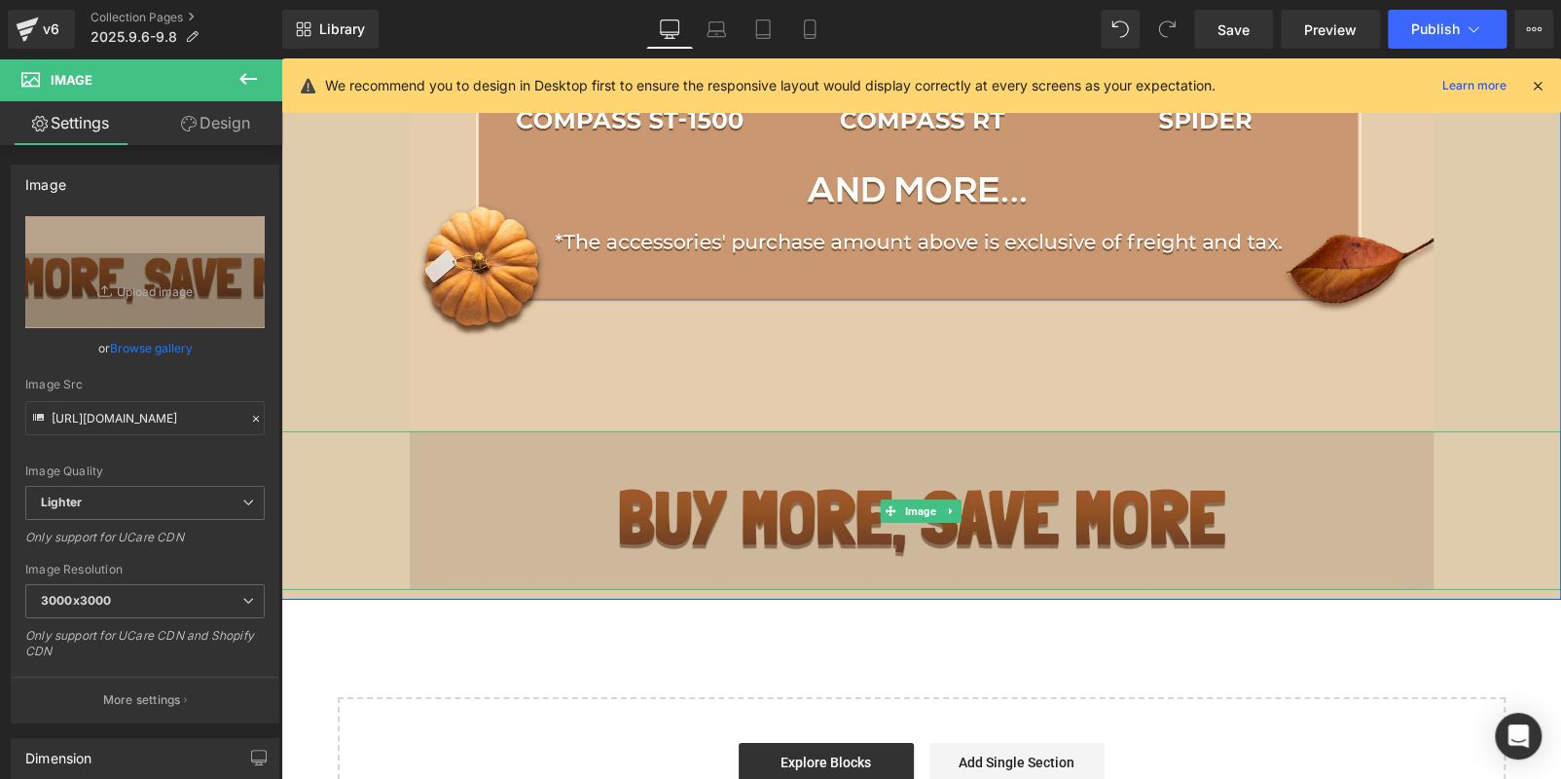
click at [961, 501] on img at bounding box center [922, 510] width 1024 height 159
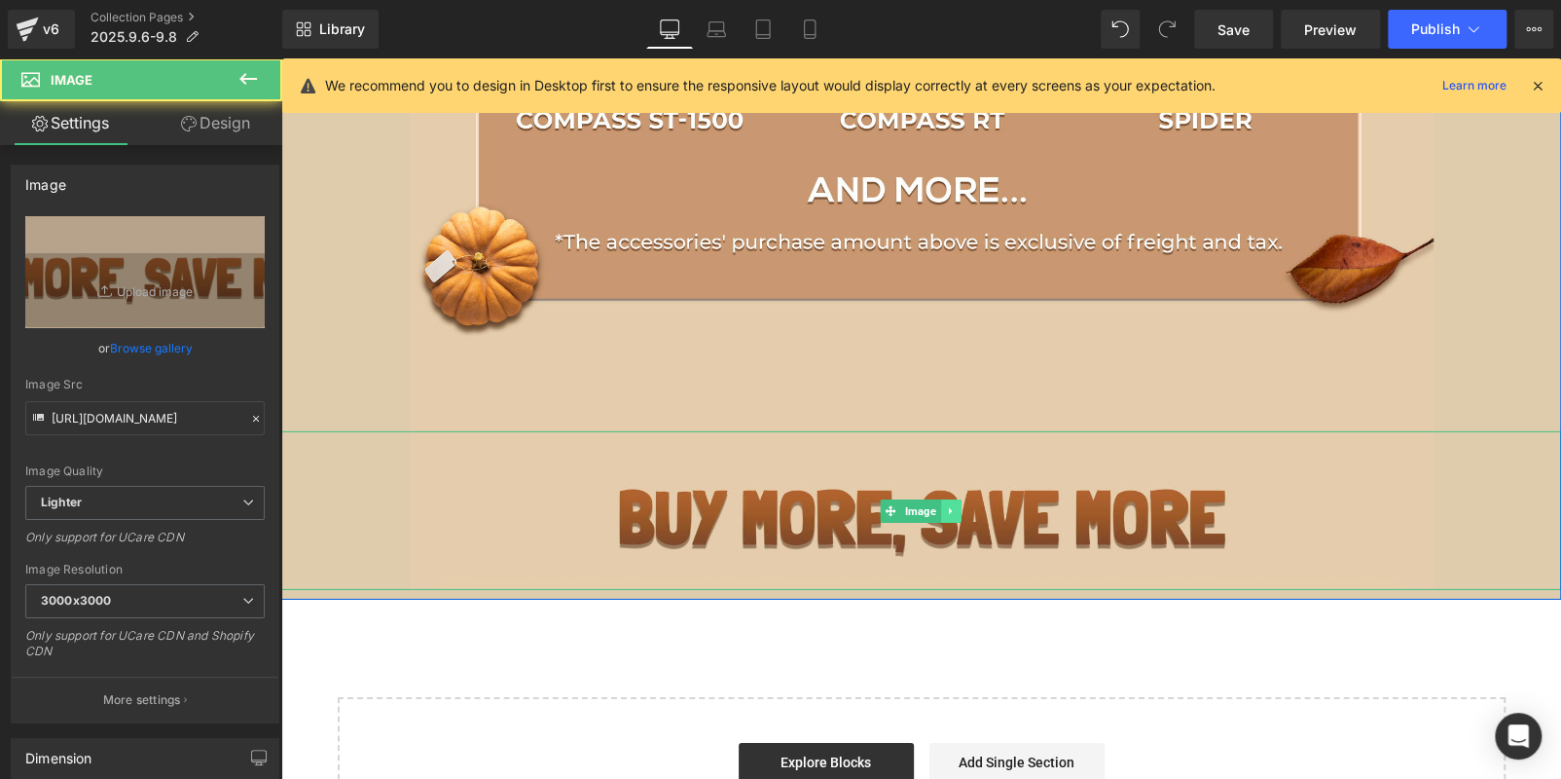
click at [941, 505] on link at bounding box center [951, 510] width 20 height 23
click at [935, 505] on icon at bounding box center [940, 510] width 11 height 11
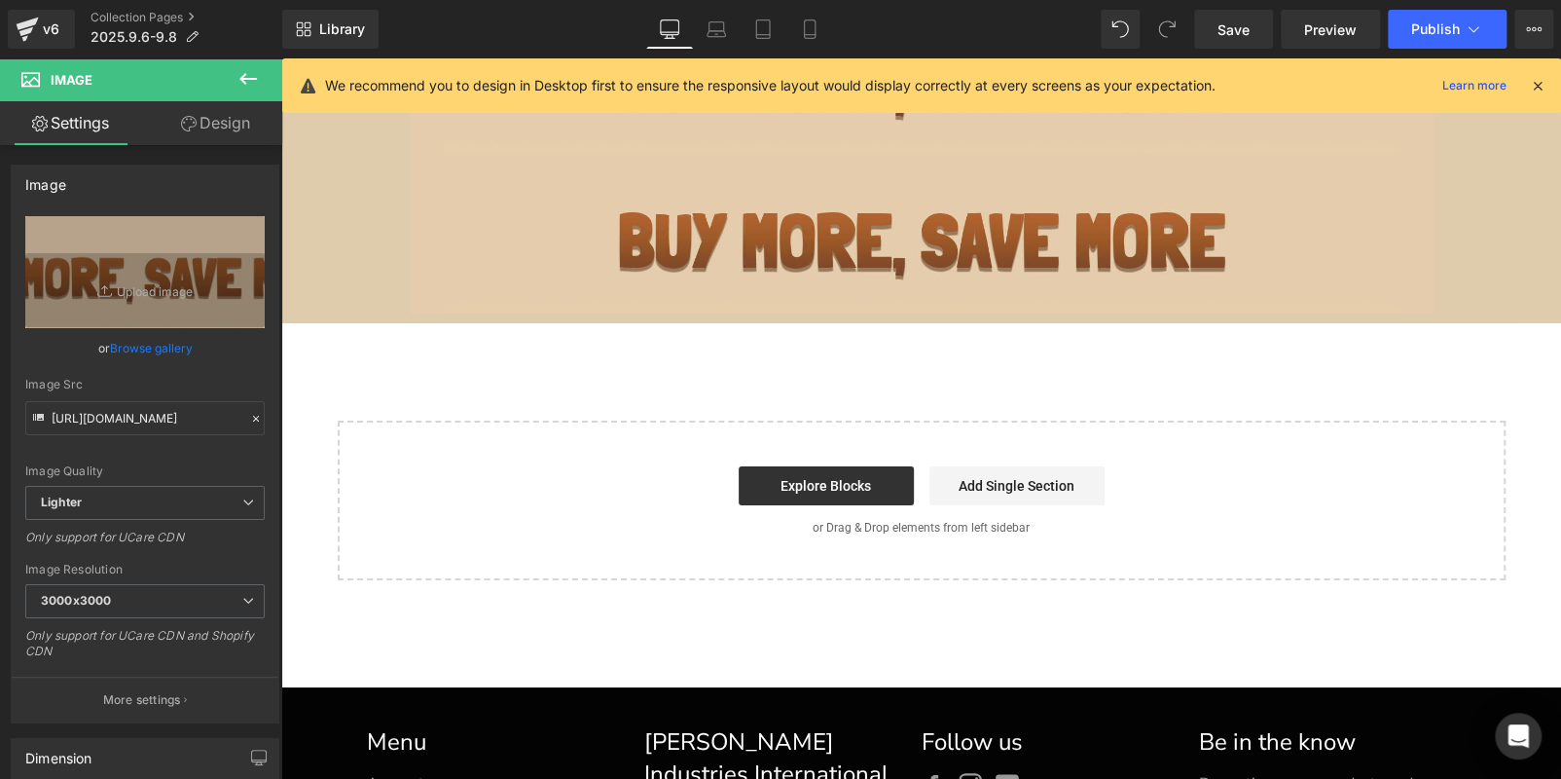
scroll to position [3674, 0]
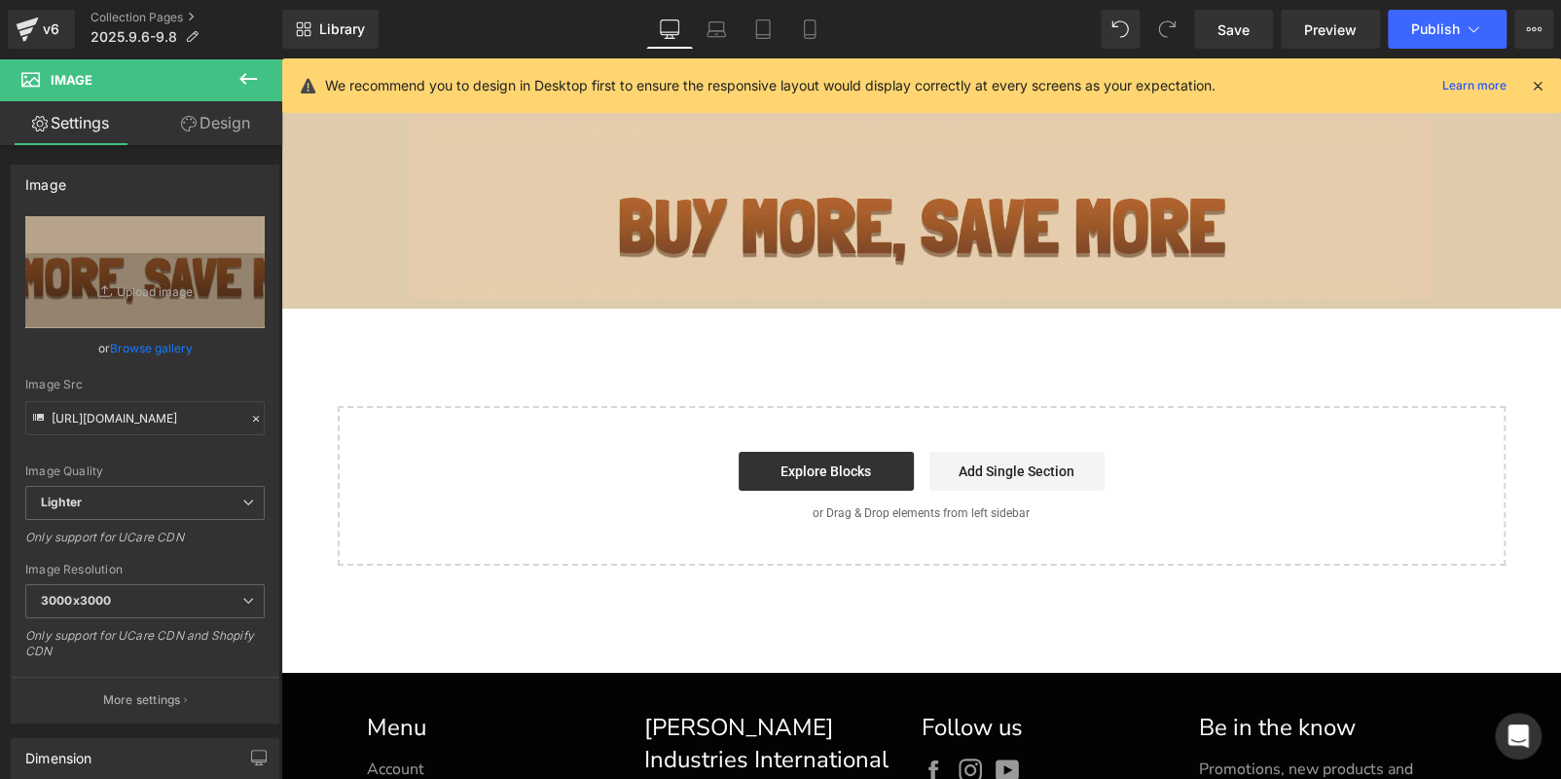
click at [725, 237] on img at bounding box center [922, 218] width 1024 height 159
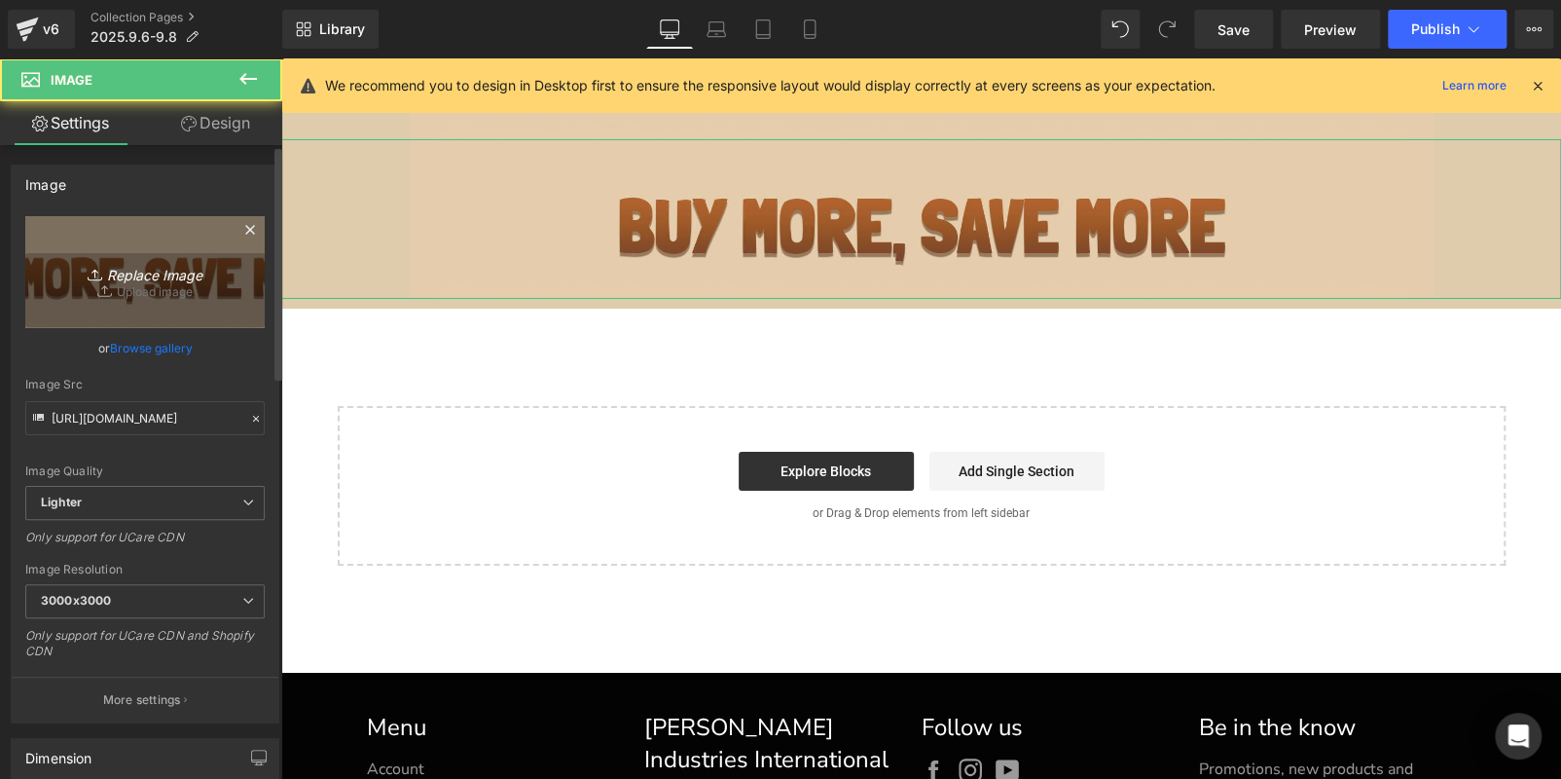
click at [52, 288] on link "Replace Image" at bounding box center [144, 272] width 239 height 112
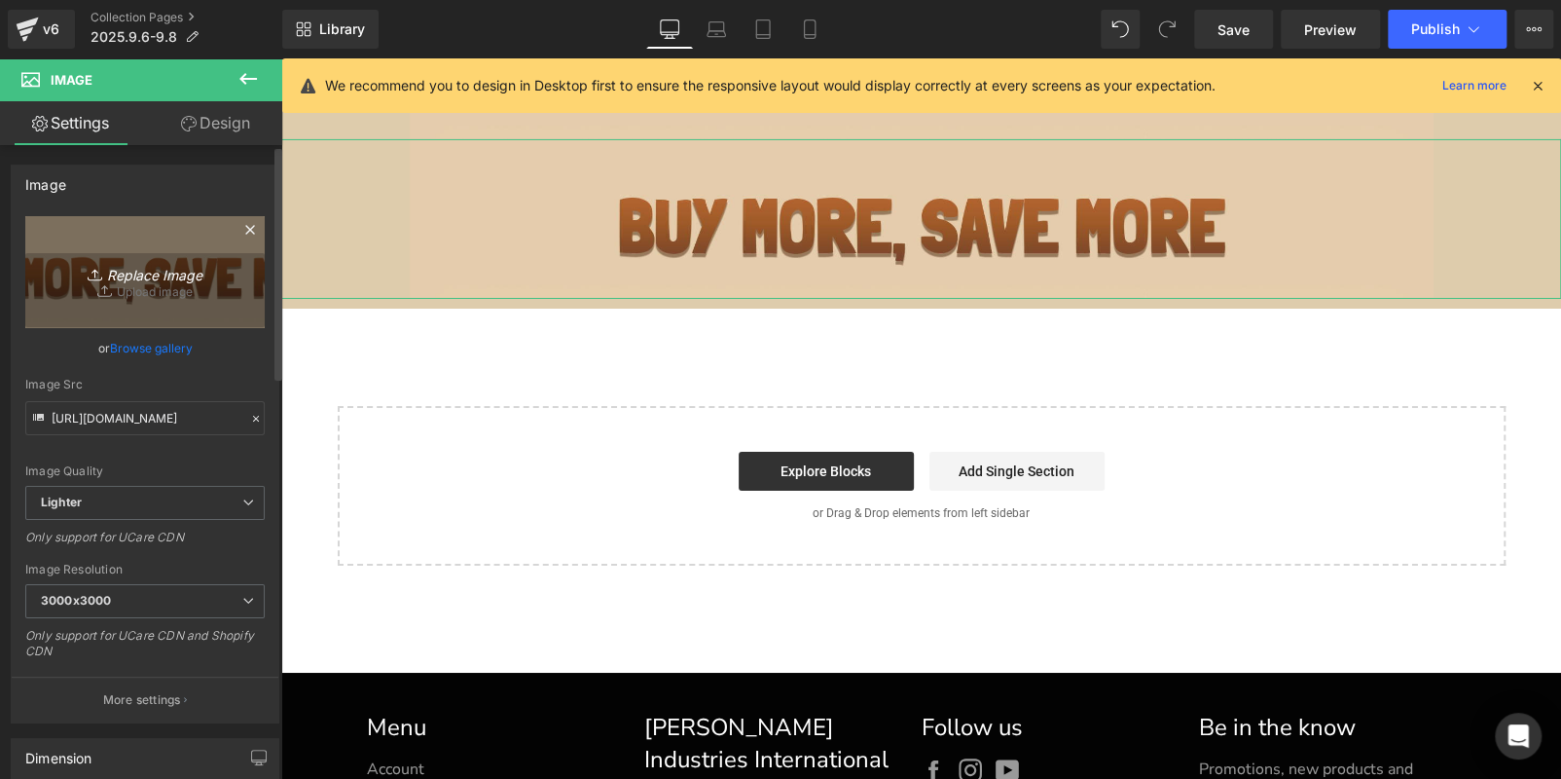
type input "C:\fakepath\edm_07.jpg"
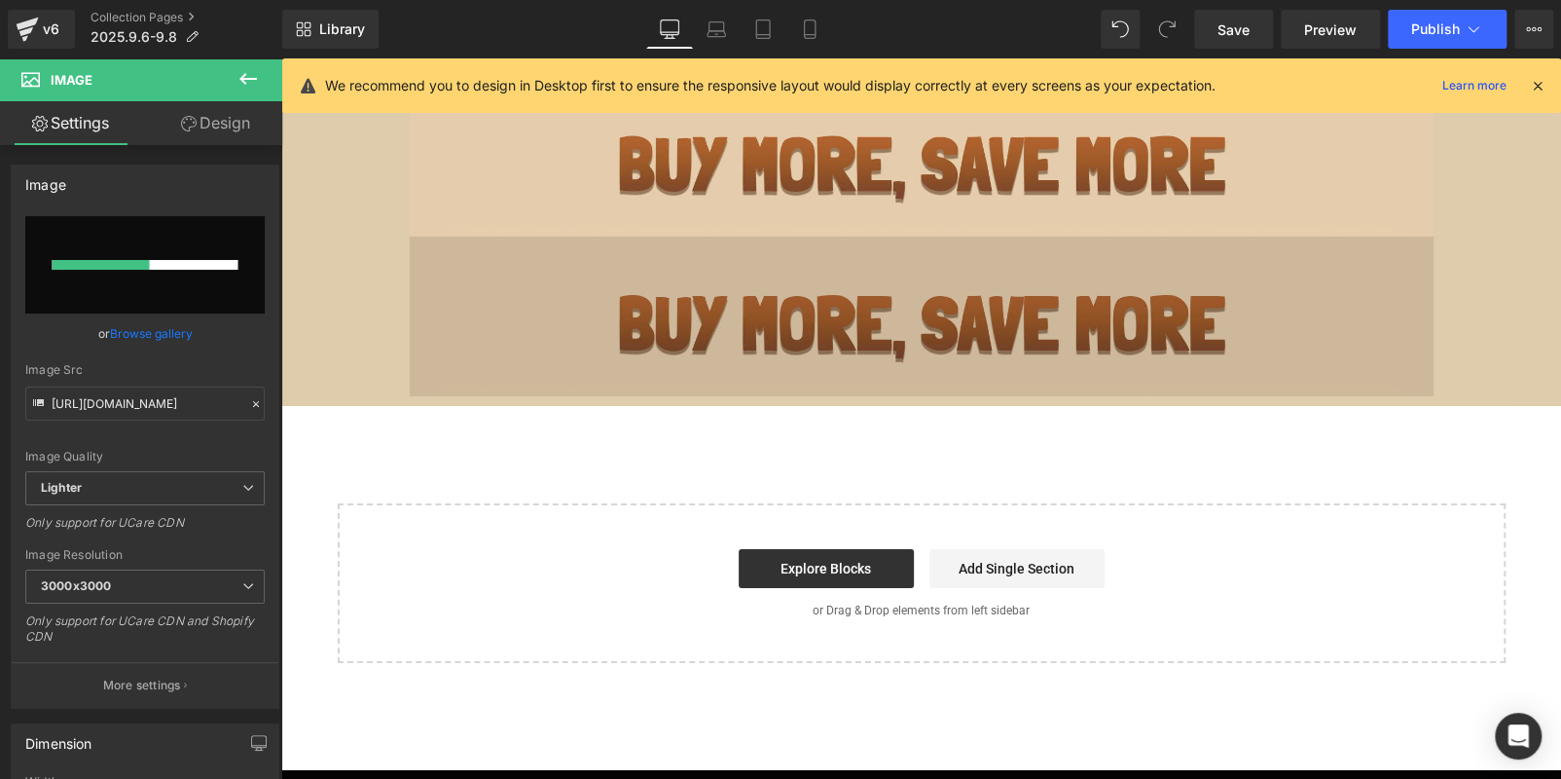
scroll to position [3090, 0]
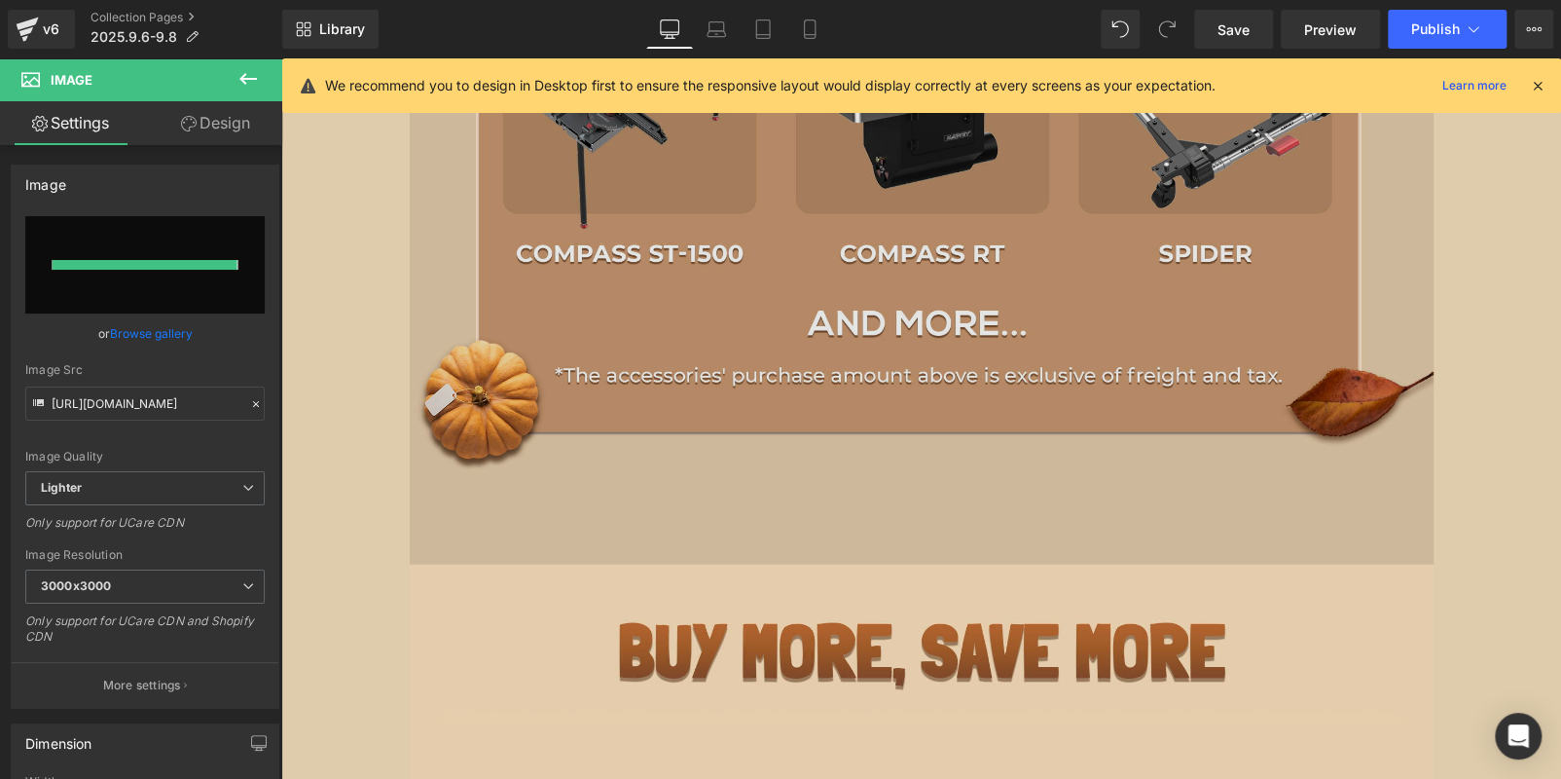
type input "https://ucarecdn.com/c70d46fd-5e4c-4637-add6-3c31bae663f9/-/format/auto/-/previ…"
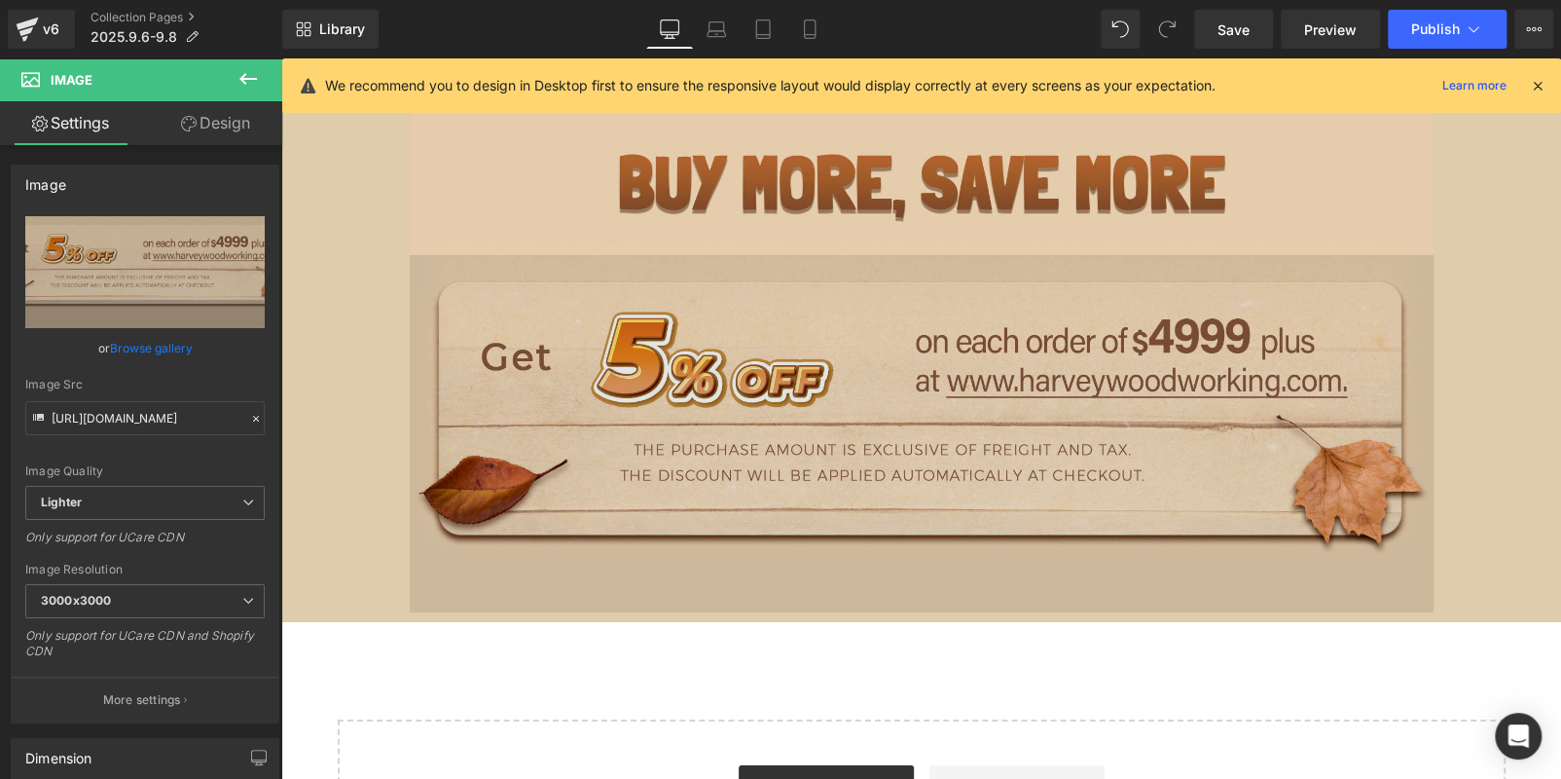
scroll to position [3577, 0]
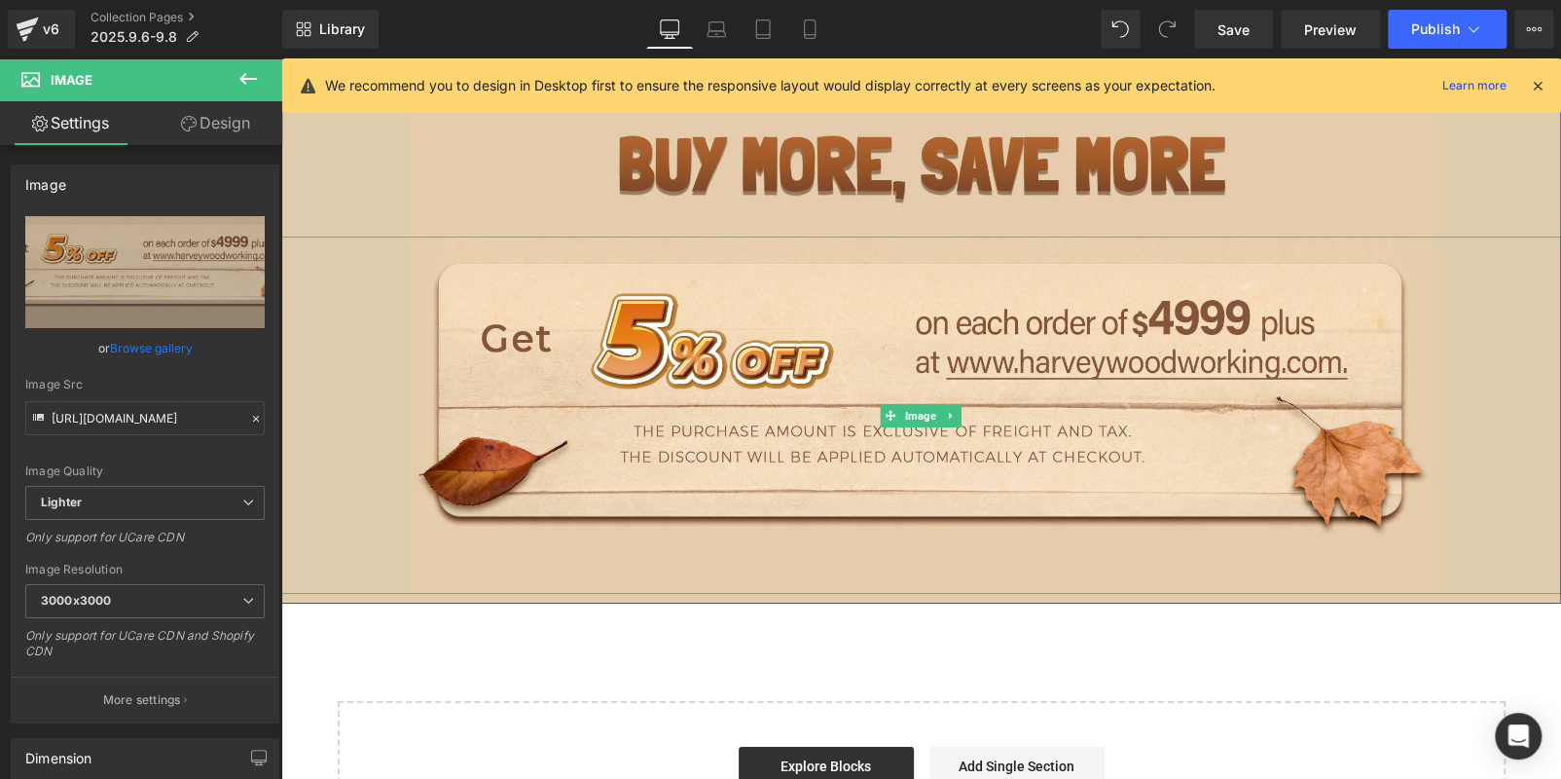
click at [1508, 362] on div at bounding box center [921, 415] width 1280 height 357
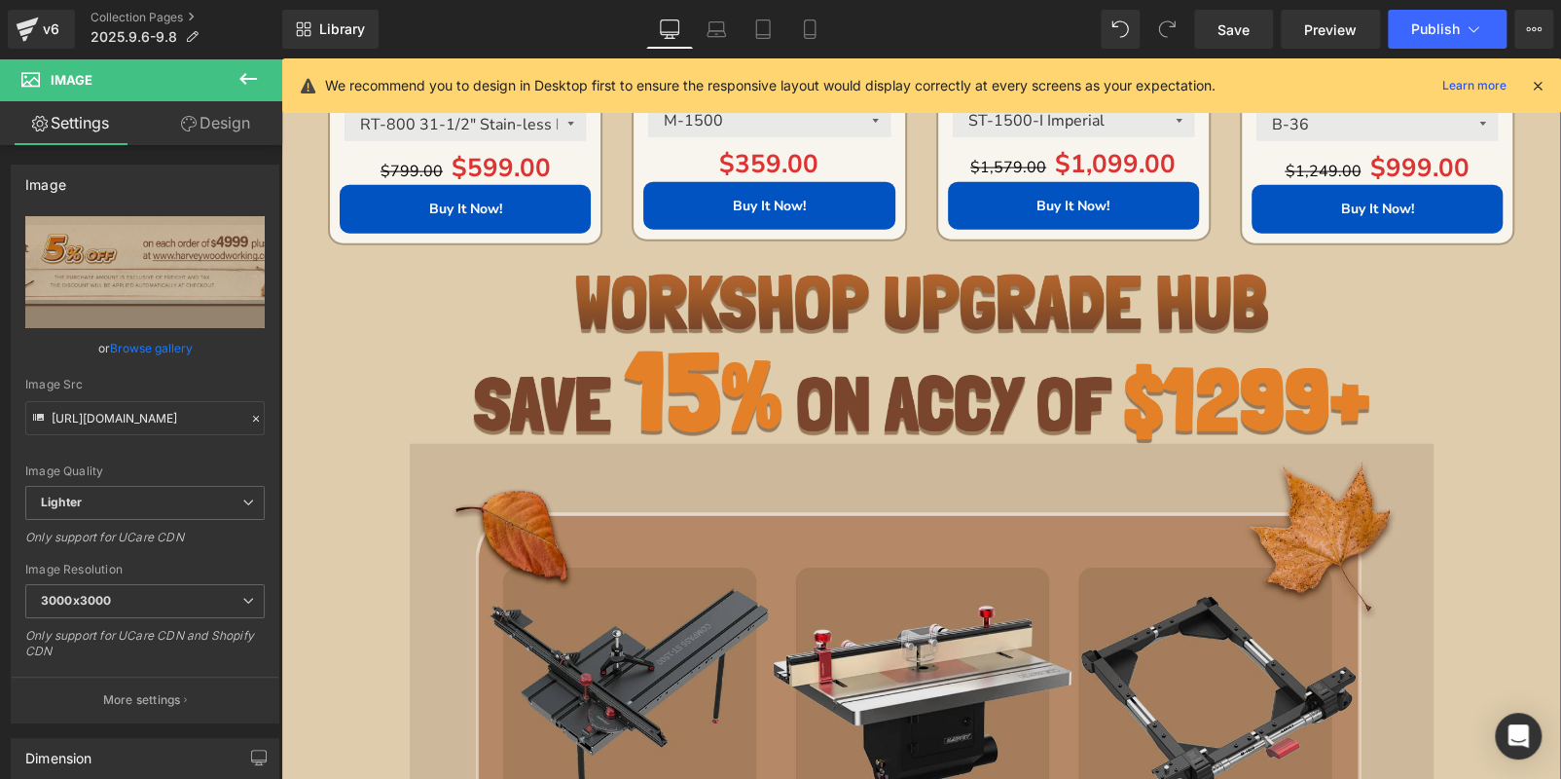
scroll to position [2312, 0]
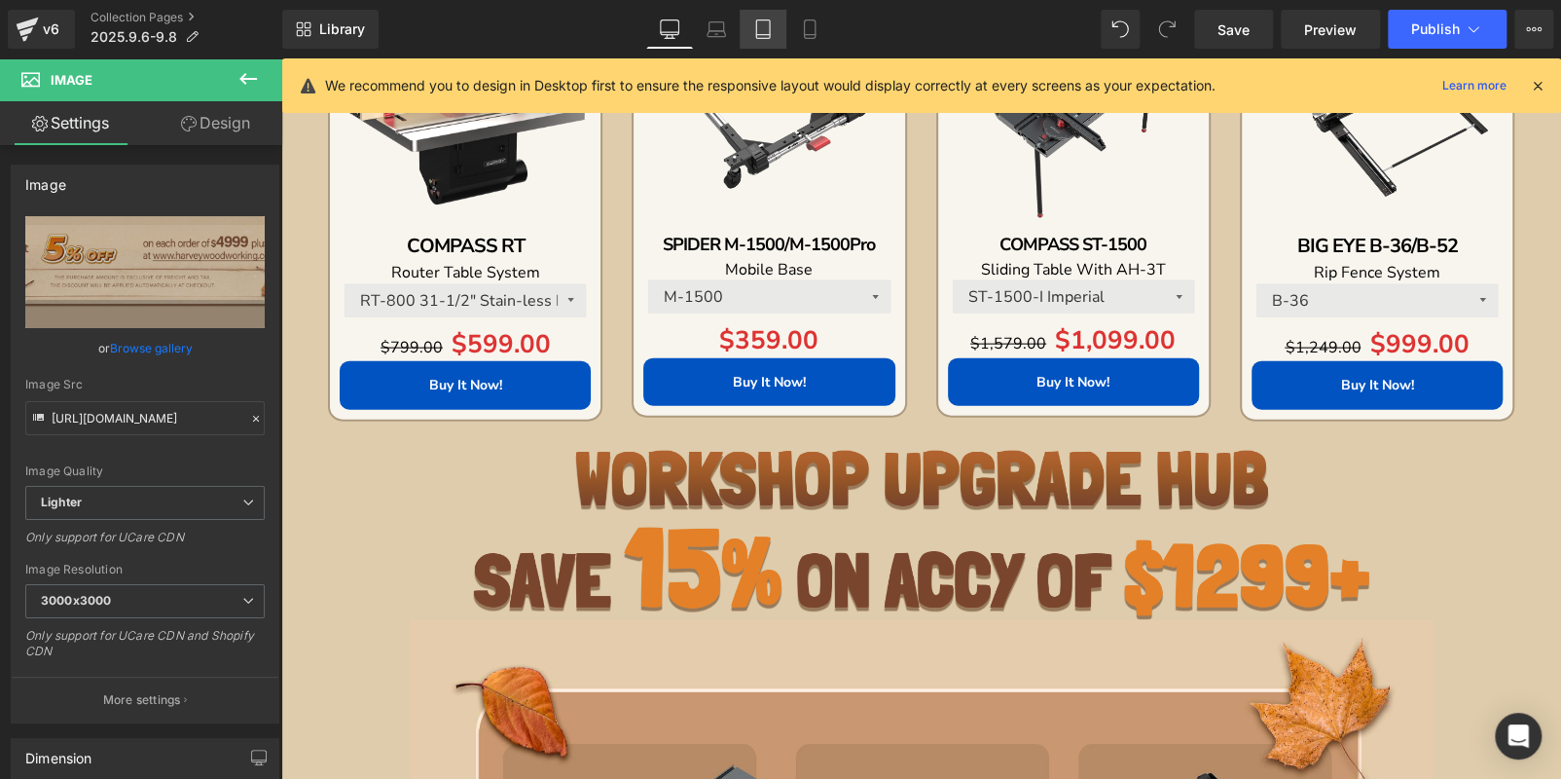
click at [708, 39] on link "Laptop" at bounding box center [716, 29] width 47 height 39
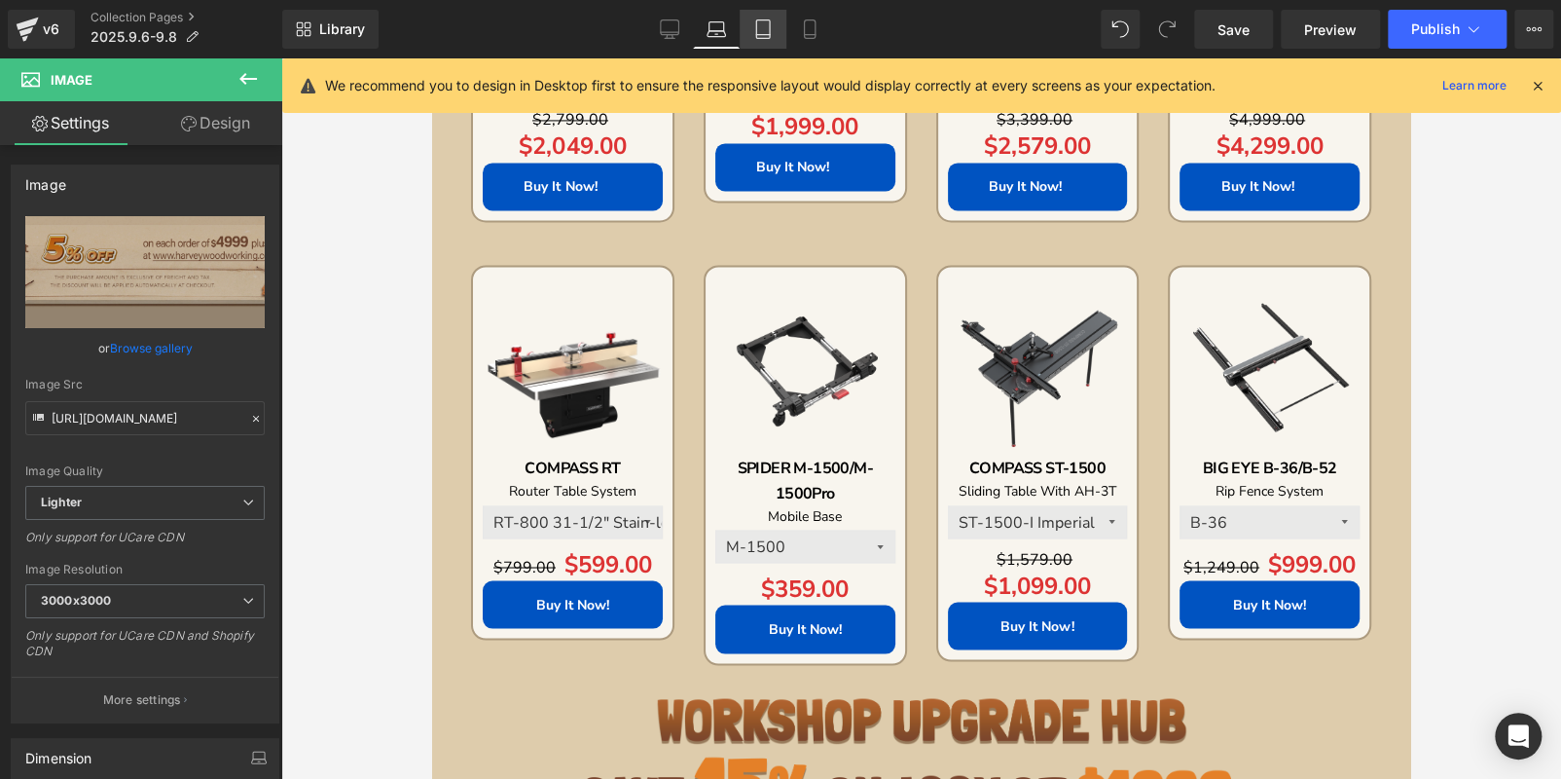
drag, startPoint x: 762, startPoint y: 32, endPoint x: 777, endPoint y: 32, distance: 14.6
click at [762, 32] on icon at bounding box center [762, 28] width 19 height 19
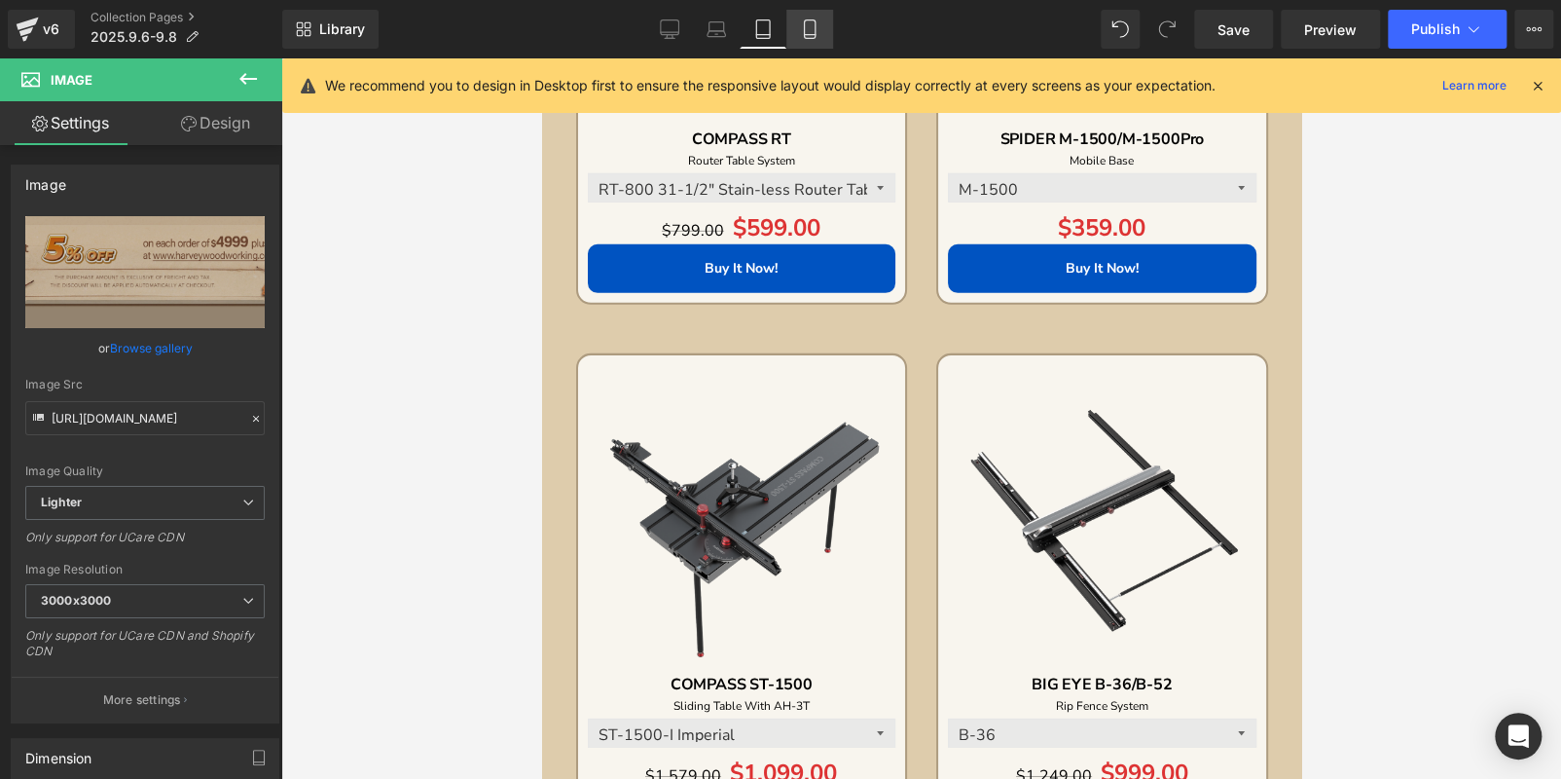
click at [791, 32] on link "Mobile" at bounding box center [809, 29] width 47 height 39
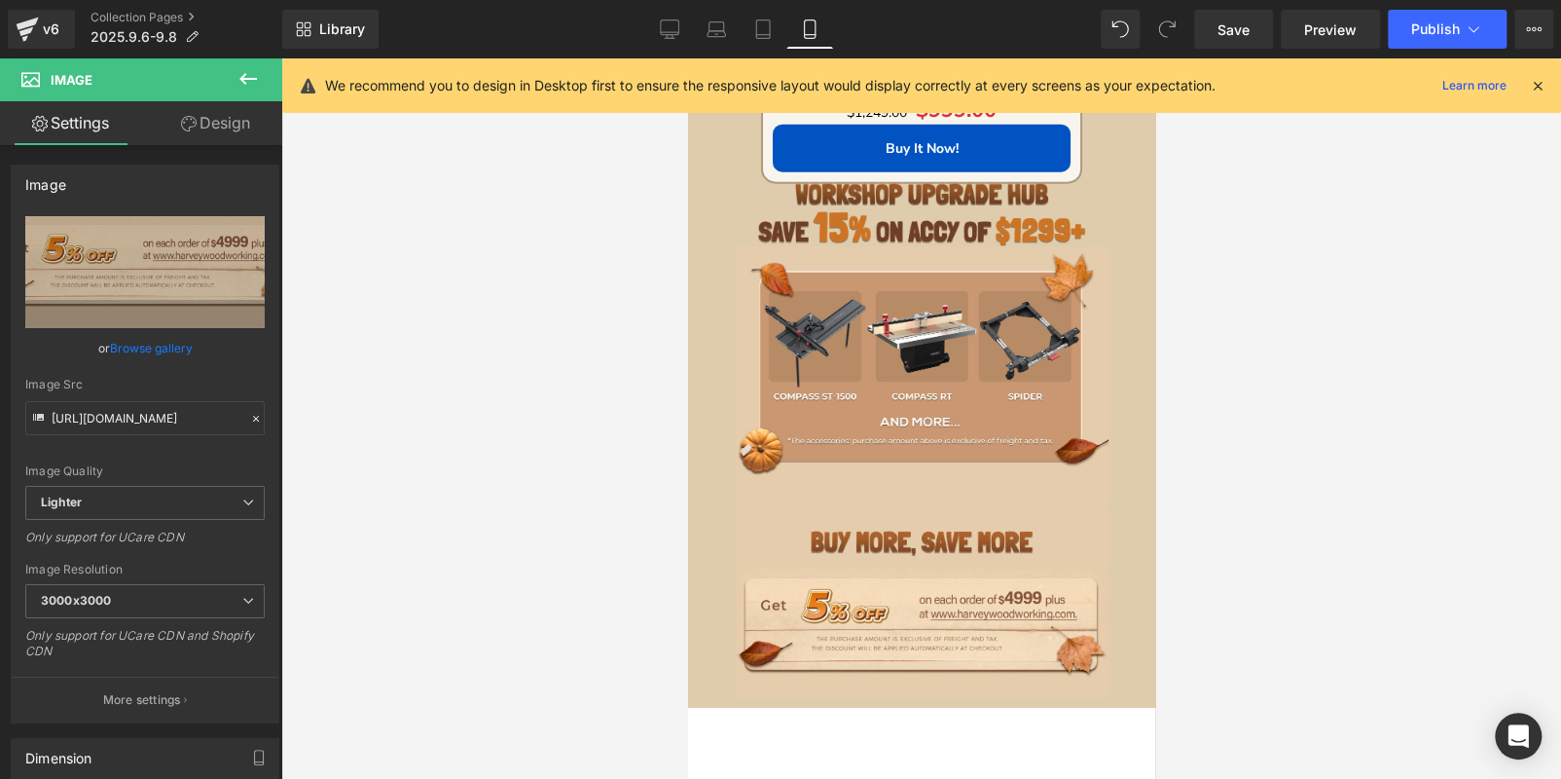
scroll to position [6417, 0]
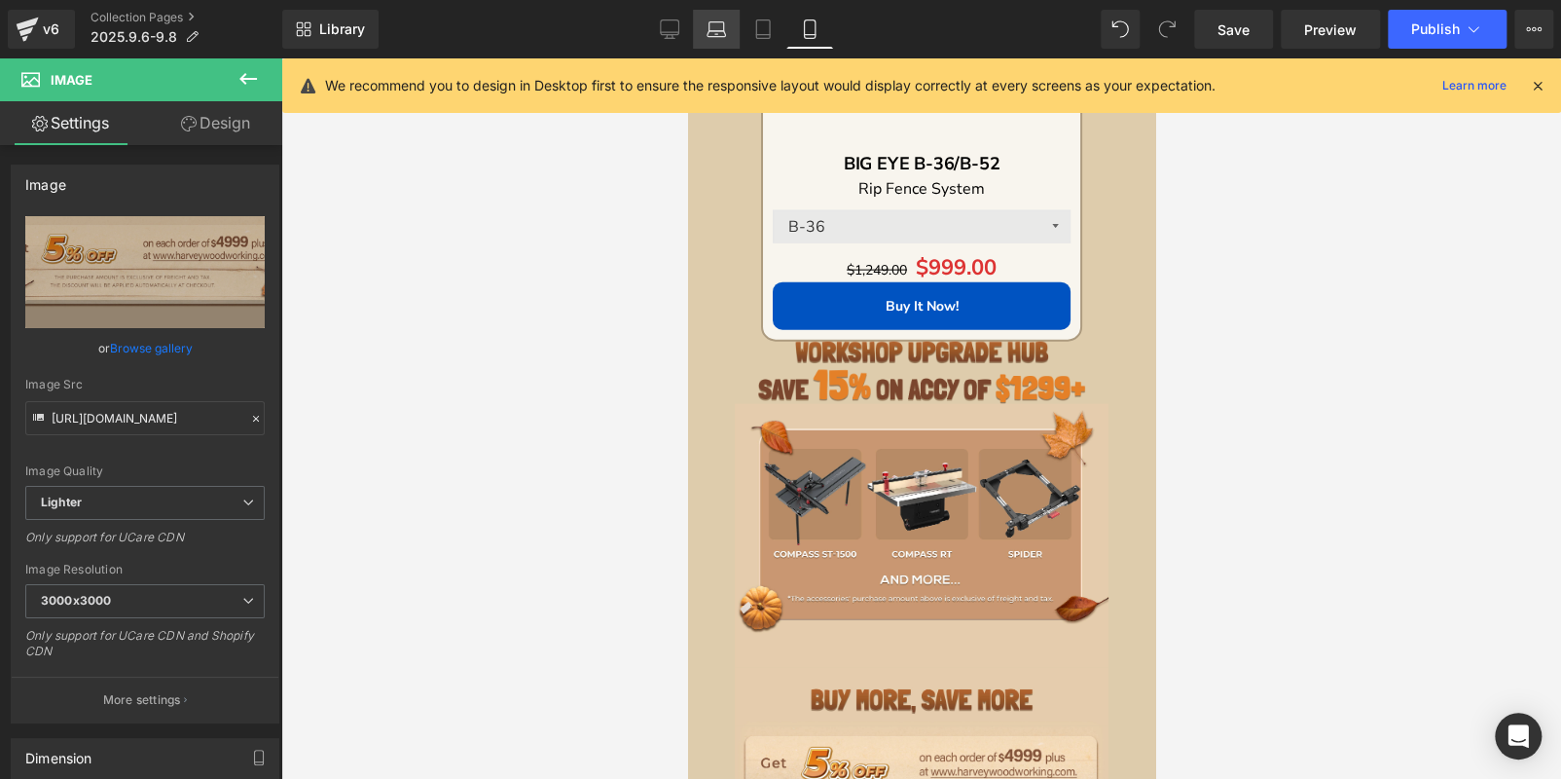
drag, startPoint x: 676, startPoint y: 25, endPoint x: 700, endPoint y: 40, distance: 27.5
click at [676, 25] on icon at bounding box center [669, 28] width 19 height 19
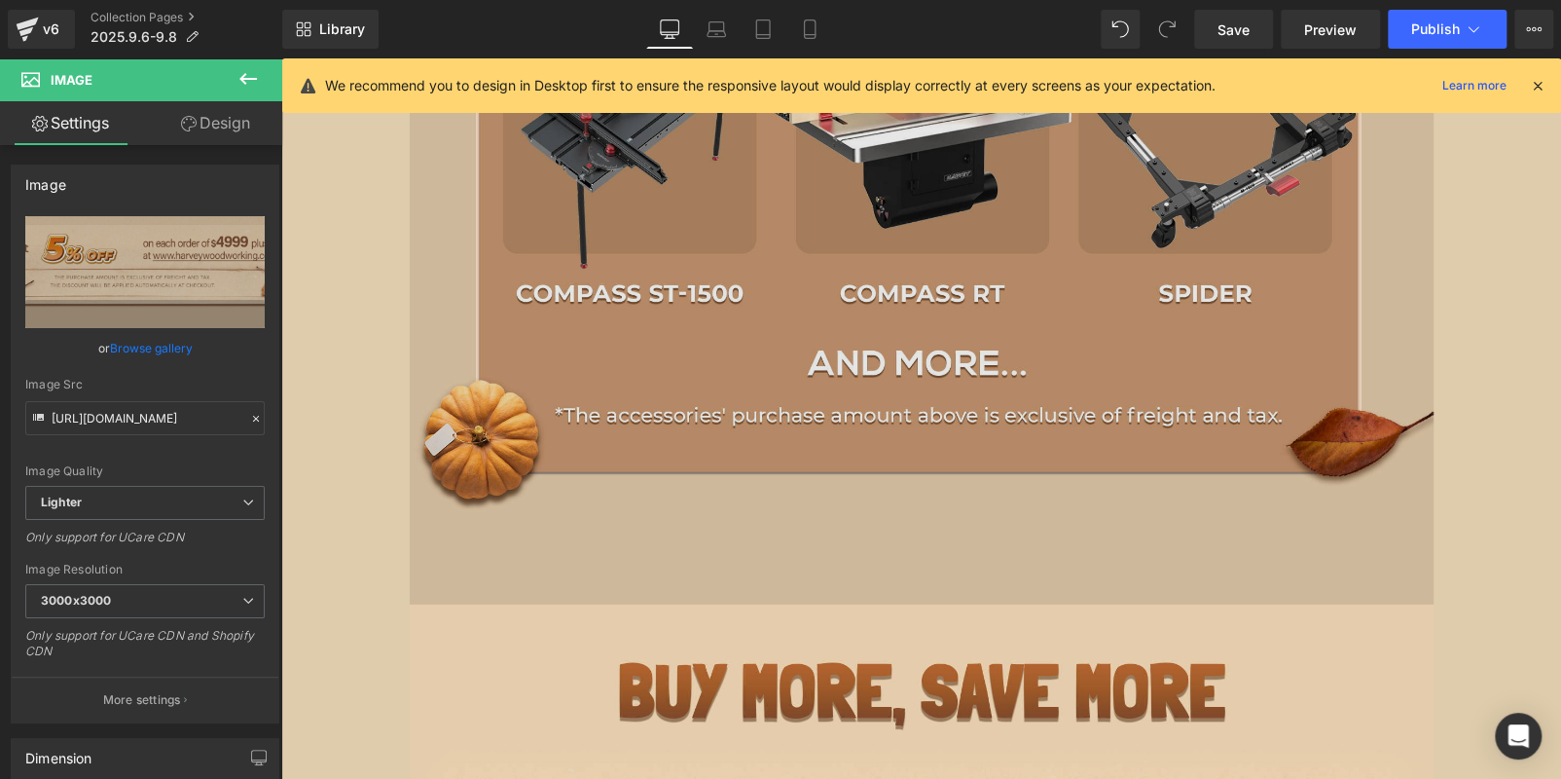
scroll to position [2699, 0]
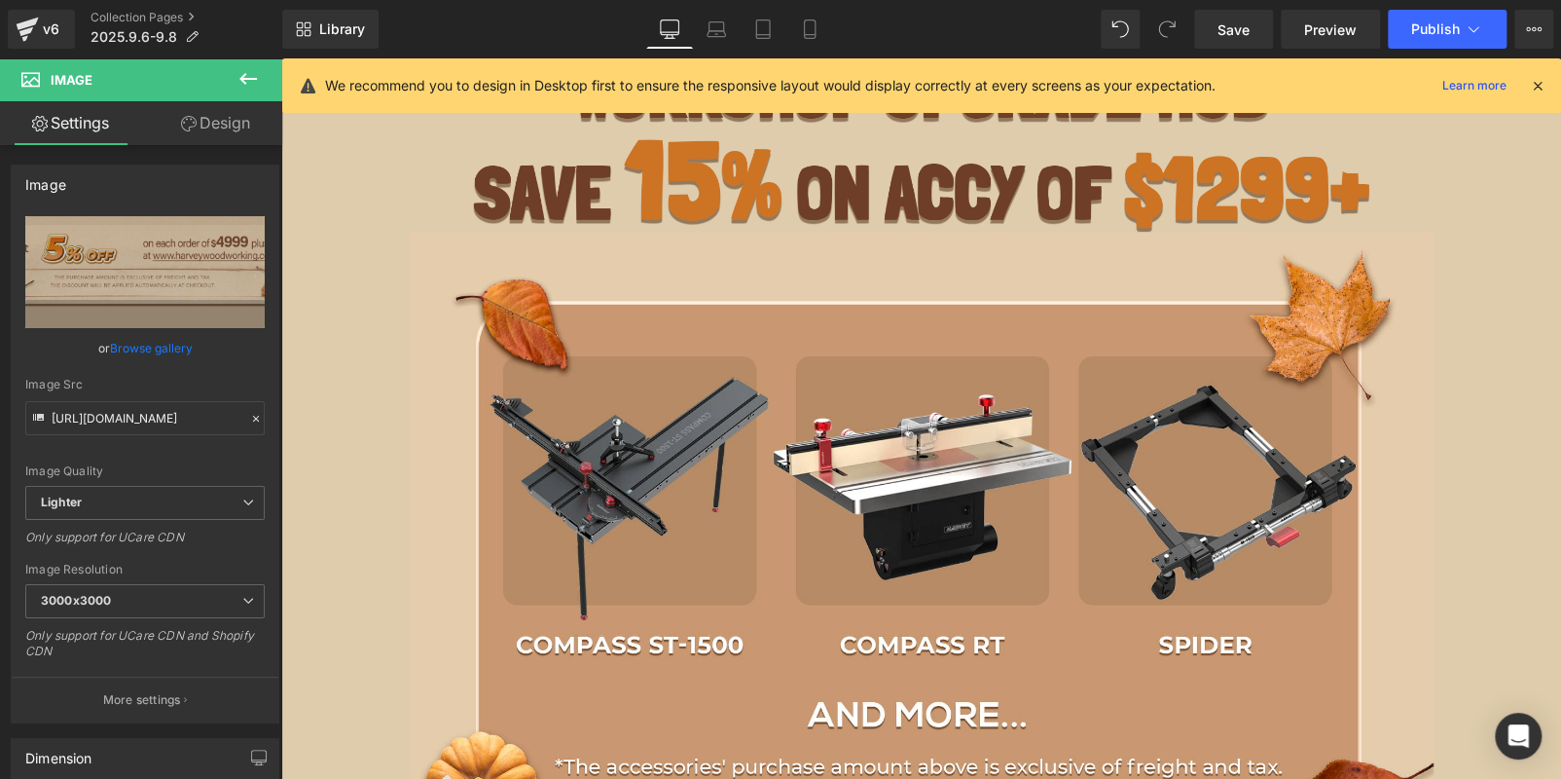
click at [577, 192] on img at bounding box center [921, 147] width 896 height 169
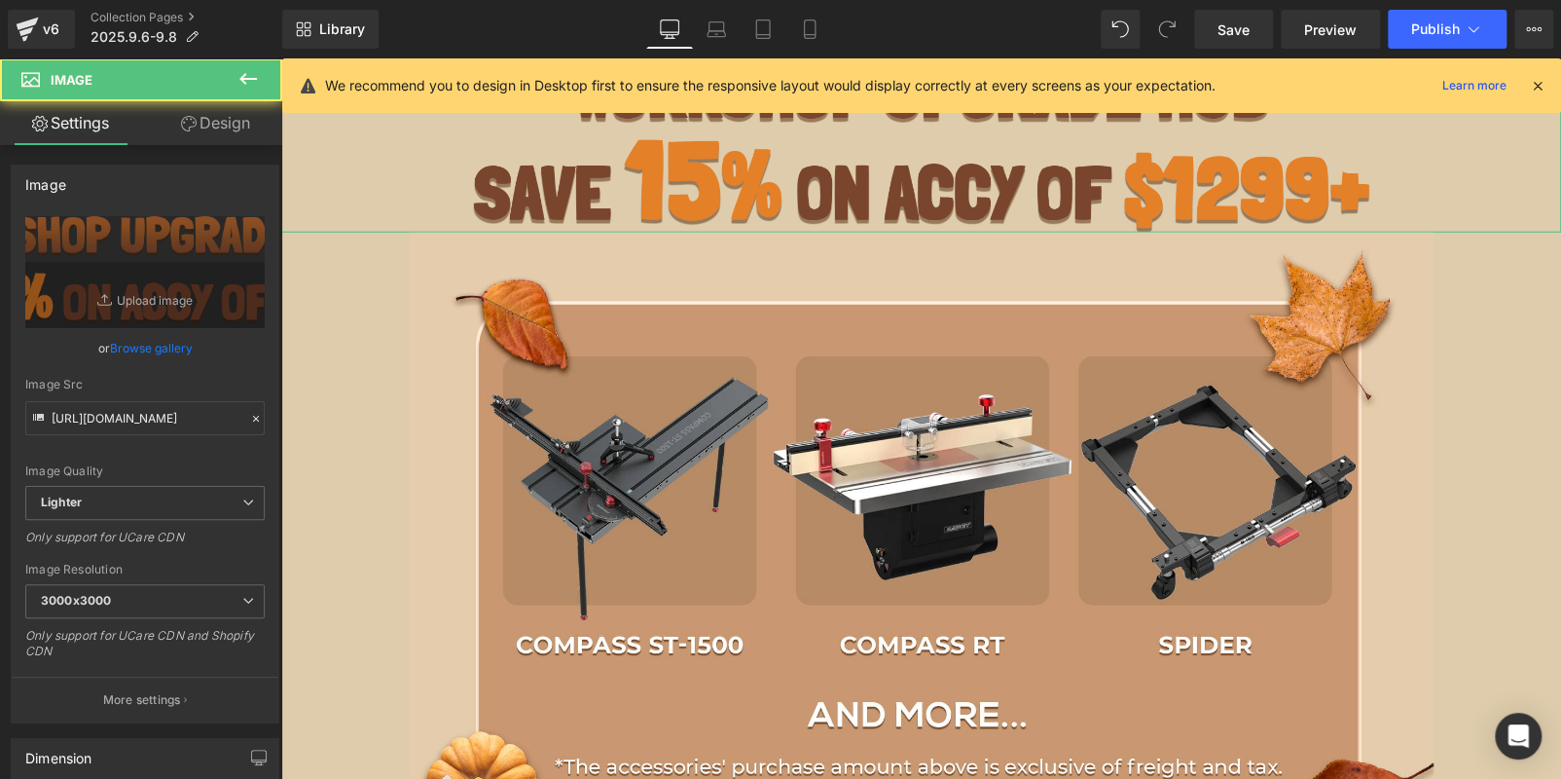
click at [199, 118] on link "Design" at bounding box center [215, 123] width 141 height 44
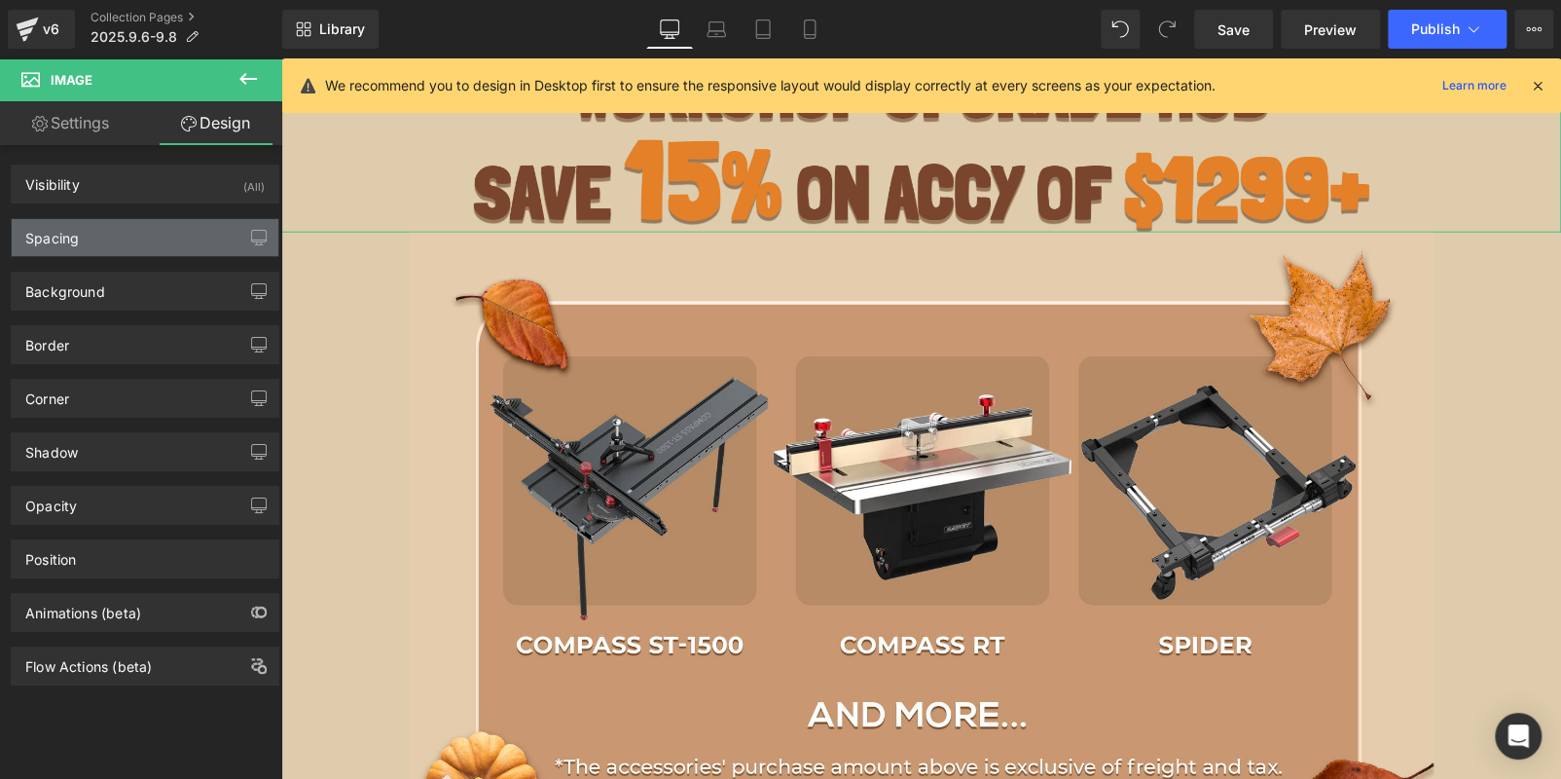
type input "0"
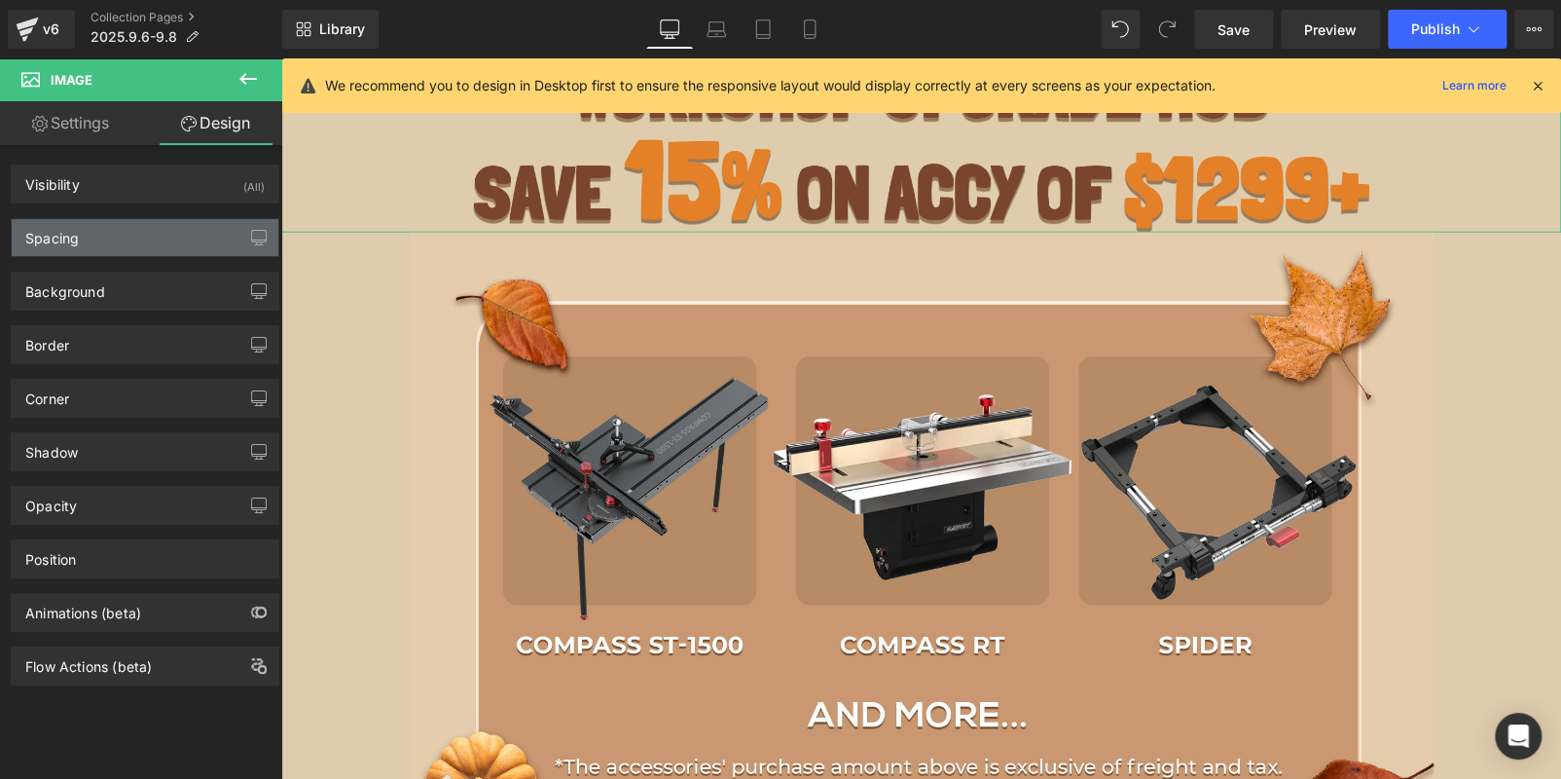
type input "0"
click at [137, 227] on div "Spacing" at bounding box center [145, 237] width 267 height 37
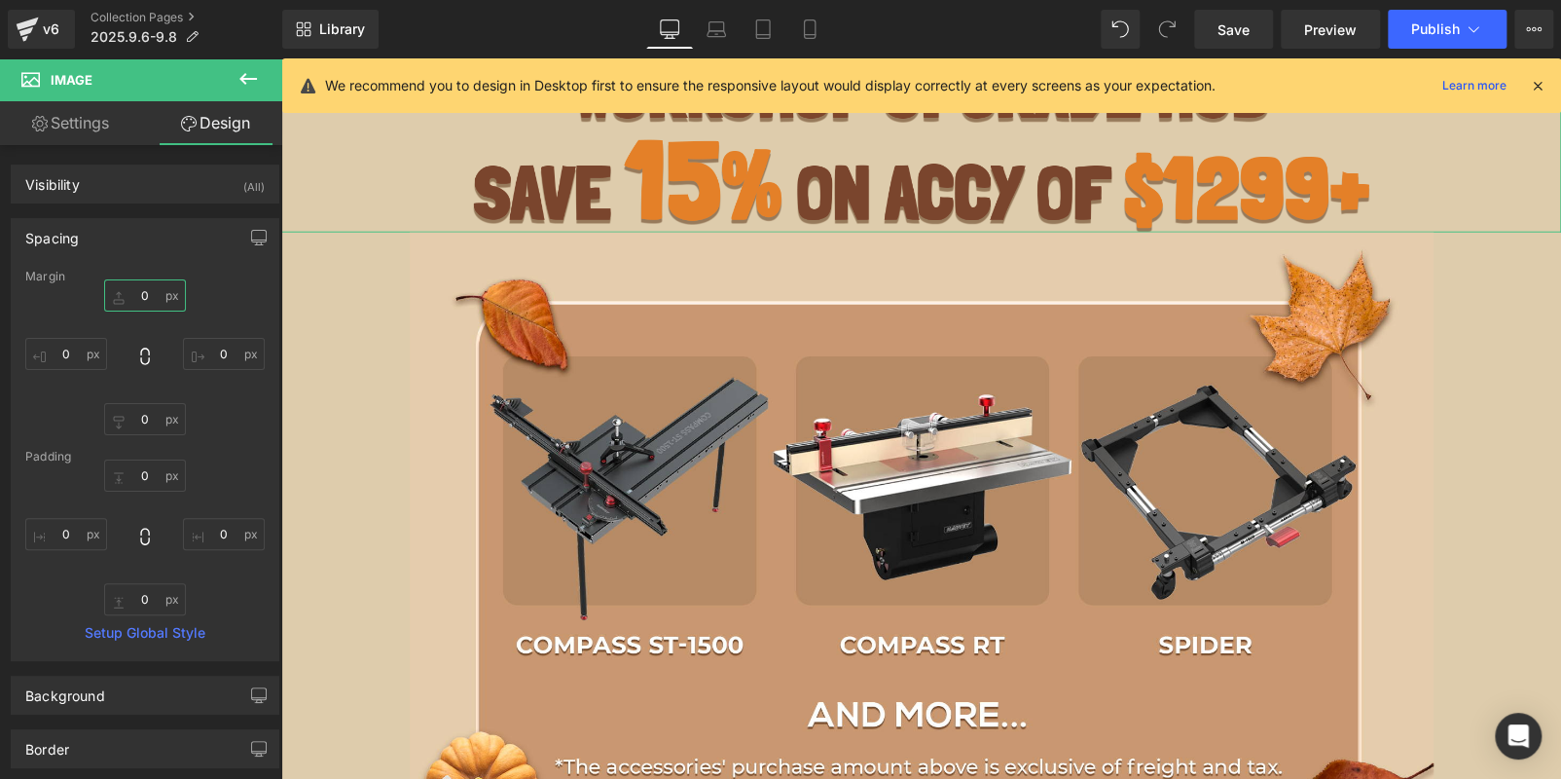
click at [147, 295] on input "0" at bounding box center [145, 295] width 82 height 32
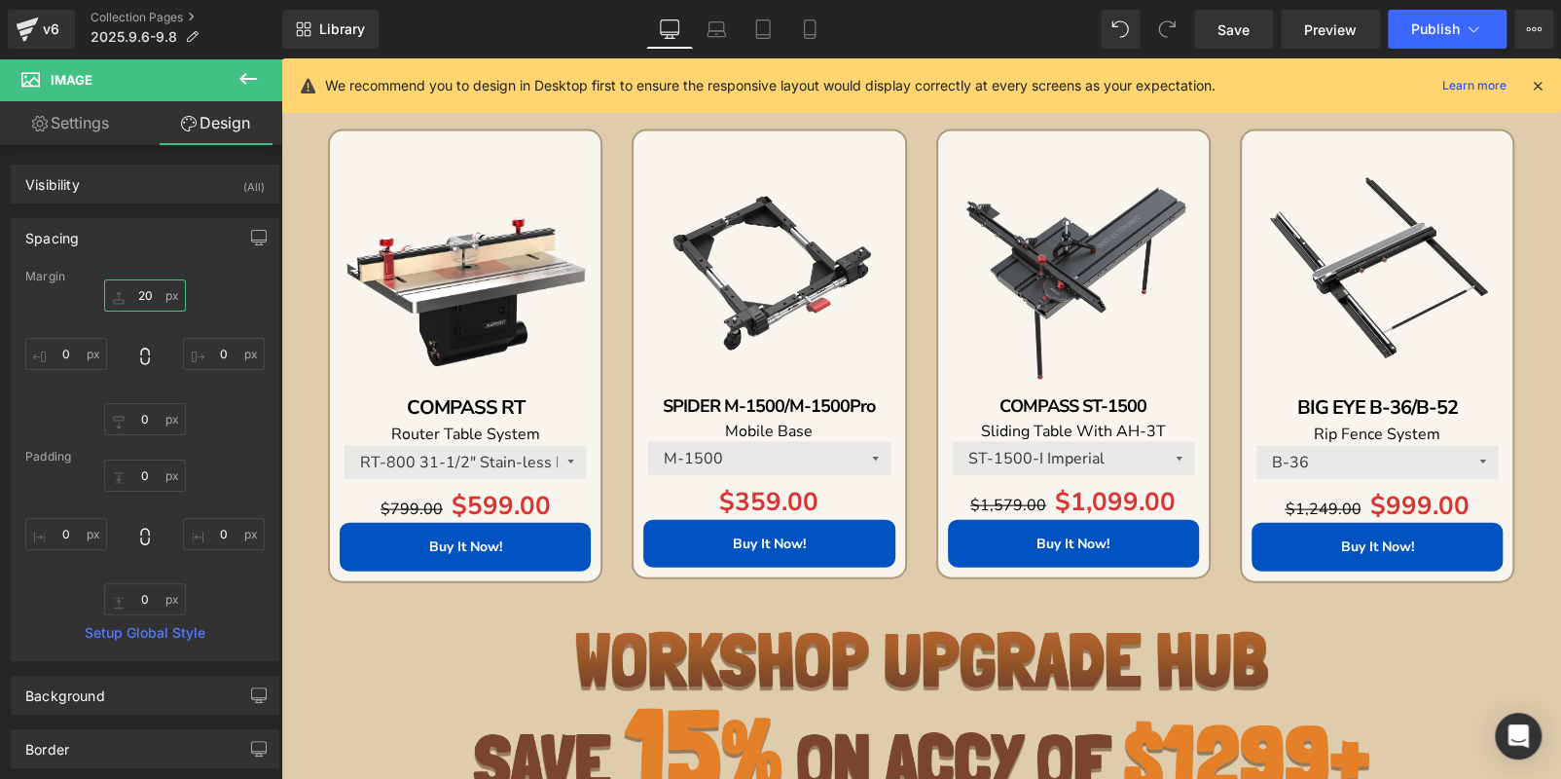
scroll to position [2115, 0]
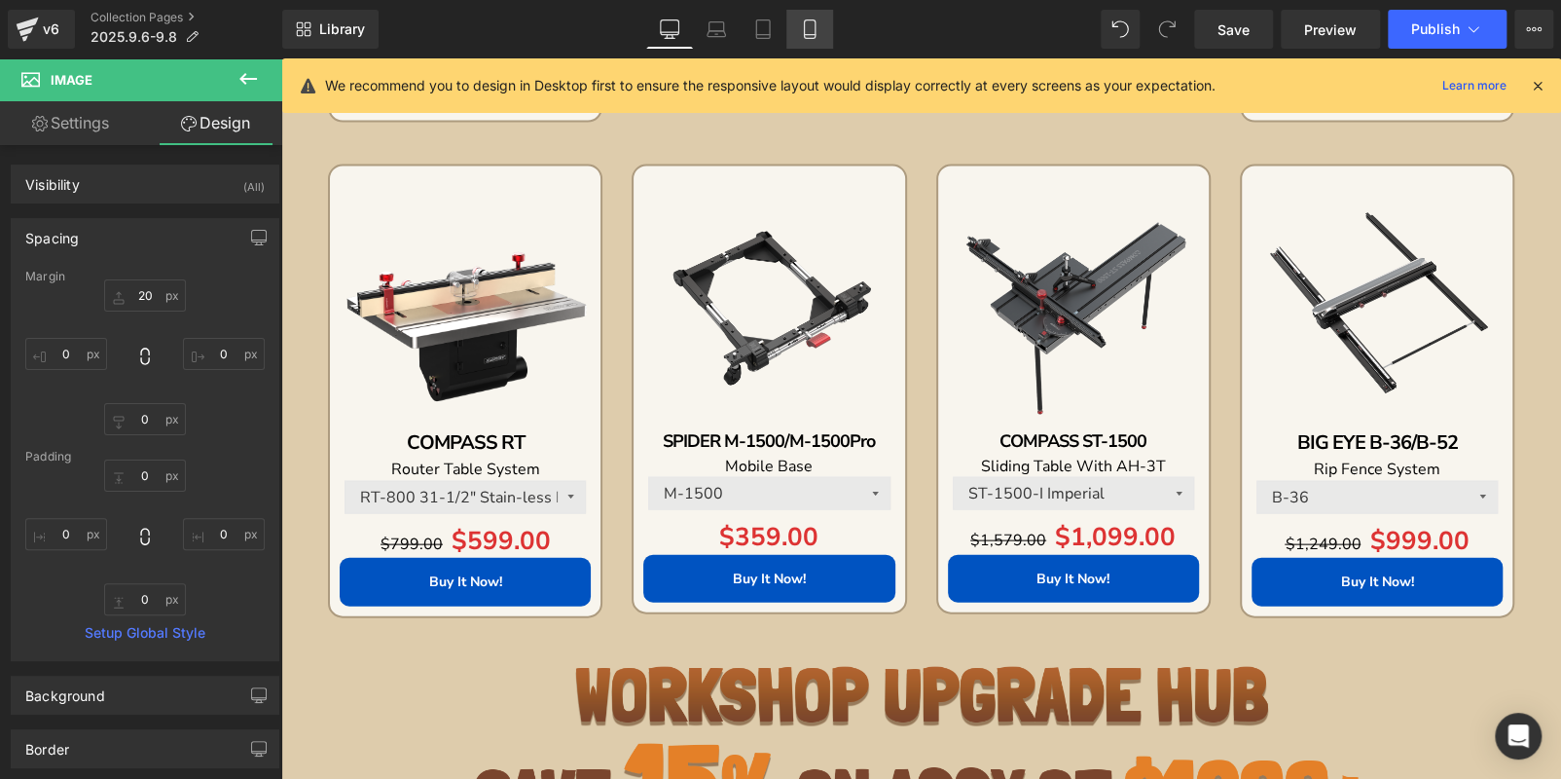
click at [803, 26] on icon at bounding box center [809, 28] width 19 height 19
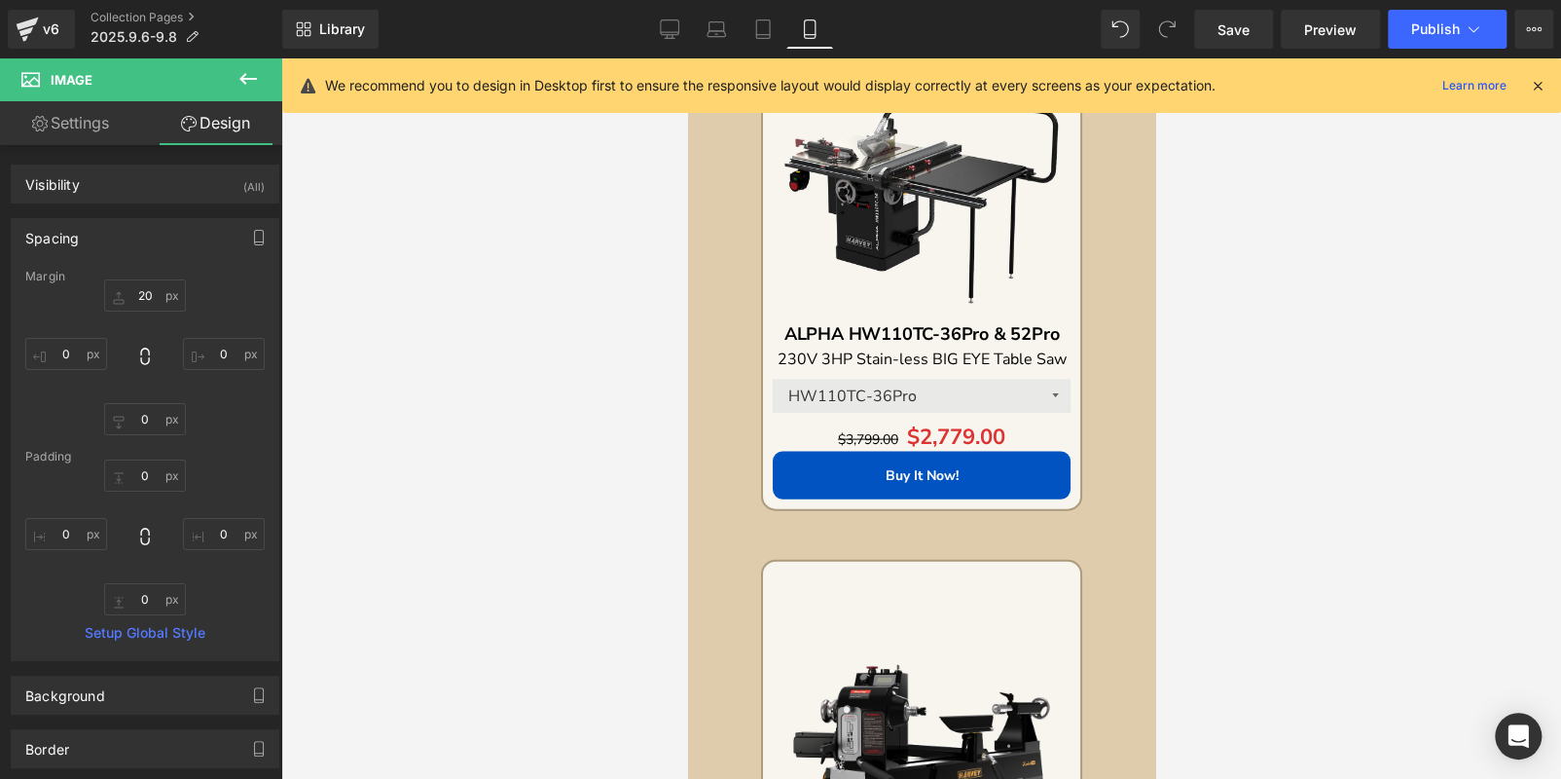
type input "20"
type input "0"
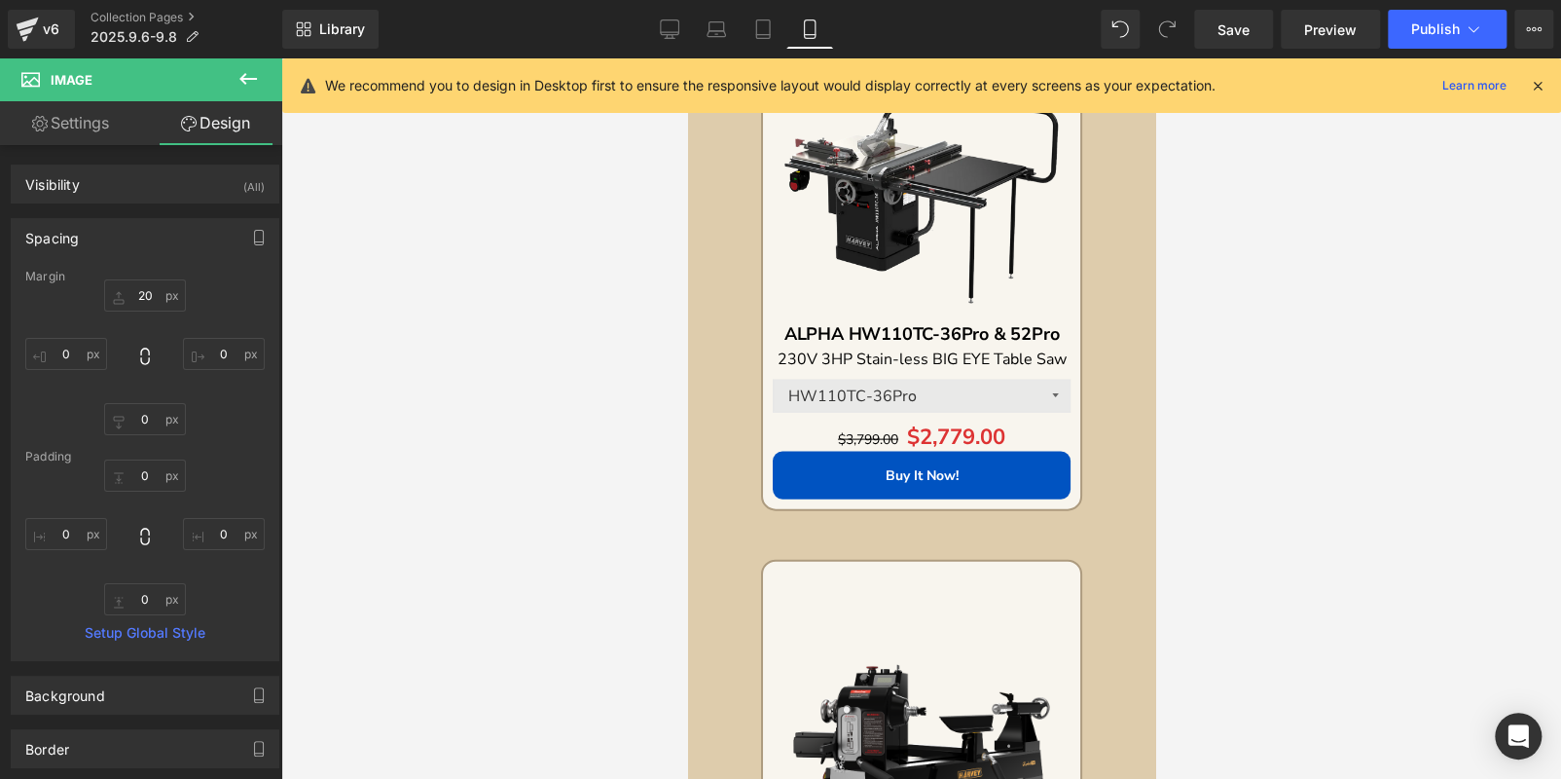
type input "0"
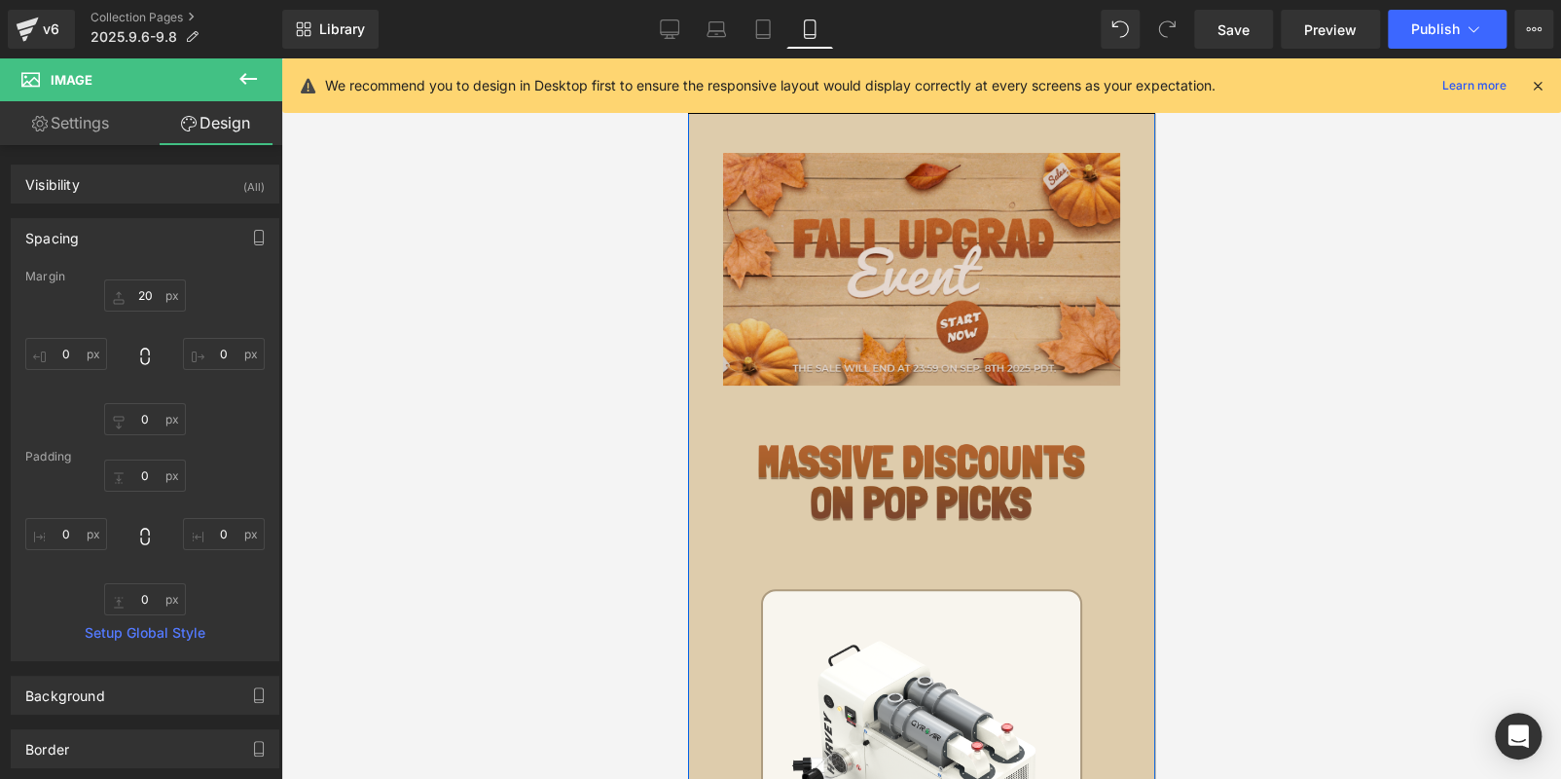
scroll to position [0, 0]
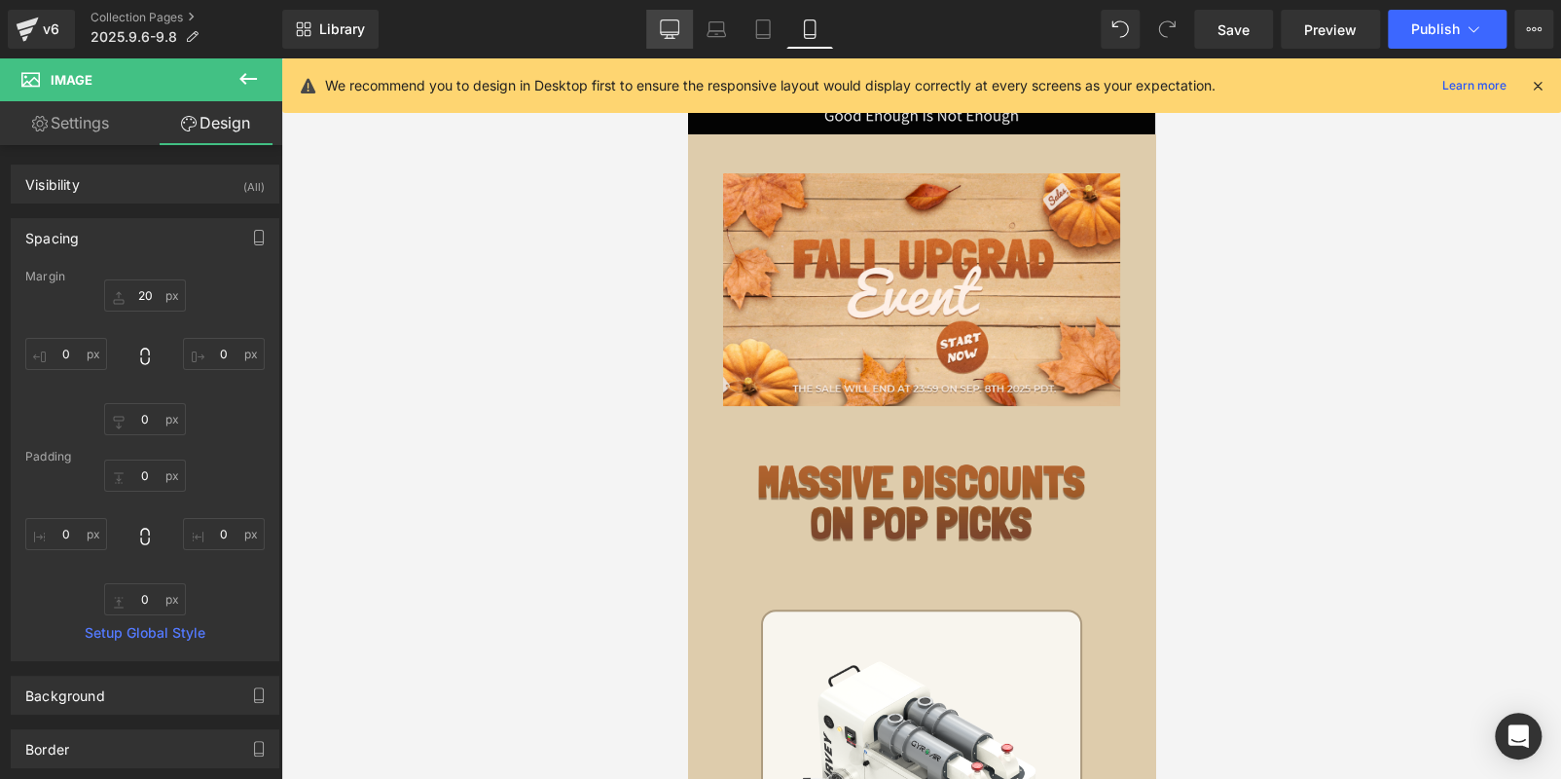
click at [679, 25] on icon at bounding box center [670, 27] width 18 height 15
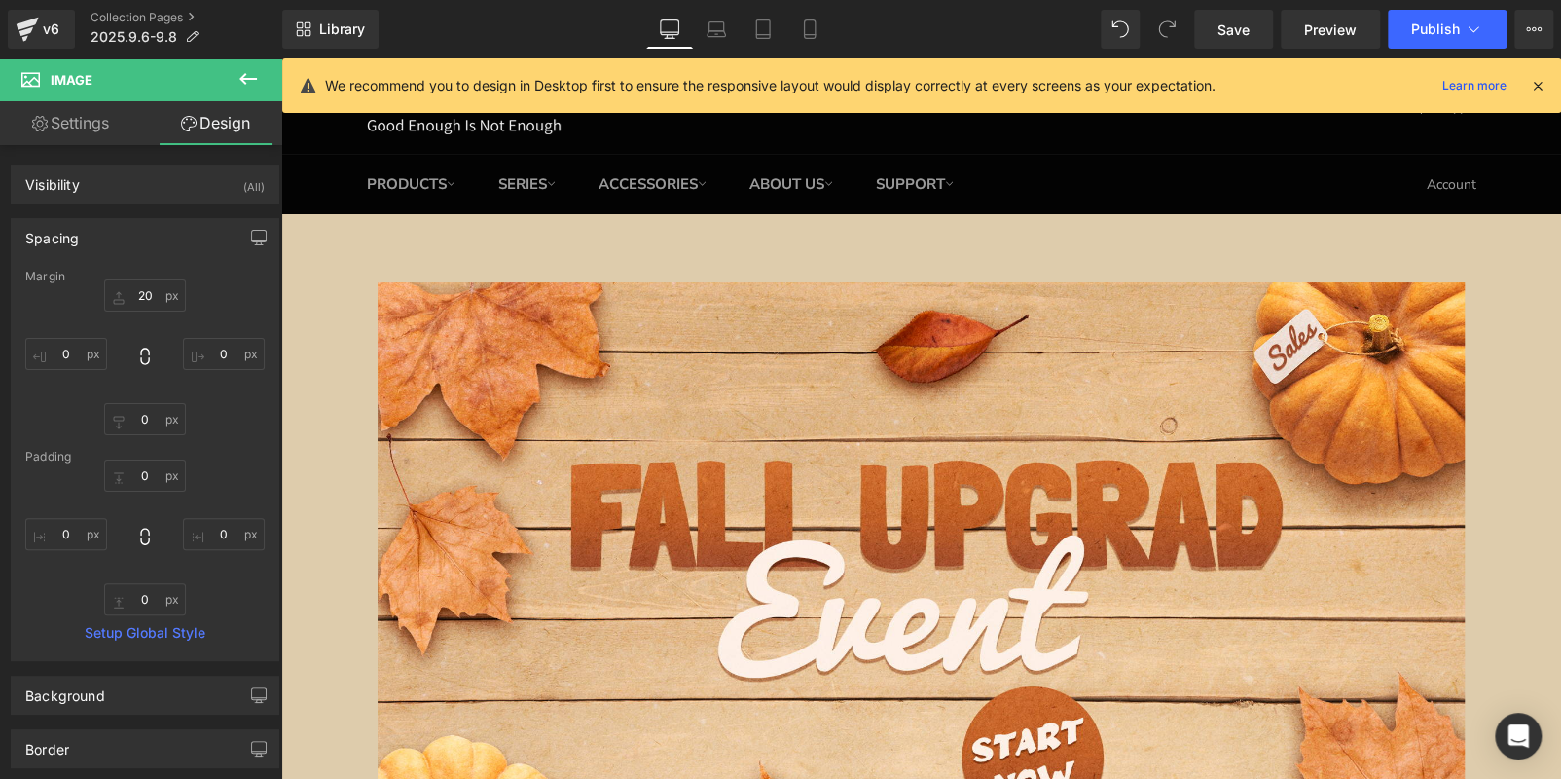
type input "20"
type input "0"
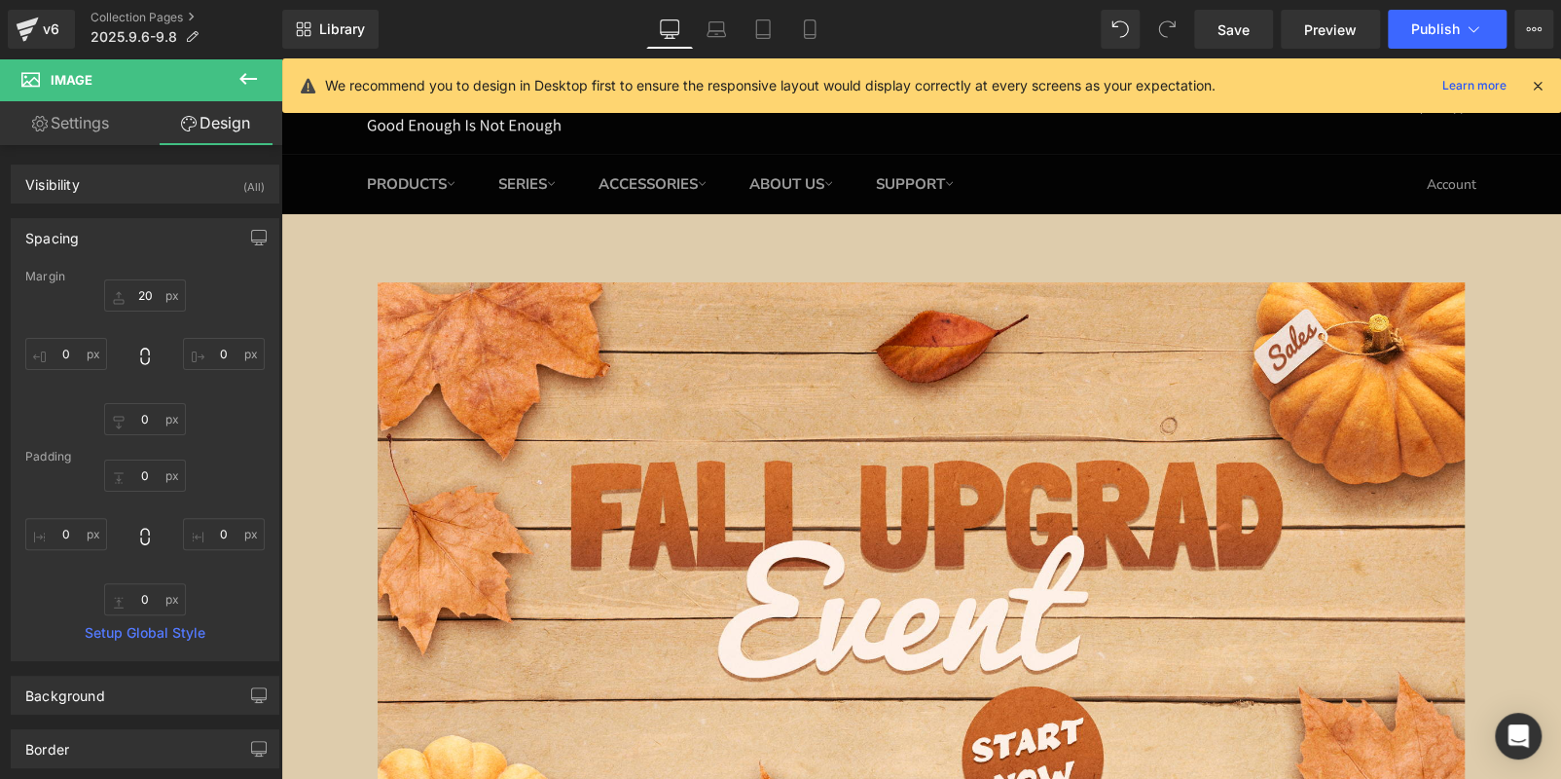
type input "0"
click at [1411, 30] on span "Publish" at bounding box center [1435, 29] width 49 height 16
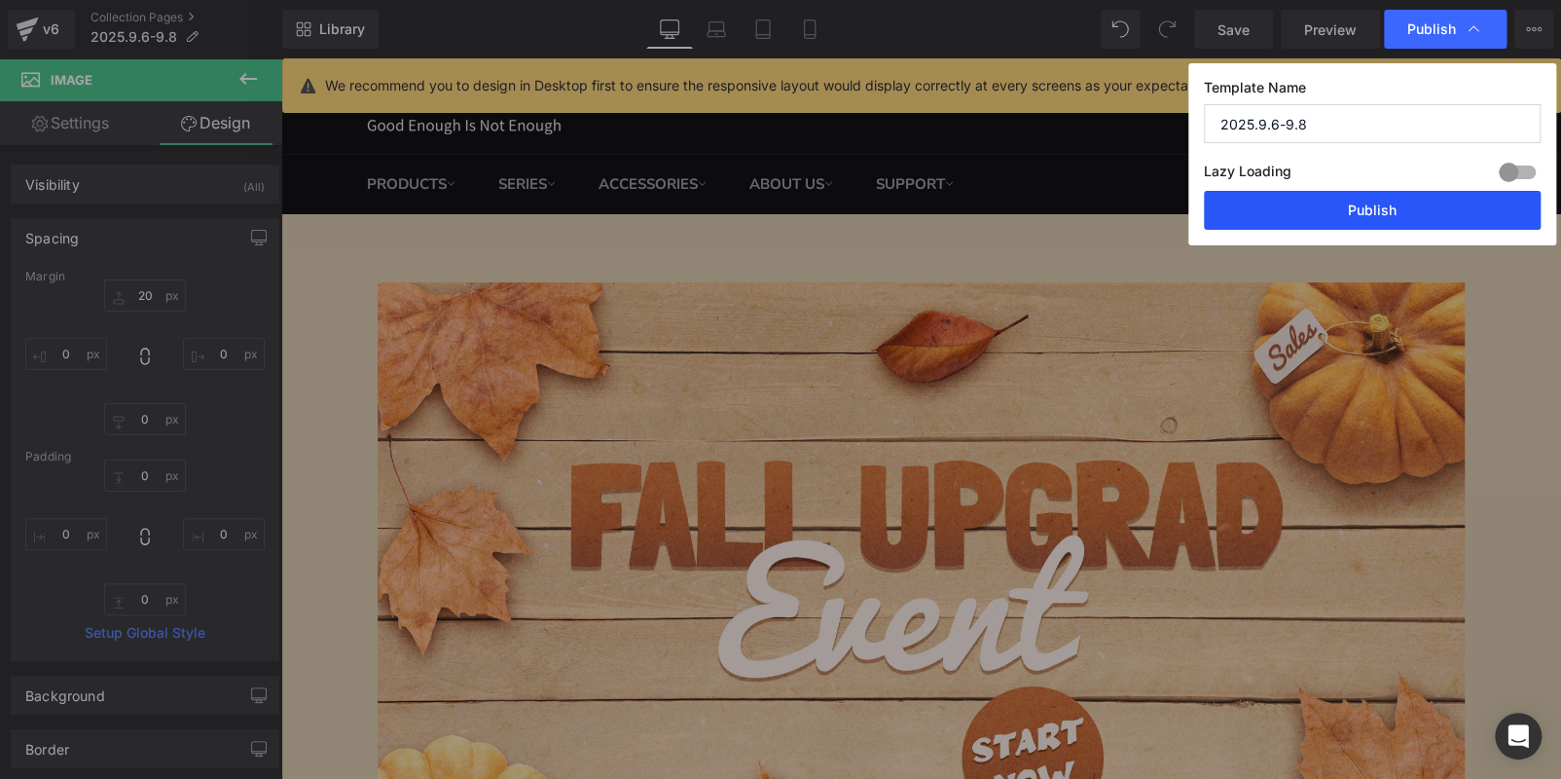
click at [1328, 203] on button "Publish" at bounding box center [1372, 210] width 337 height 39
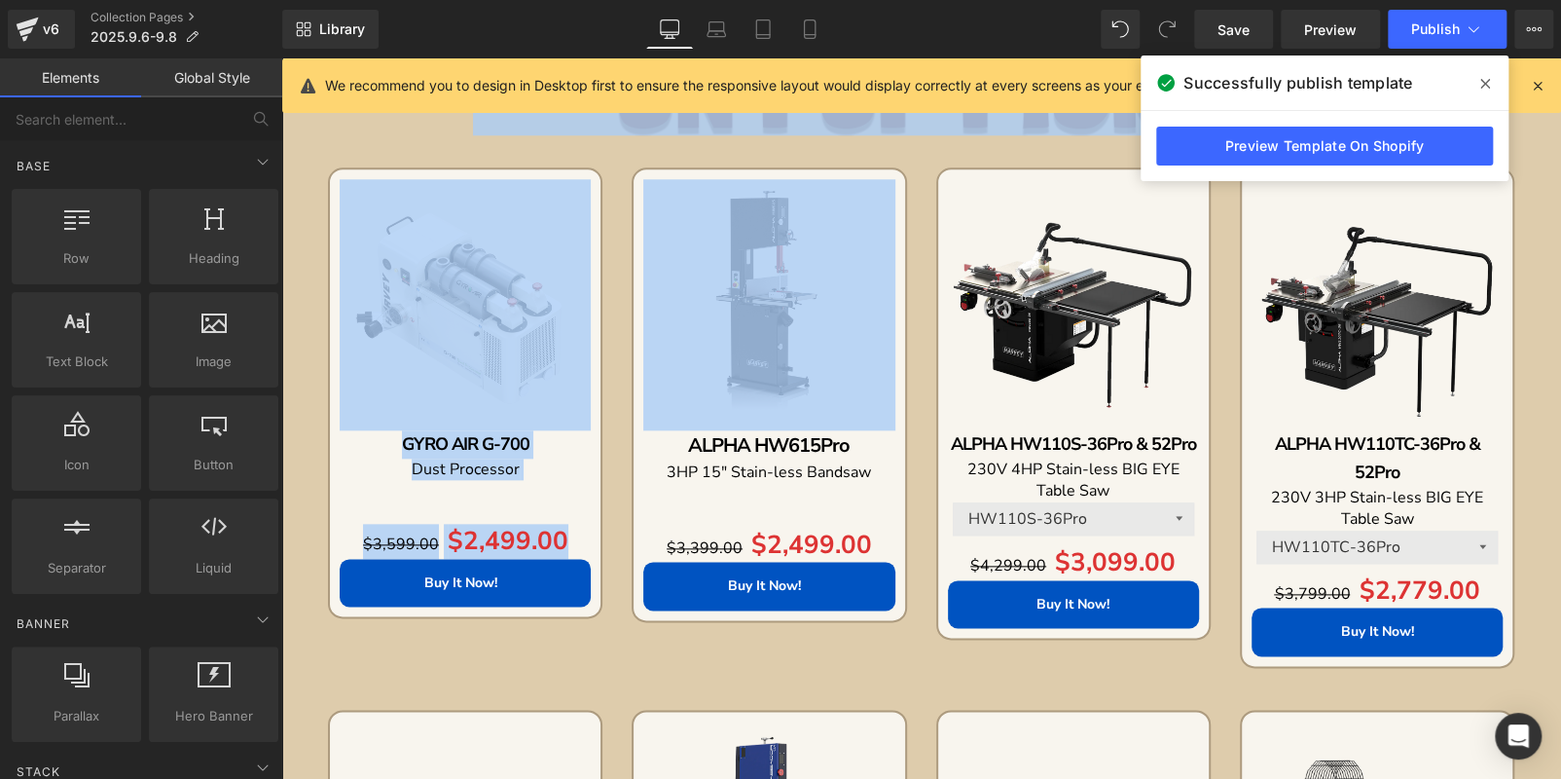
drag, startPoint x: 785, startPoint y: 404, endPoint x: 796, endPoint y: 336, distance: 69.0
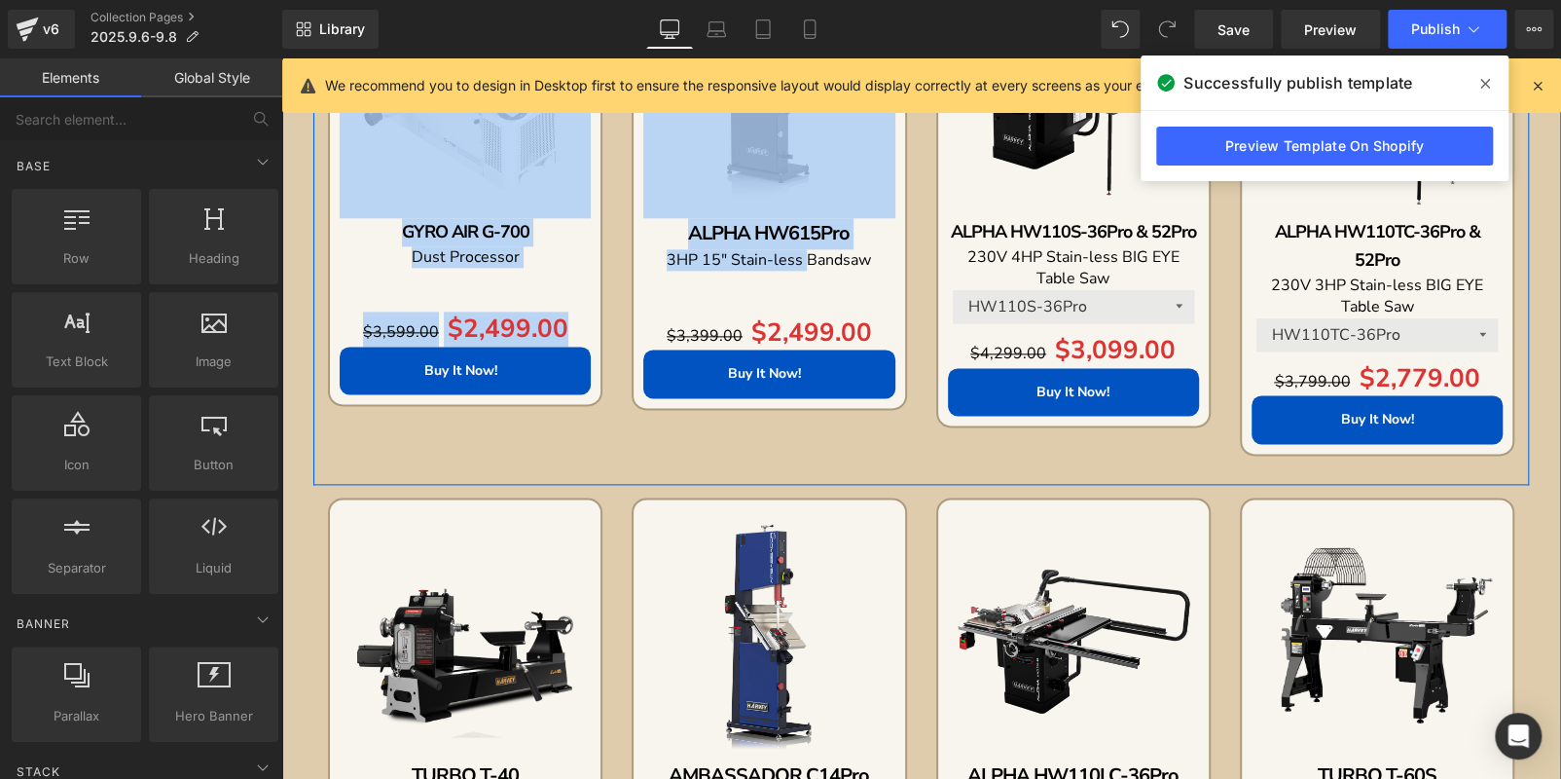
click at [857, 440] on div "Free Shipping (P) Image GYRO AIR G-700 Text Block Dust Processor Text Block Sep…" at bounding box center [921, 218] width 1216 height 532
